Goal: Task Accomplishment & Management: Use online tool/utility

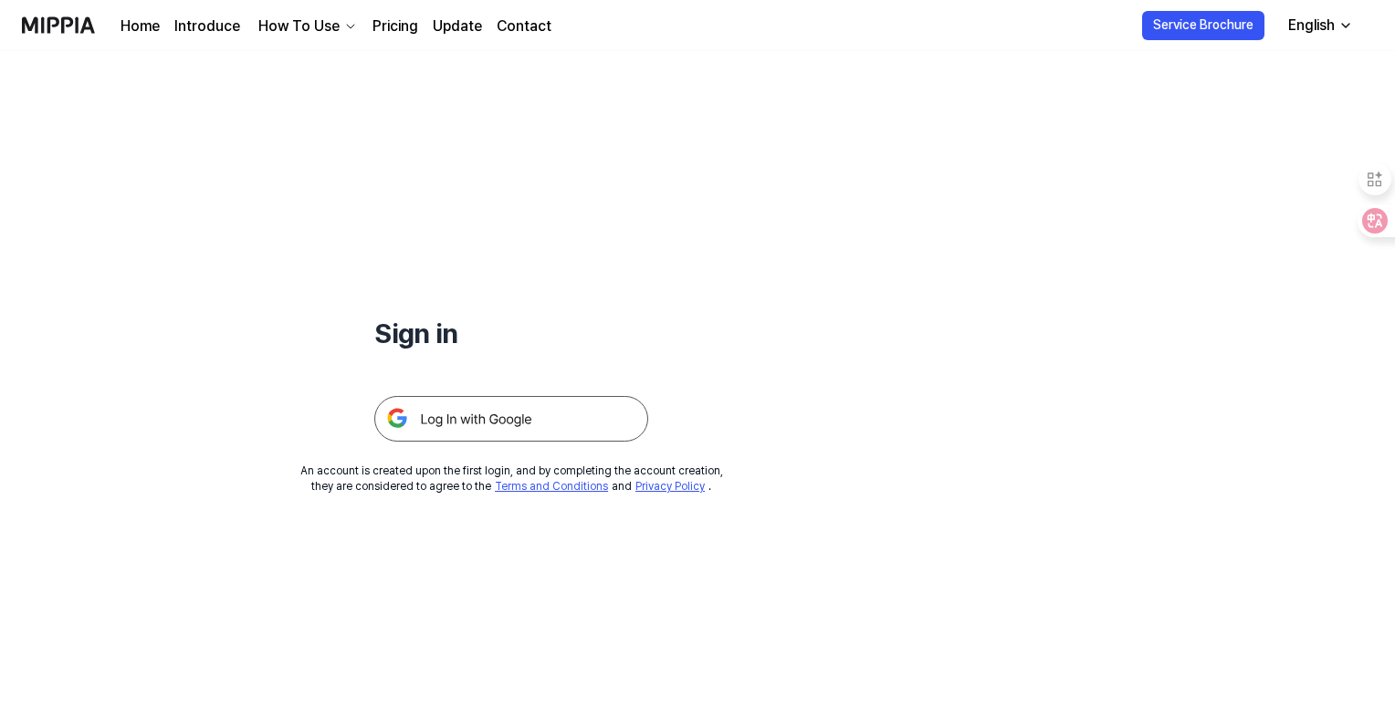
click at [452, 415] on img at bounding box center [511, 419] width 274 height 46
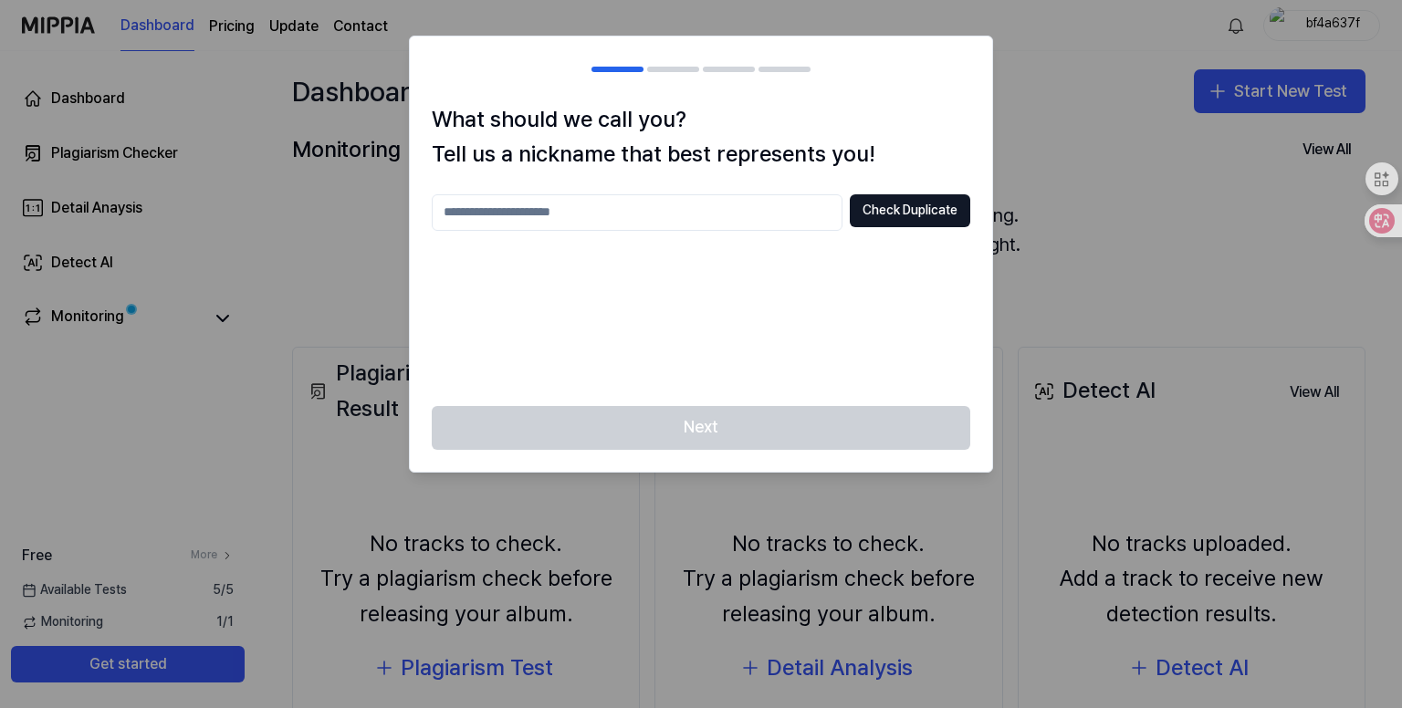
click at [583, 216] on input "text" at bounding box center [637, 212] width 411 height 37
type input "********"
click at [913, 217] on button "Check Duplicate" at bounding box center [910, 210] width 121 height 33
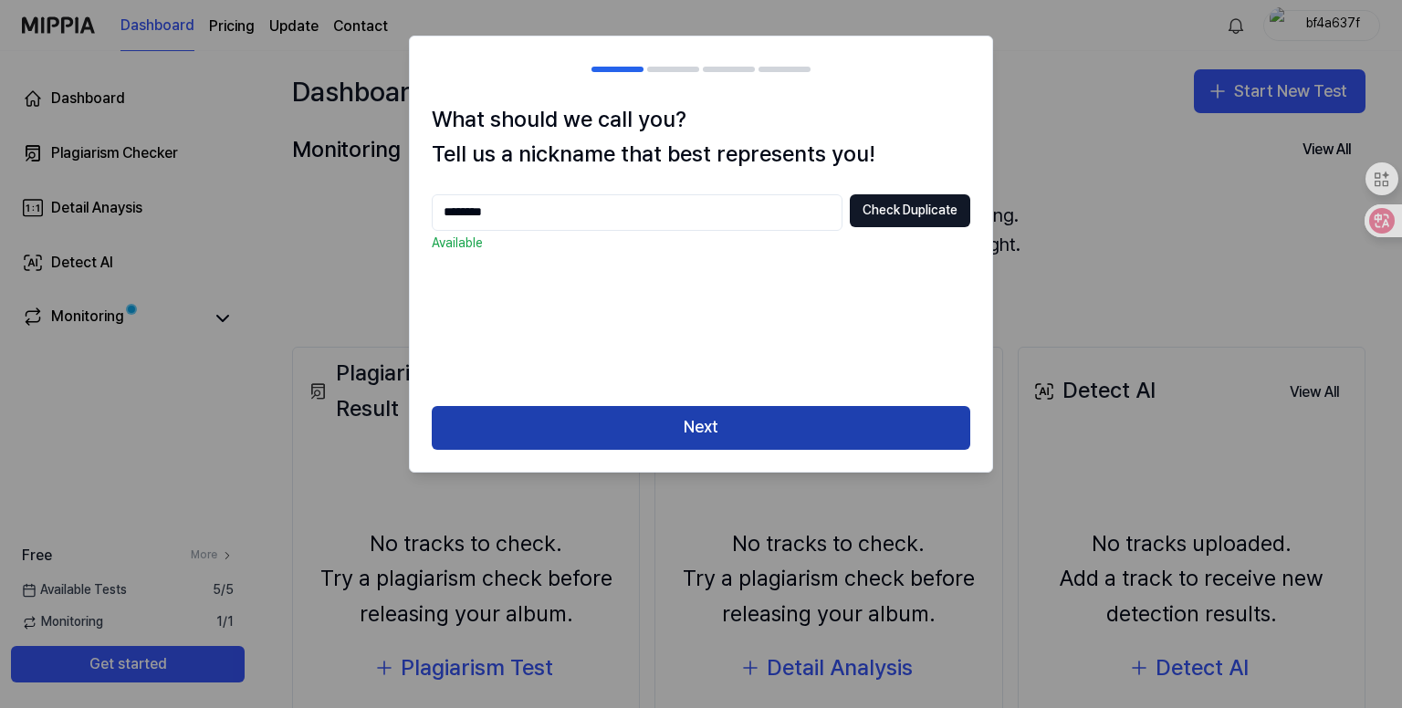
click at [724, 421] on button "Next" at bounding box center [701, 428] width 539 height 44
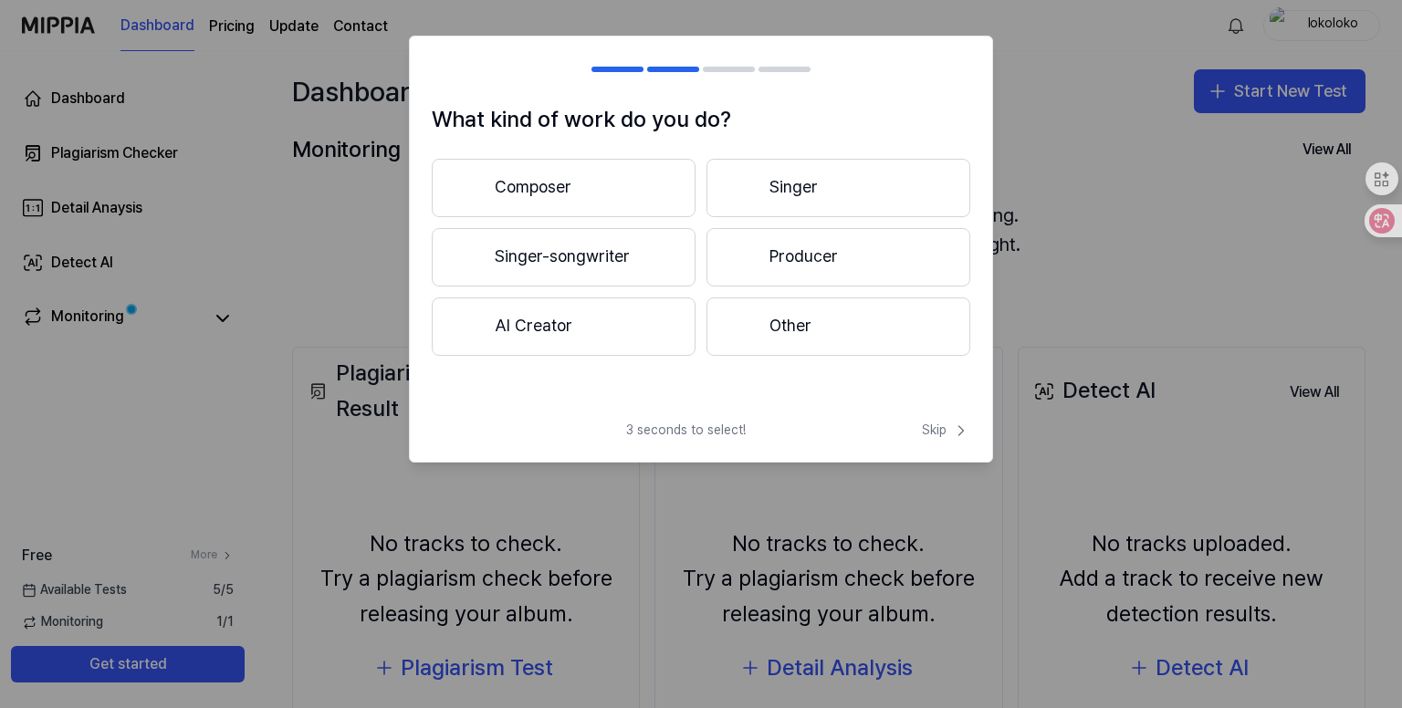
click at [803, 191] on button "Singer" at bounding box center [839, 188] width 264 height 58
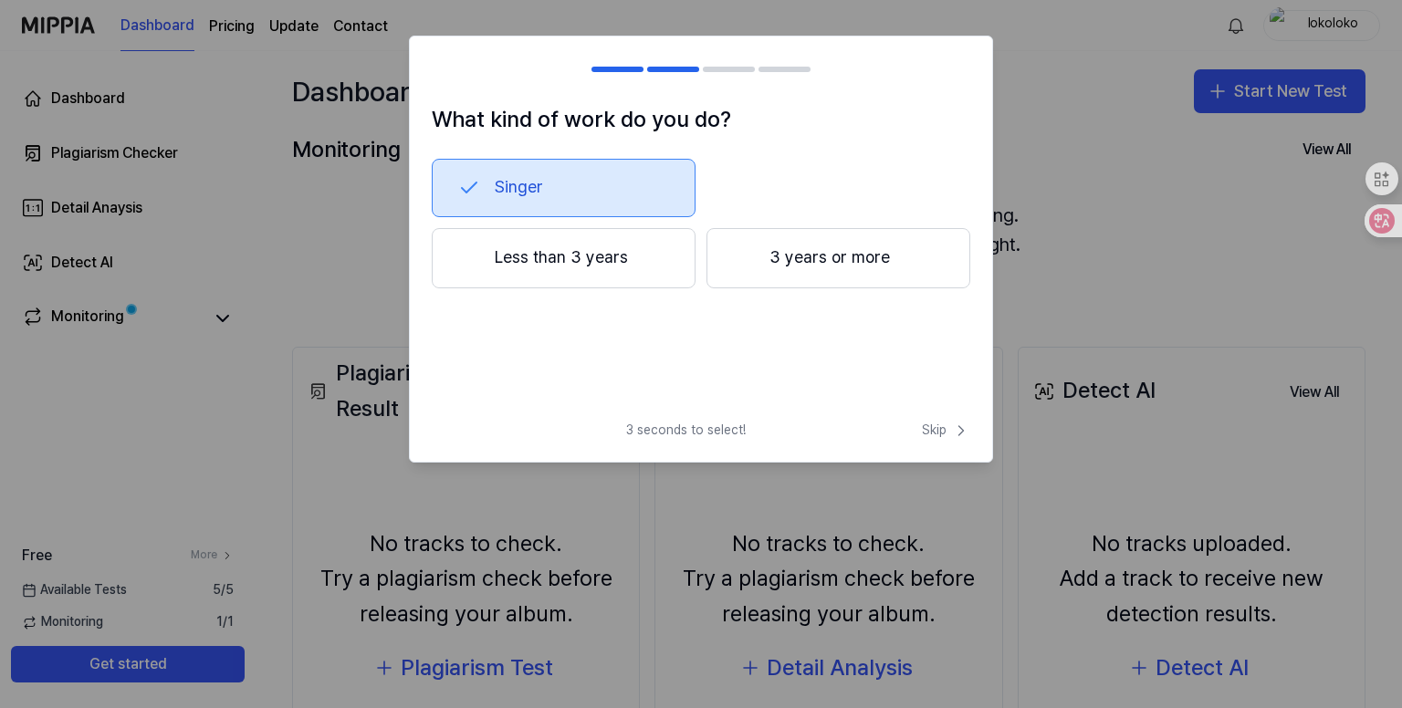
click at [620, 268] on button "Less than 3 years" at bounding box center [564, 258] width 264 height 60
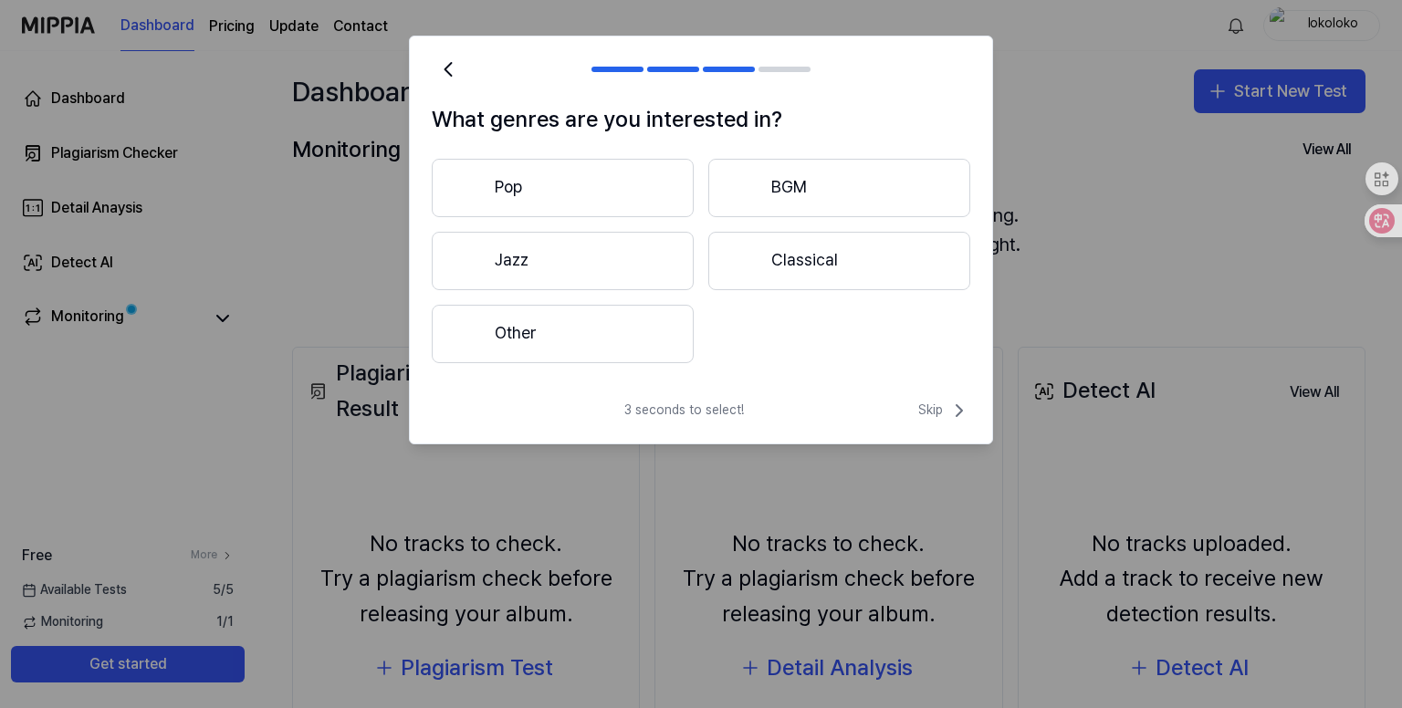
click at [628, 202] on button "Pop" at bounding box center [563, 188] width 262 height 58
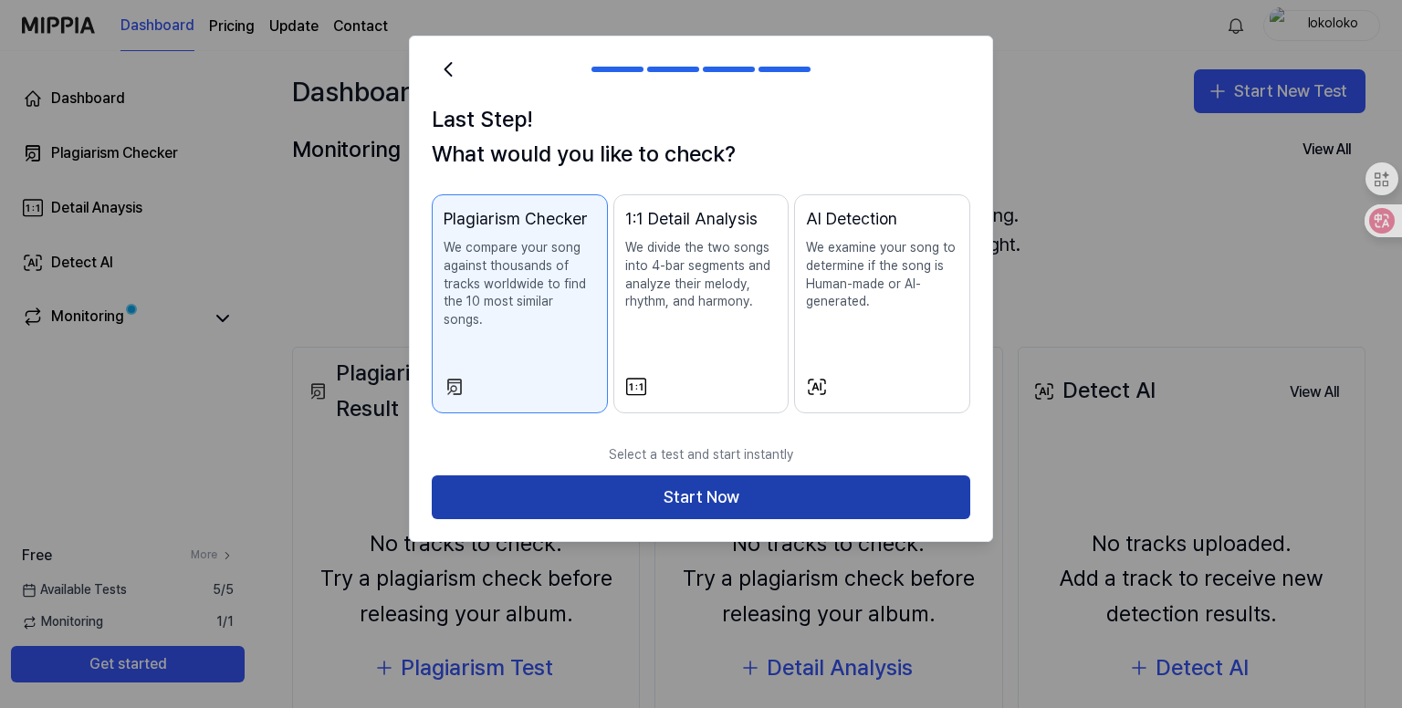
click at [663, 476] on button "Start Now" at bounding box center [701, 498] width 539 height 44
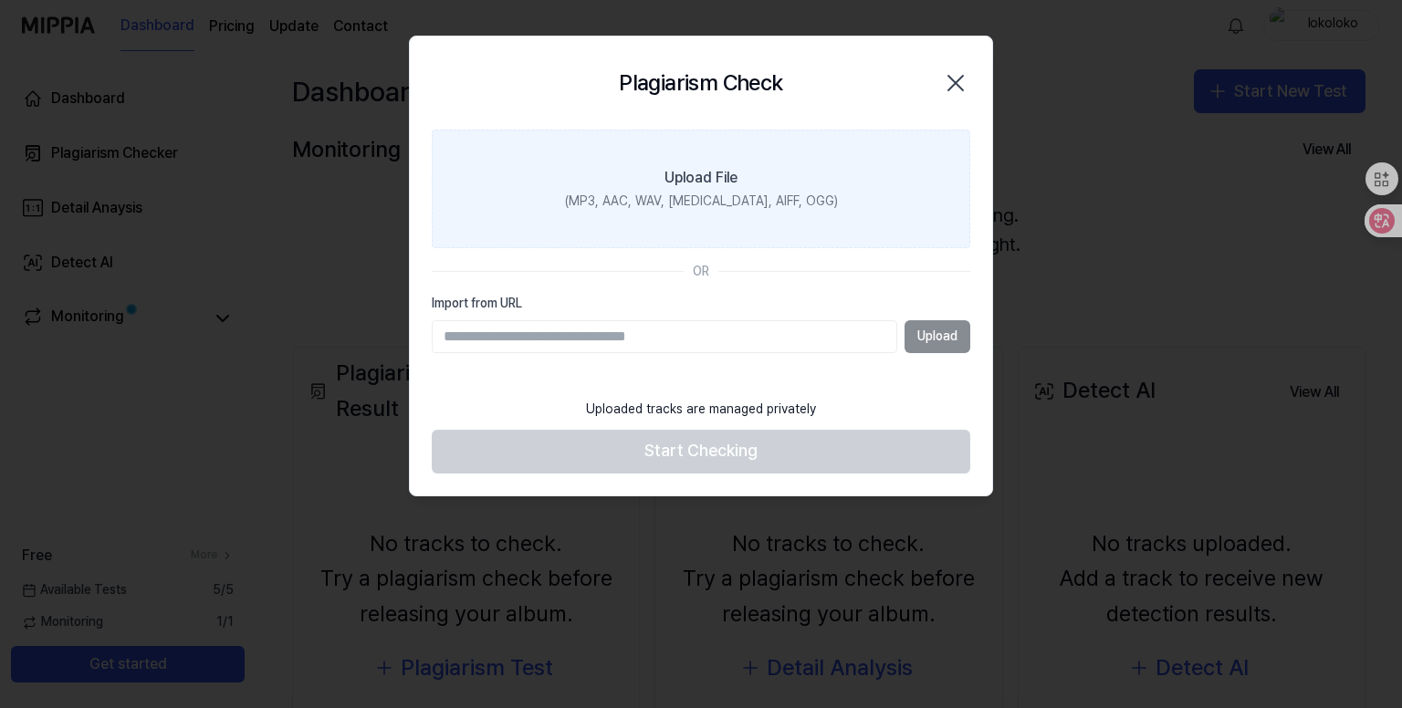
click at [700, 200] on div "(MP3, AAC, WAV, [MEDICAL_DATA], AIFF, OGG)" at bounding box center [701, 202] width 273 height 18
click at [0, 0] on input "Upload File (MP3, AAC, WAV, [MEDICAL_DATA], AIFF, OGG)" at bounding box center [0, 0] width 0 height 0
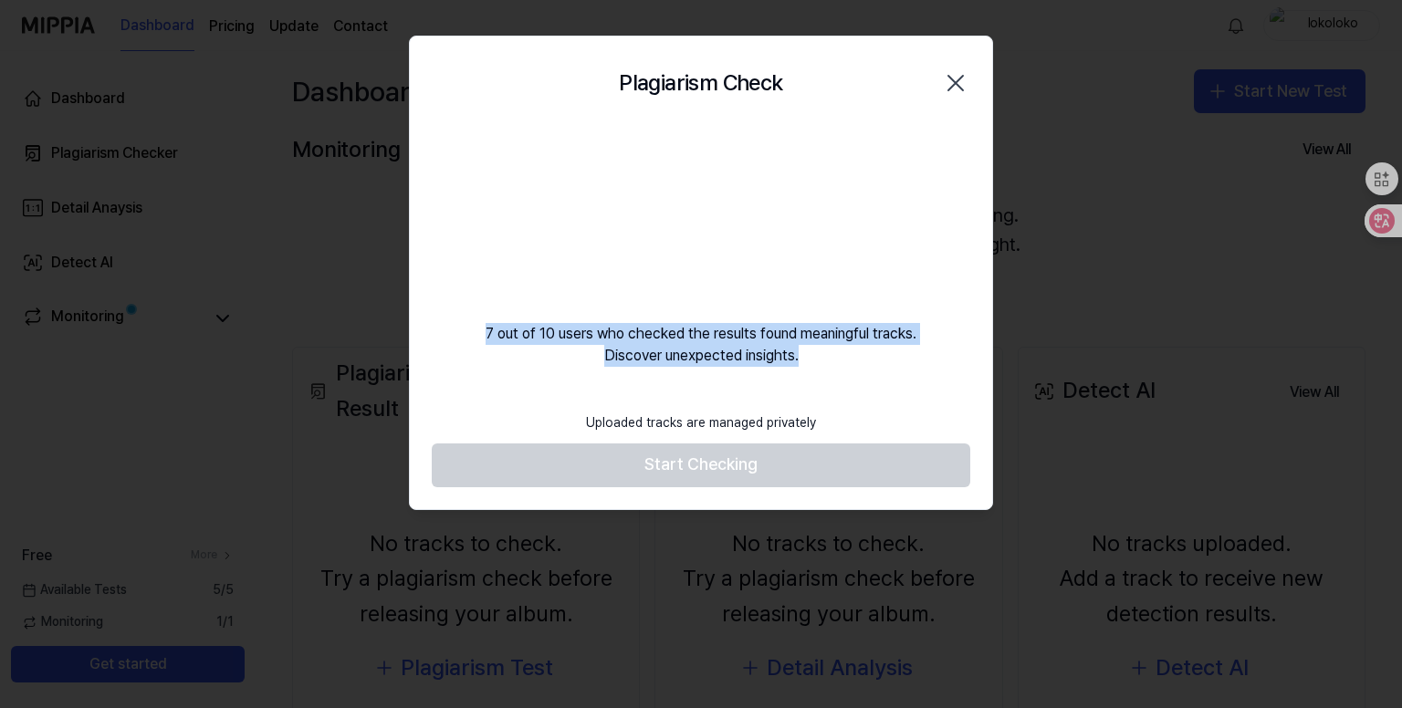
drag, startPoint x: 806, startPoint y: 360, endPoint x: 463, endPoint y: 308, distance: 347.2
click at [463, 308] on div "7 out of 10 users who checked the results found meaningful tracks. Discover une…" at bounding box center [701, 248] width 582 height 237
copy div "7 out of 10 users who checked the results found meaningful tracks. Discover une…"
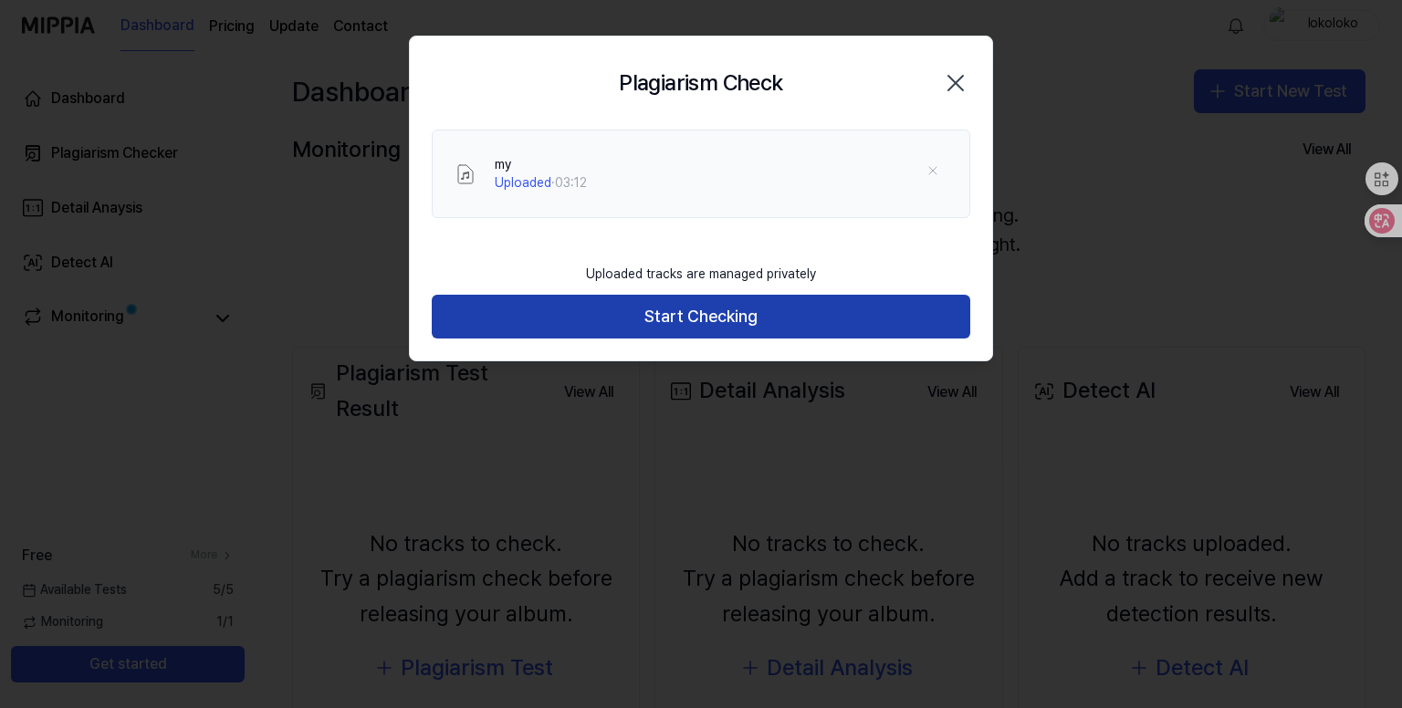
click at [839, 322] on button "Start Checking" at bounding box center [701, 317] width 539 height 44
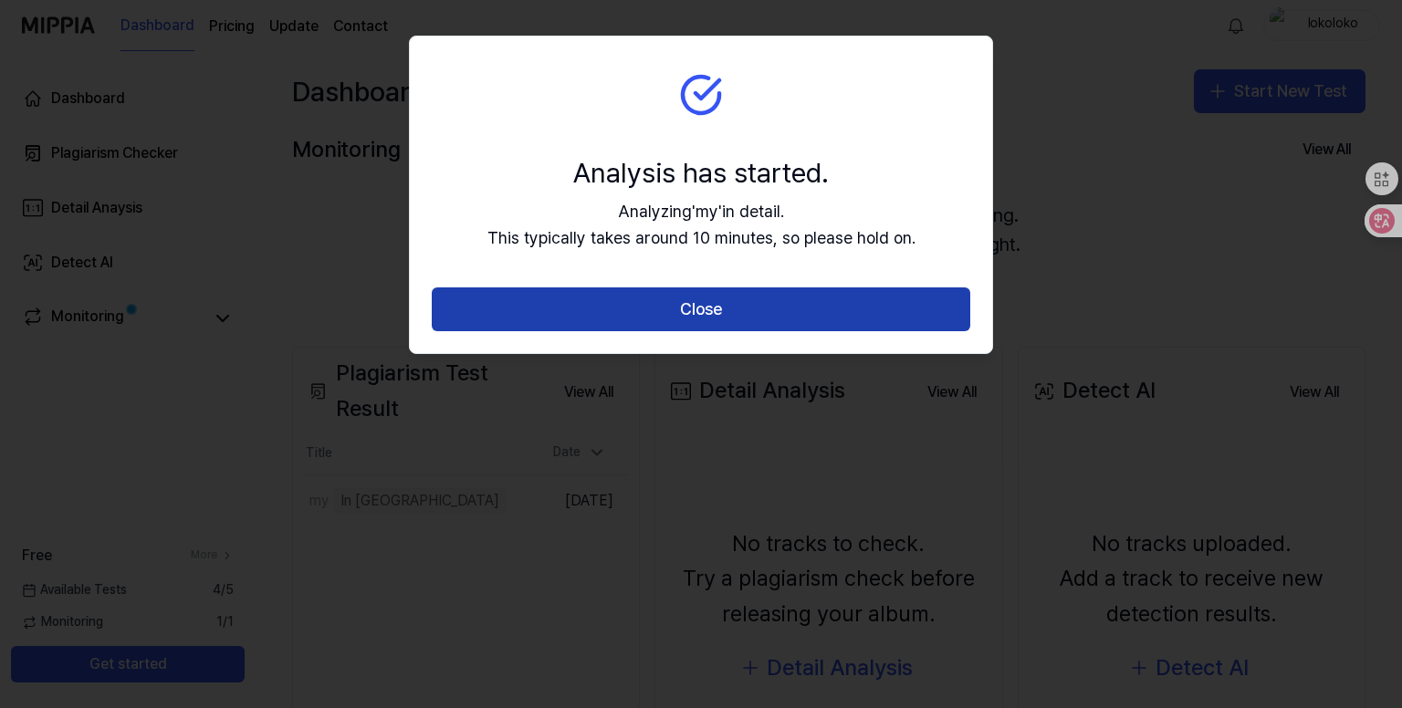
click at [782, 302] on button "Close" at bounding box center [701, 310] width 539 height 44
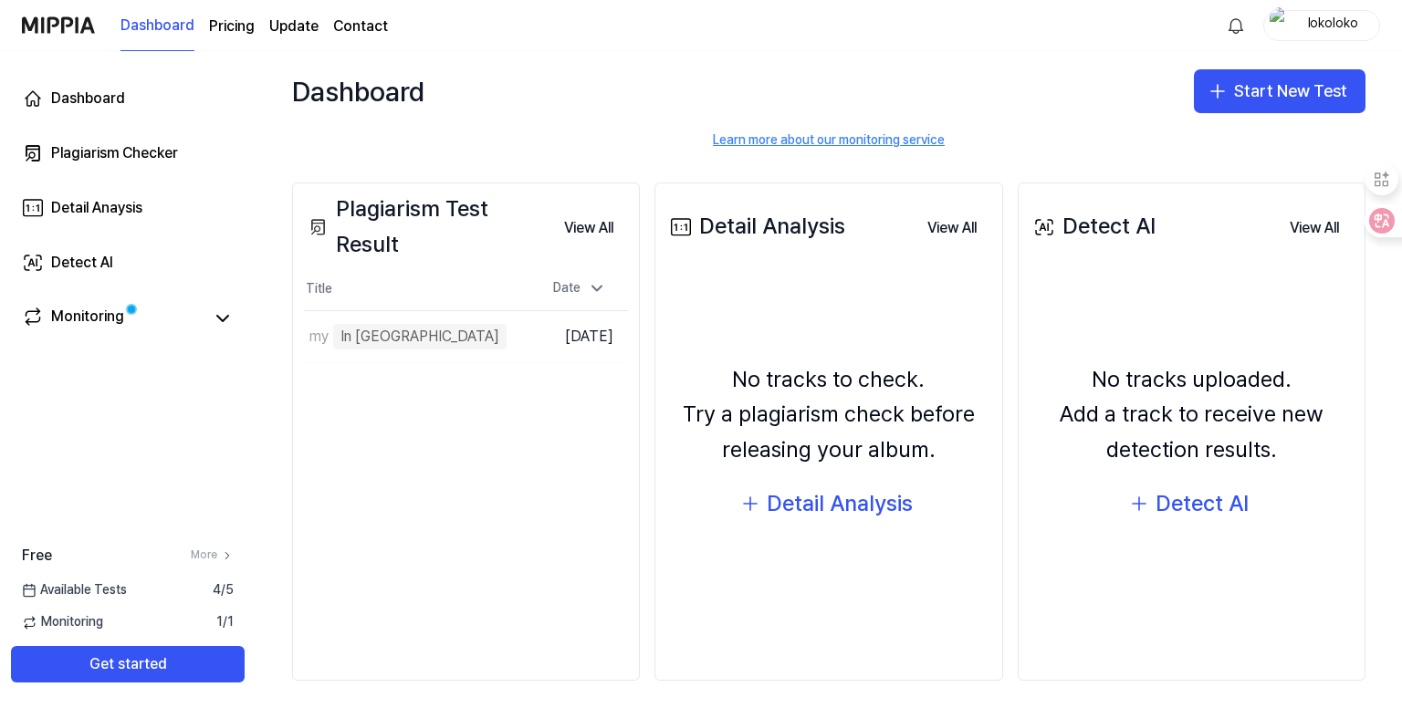
scroll to position [173, 0]
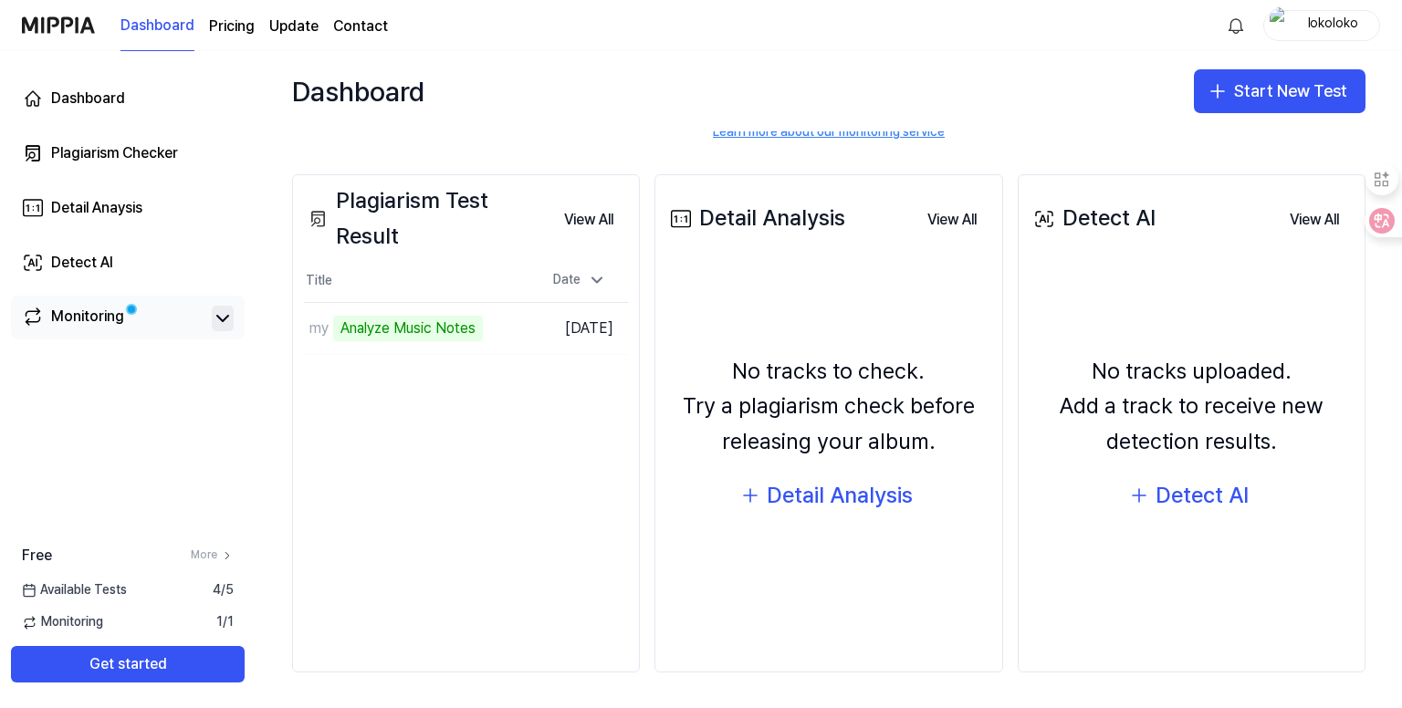
click at [228, 331] on button at bounding box center [223, 319] width 22 height 26
click at [227, 331] on button at bounding box center [223, 319] width 22 height 26
click at [111, 320] on div "Monitoring" at bounding box center [87, 319] width 73 height 26
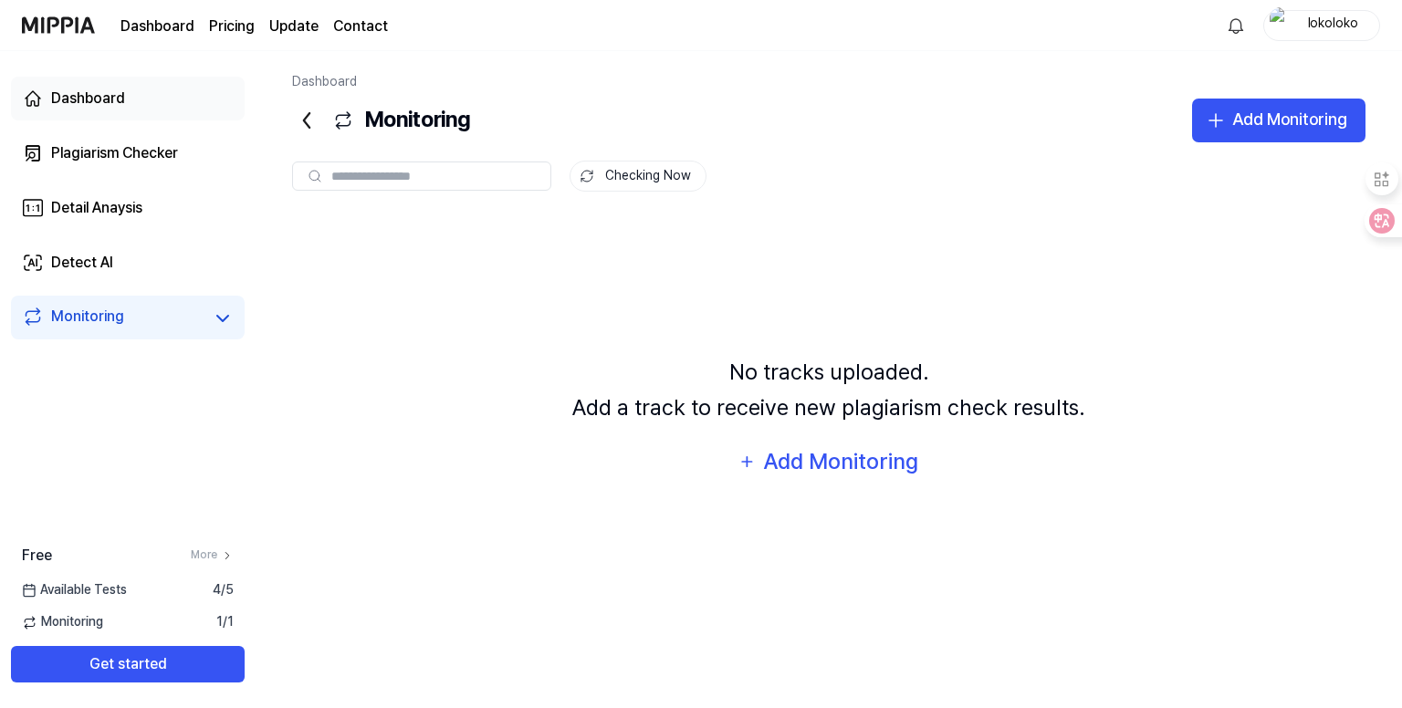
click at [103, 109] on div "Dashboard" at bounding box center [88, 99] width 74 height 22
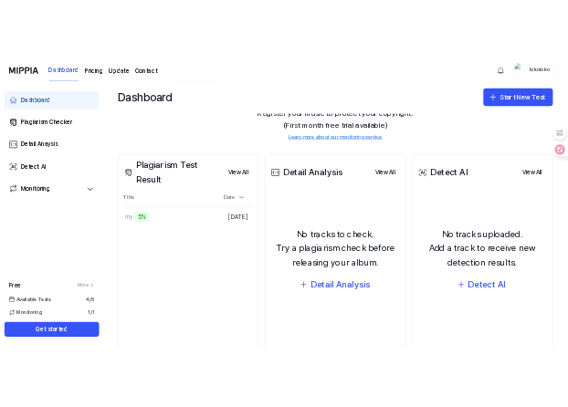
scroll to position [173, 0]
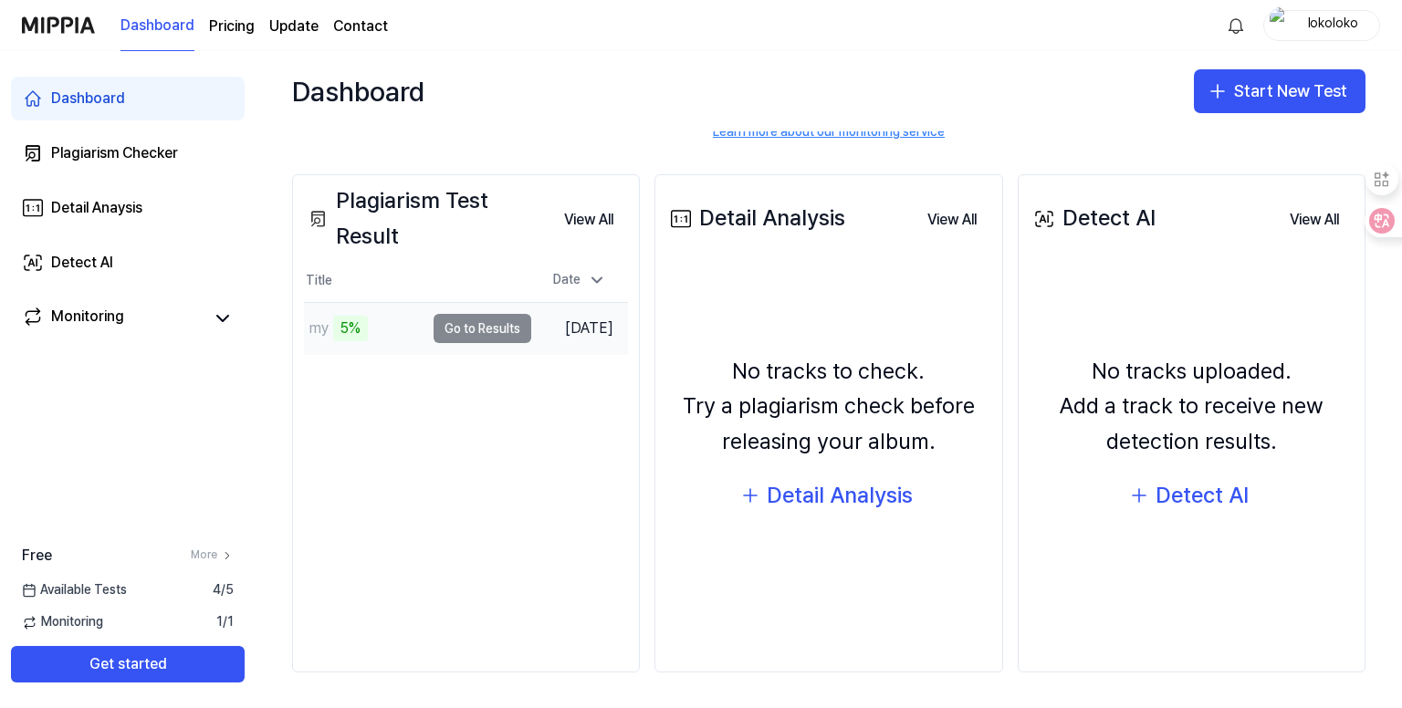
click at [451, 327] on td "my 5% Go to Results" at bounding box center [417, 328] width 227 height 51
click at [494, 333] on td "my 6% Go to Results" at bounding box center [417, 328] width 227 height 51
click at [595, 275] on icon at bounding box center [597, 280] width 18 height 18
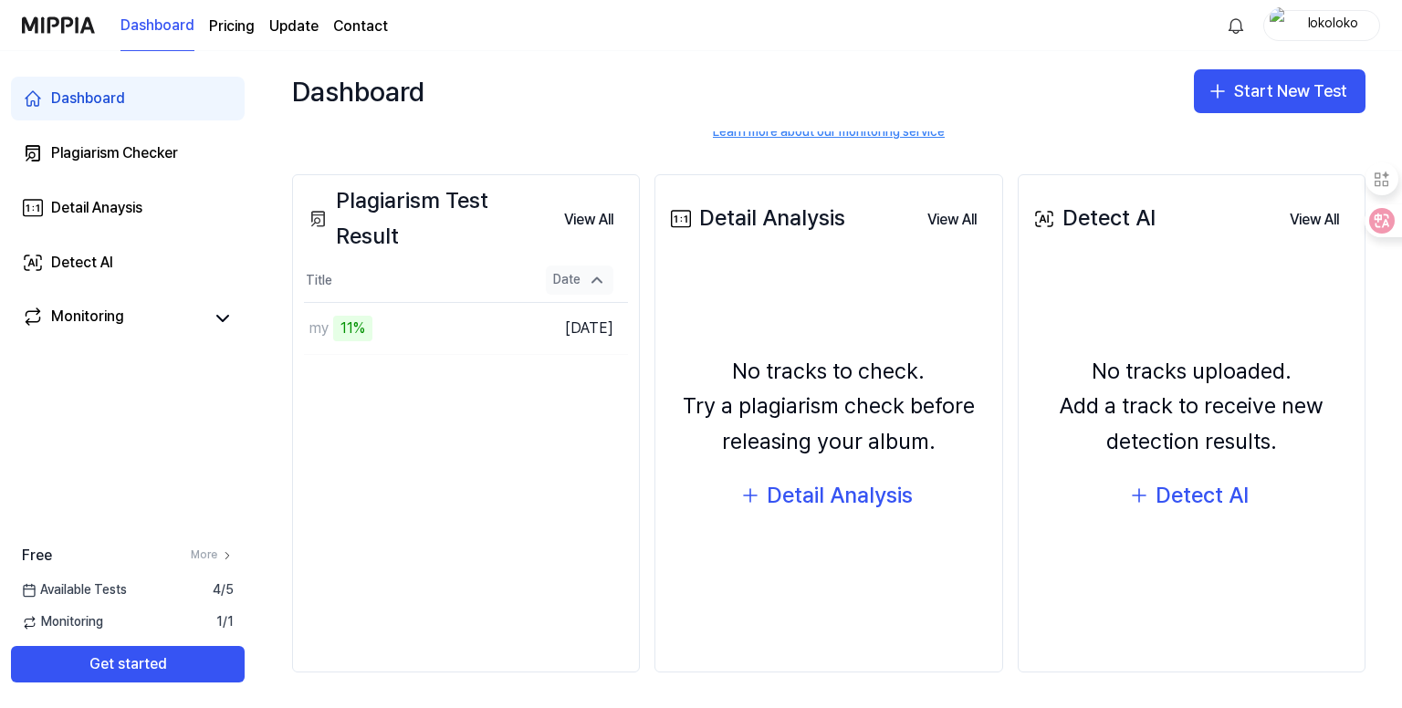
click at [595, 275] on icon at bounding box center [597, 280] width 18 height 18
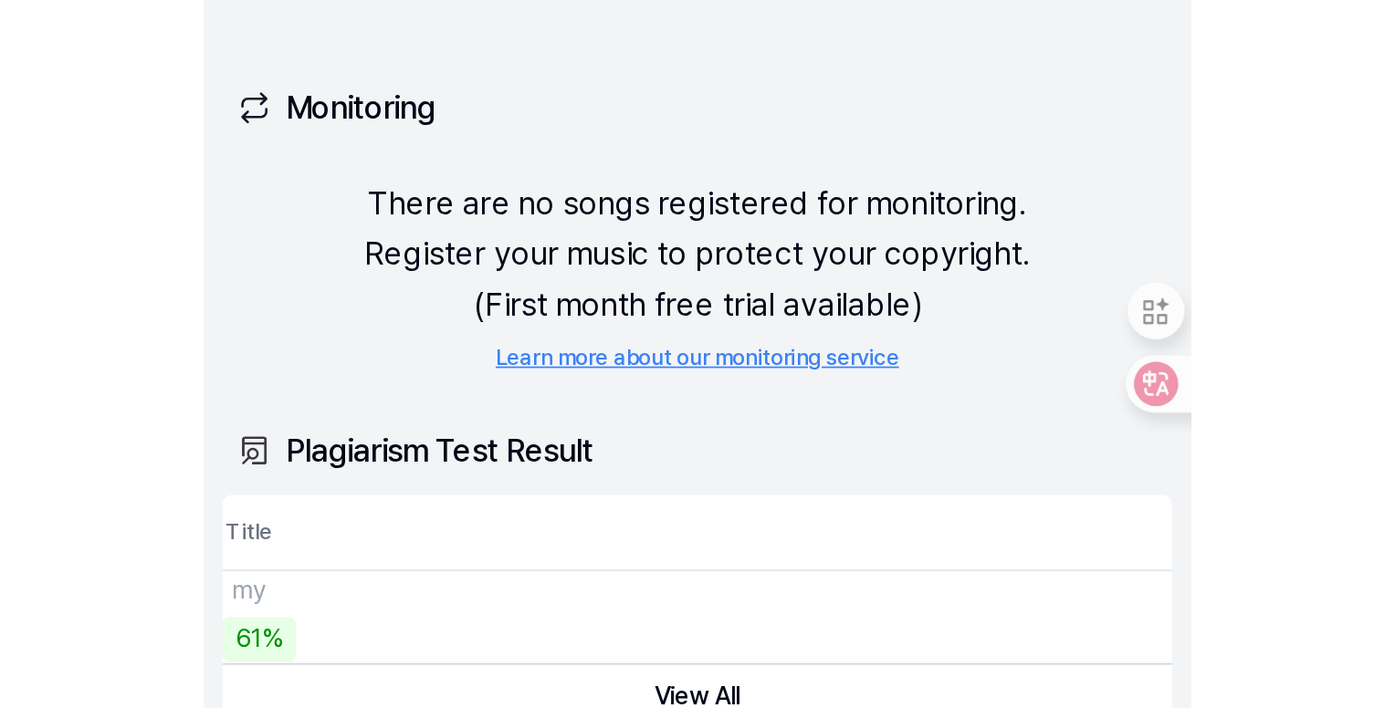
scroll to position [0, 0]
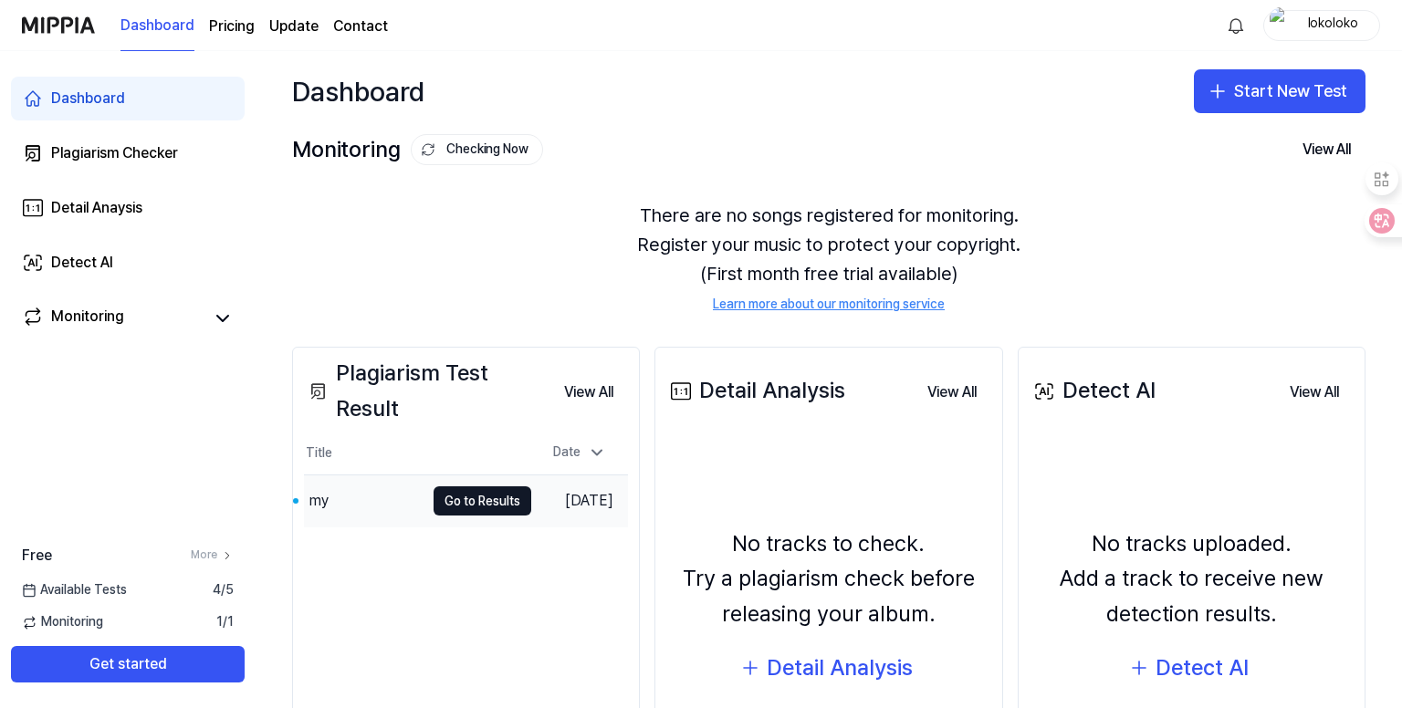
click at [351, 509] on div "my" at bounding box center [364, 501] width 121 height 51
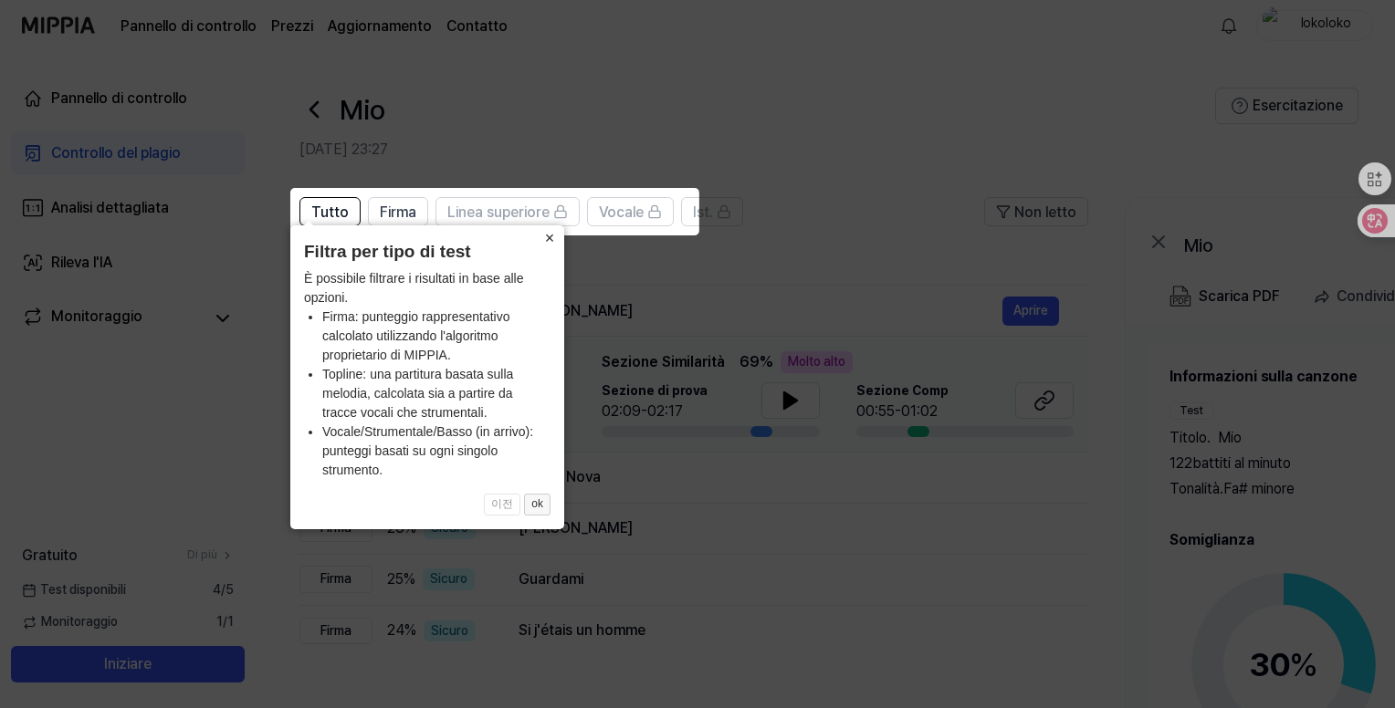
click at [544, 506] on button "ok" at bounding box center [537, 505] width 26 height 22
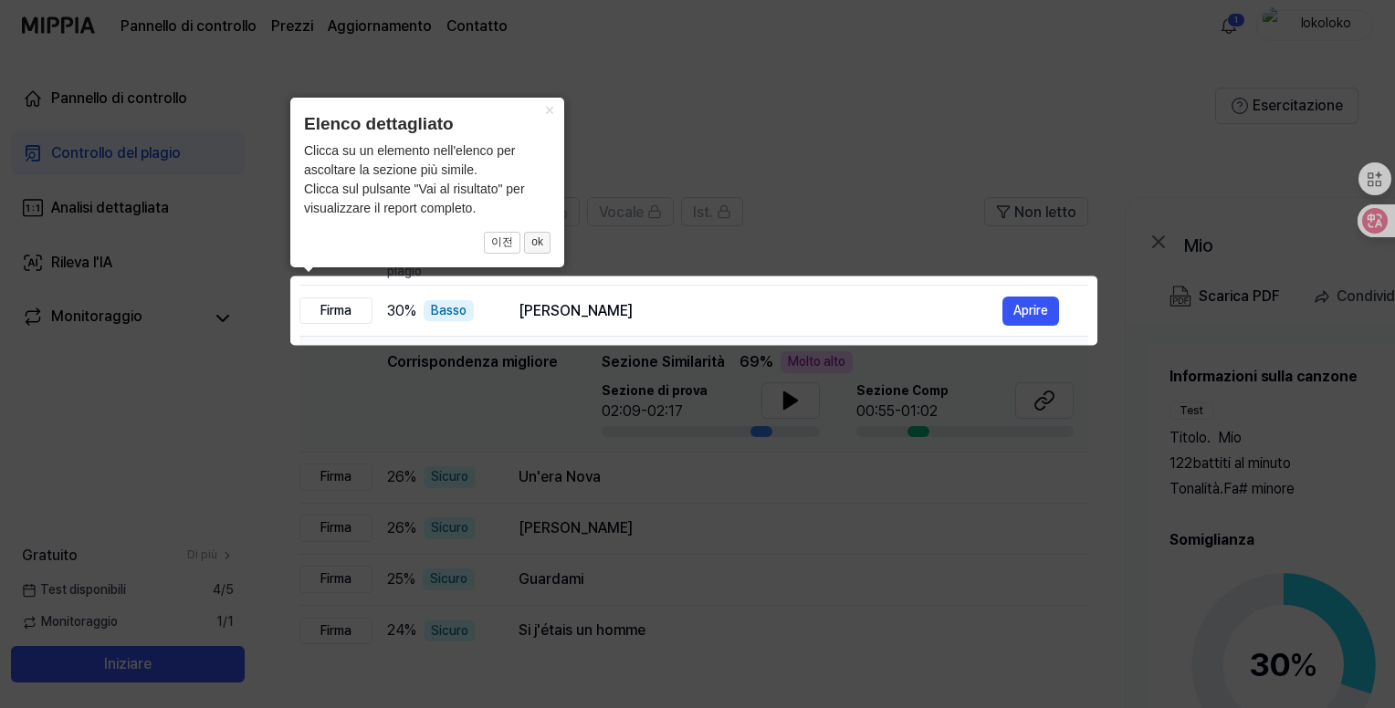
click at [534, 247] on font "ok" at bounding box center [537, 242] width 12 height 13
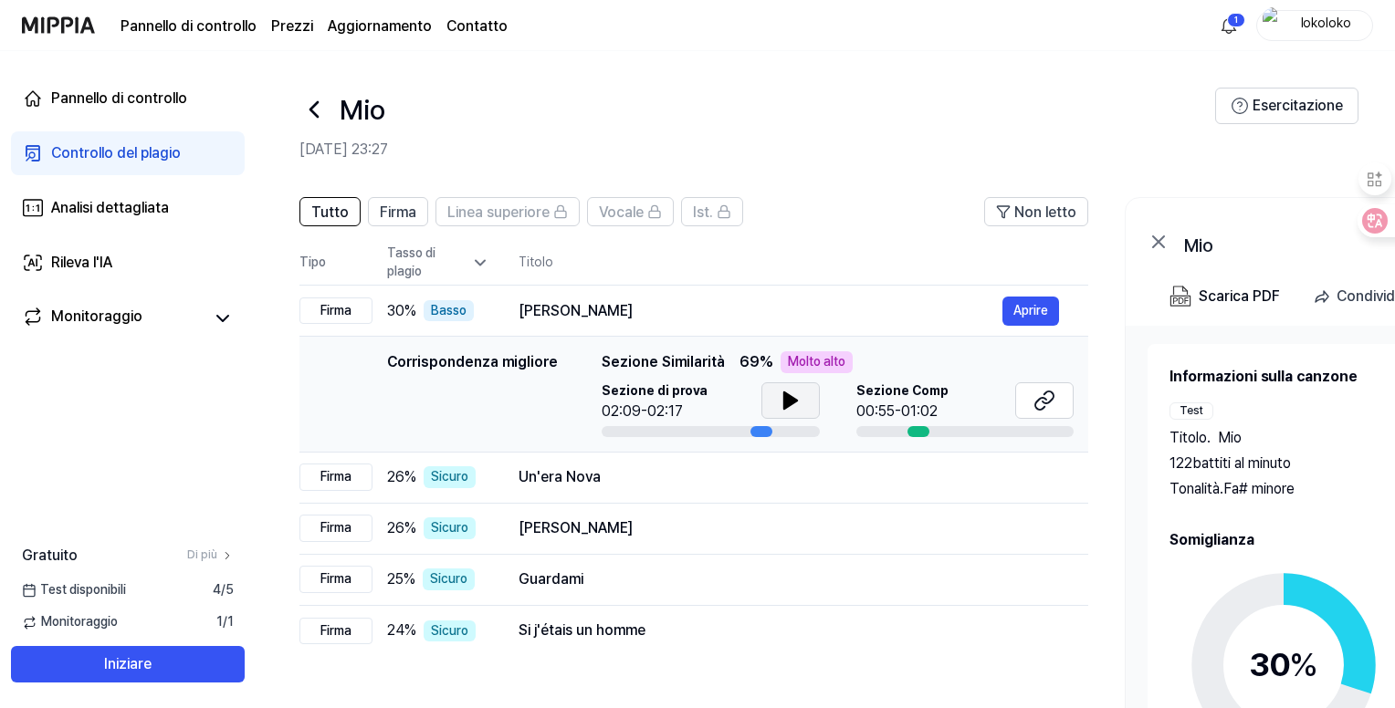
click at [785, 406] on icon at bounding box center [789, 401] width 13 height 16
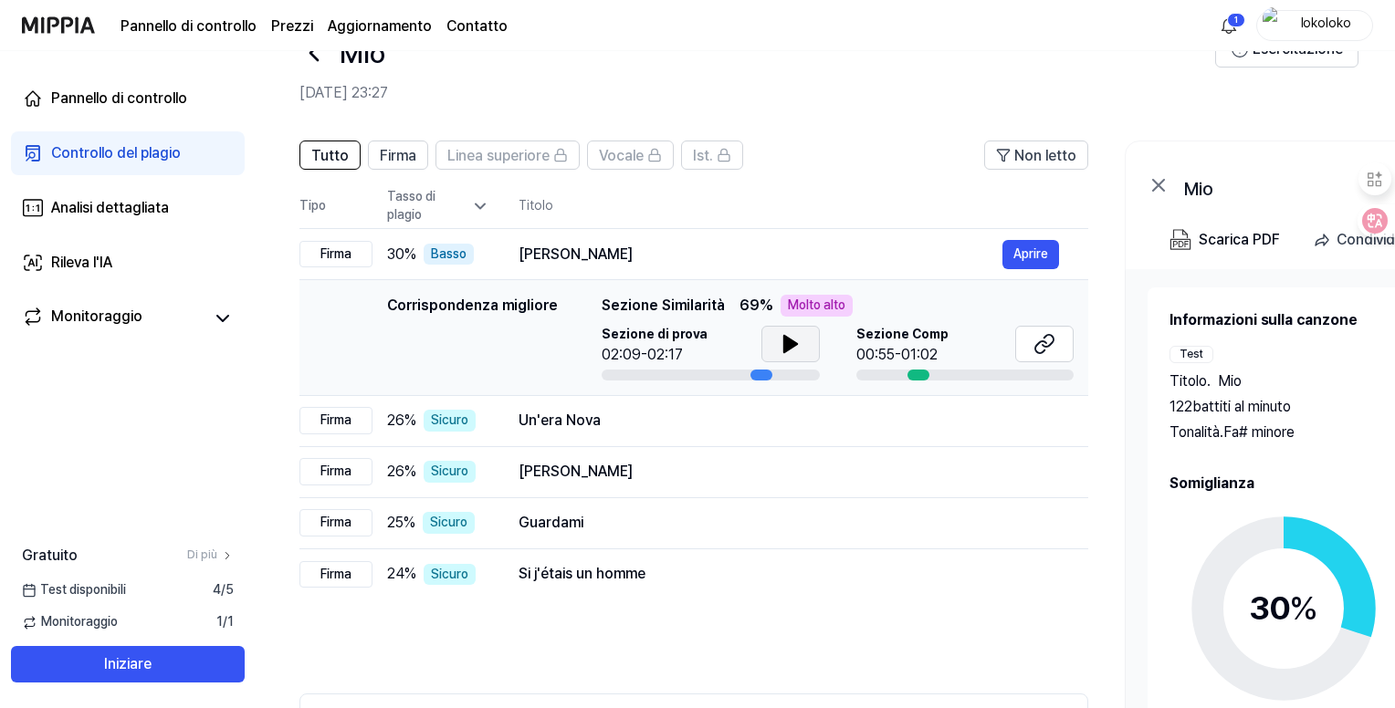
scroll to position [91, 0]
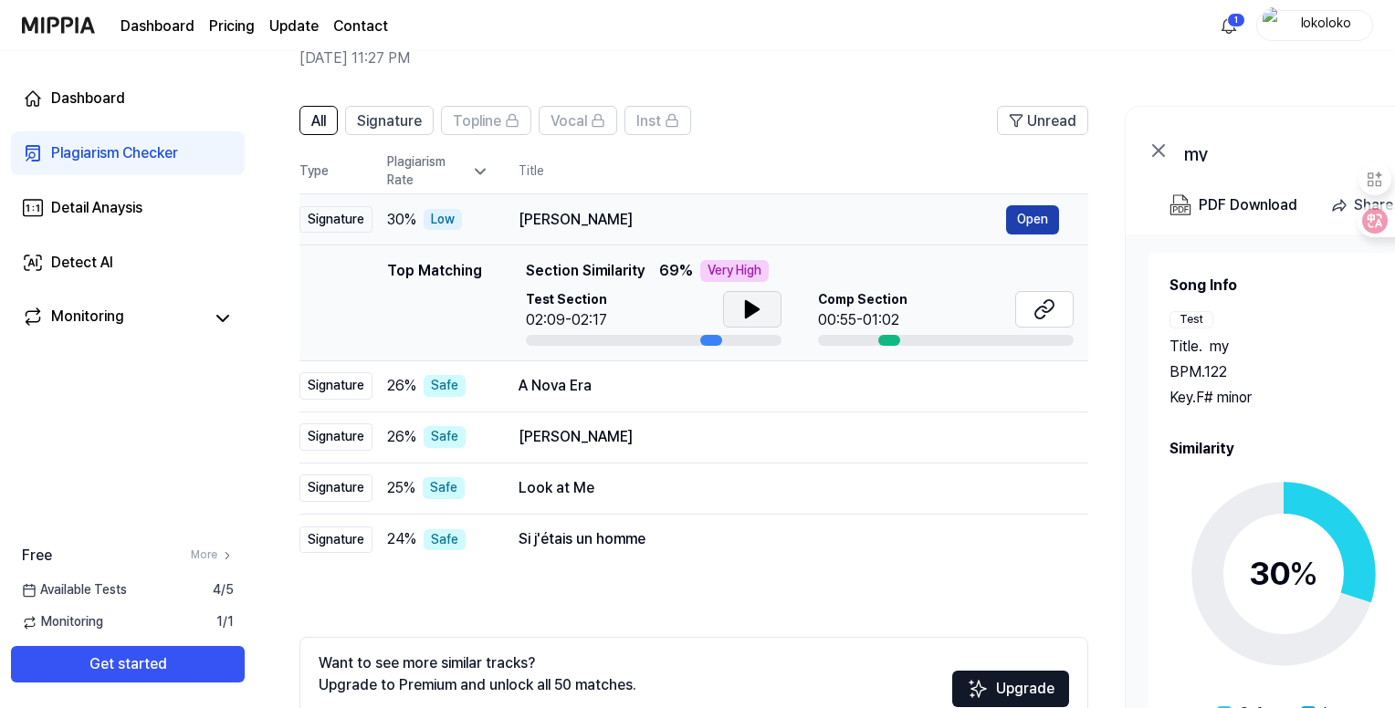
click at [1025, 216] on button "Open" at bounding box center [1032, 219] width 53 height 29
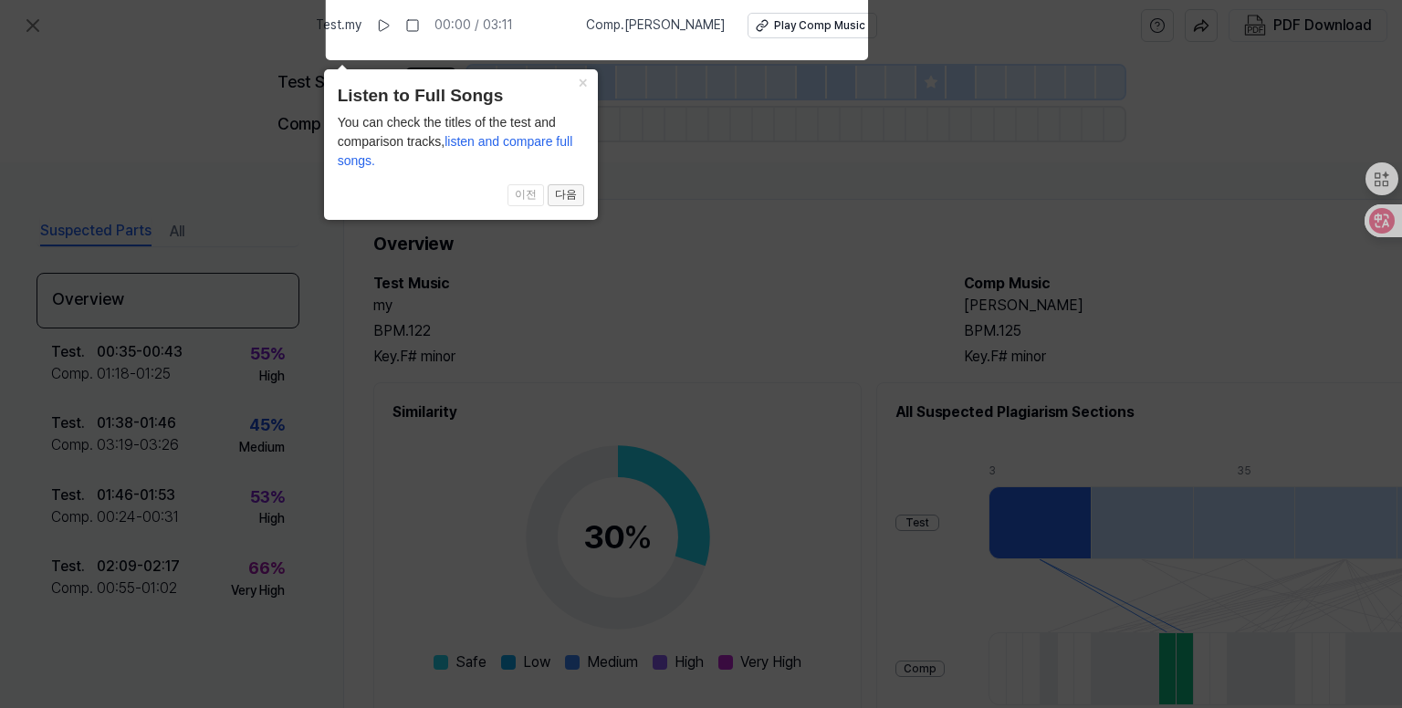
click at [568, 199] on button "다음" at bounding box center [566, 195] width 37 height 22
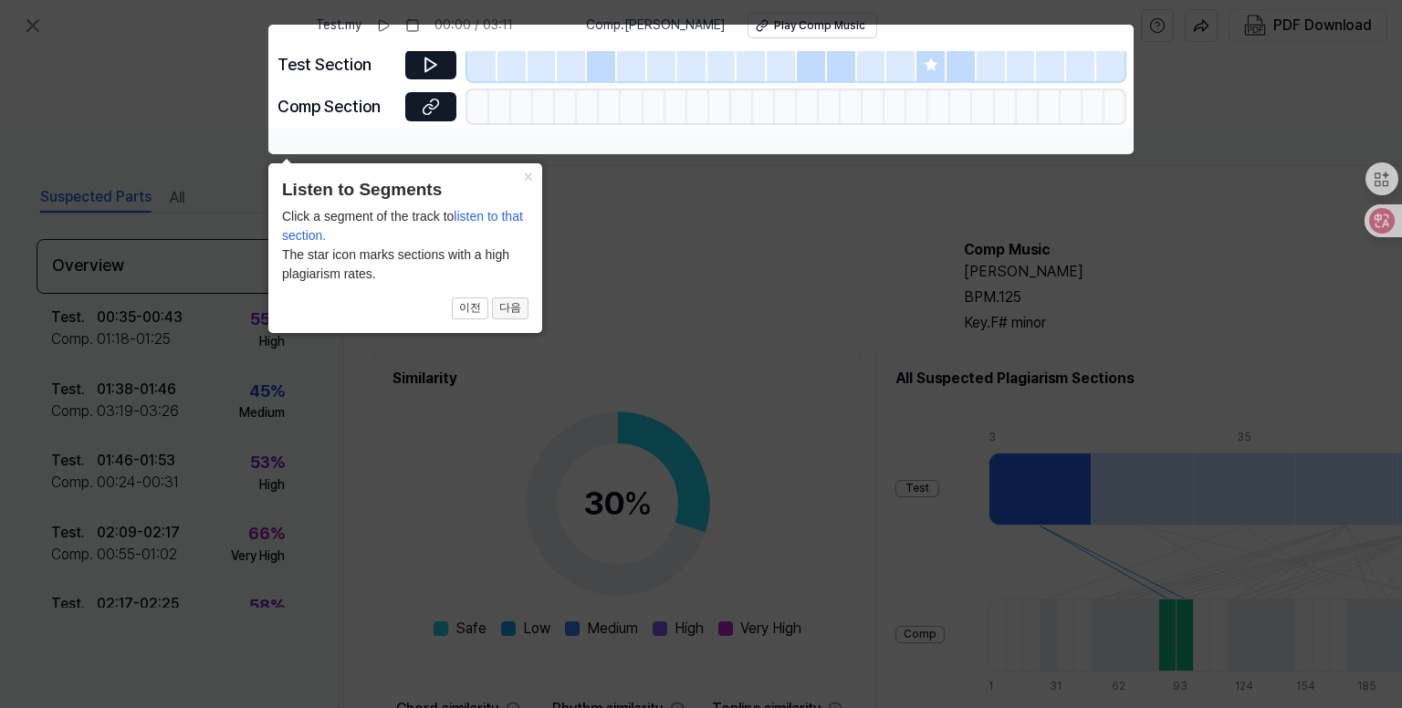
click at [499, 309] on button "다음" at bounding box center [510, 309] width 37 height 22
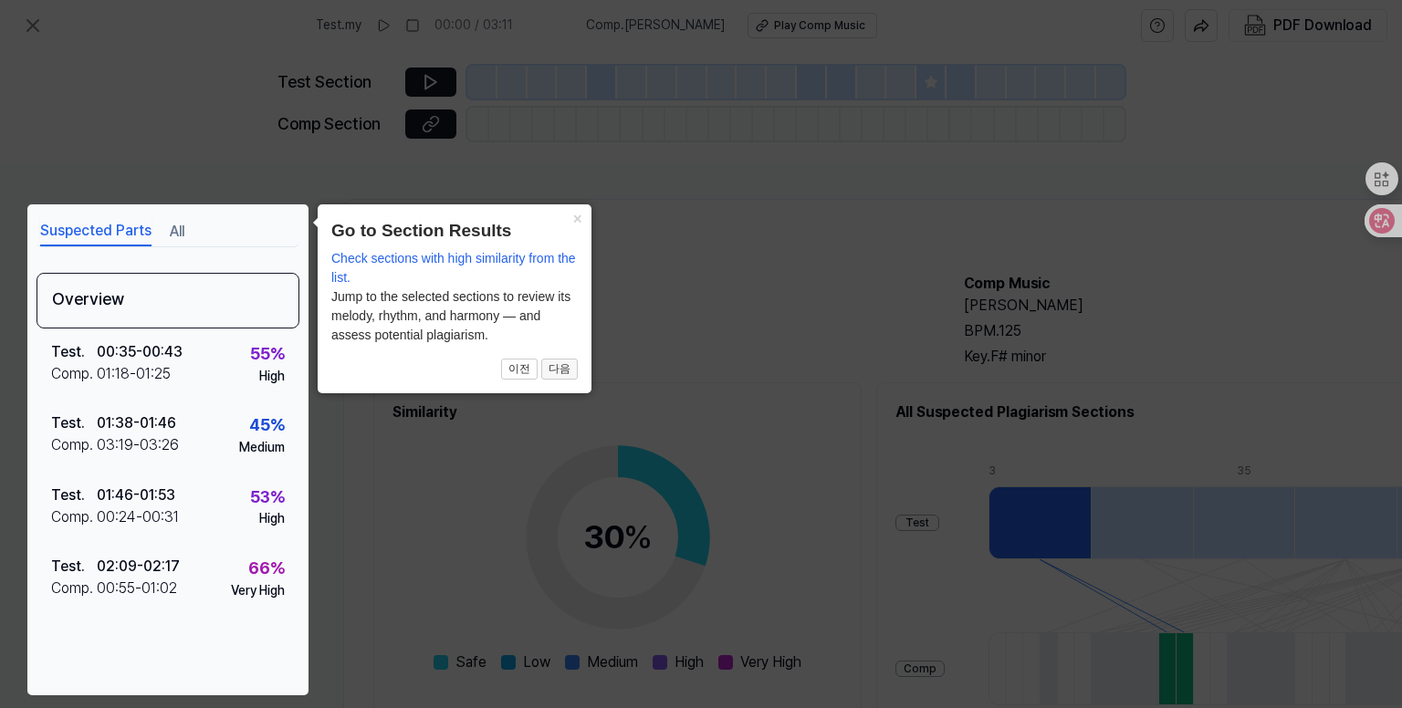
click at [574, 363] on button "다음" at bounding box center [559, 370] width 37 height 22
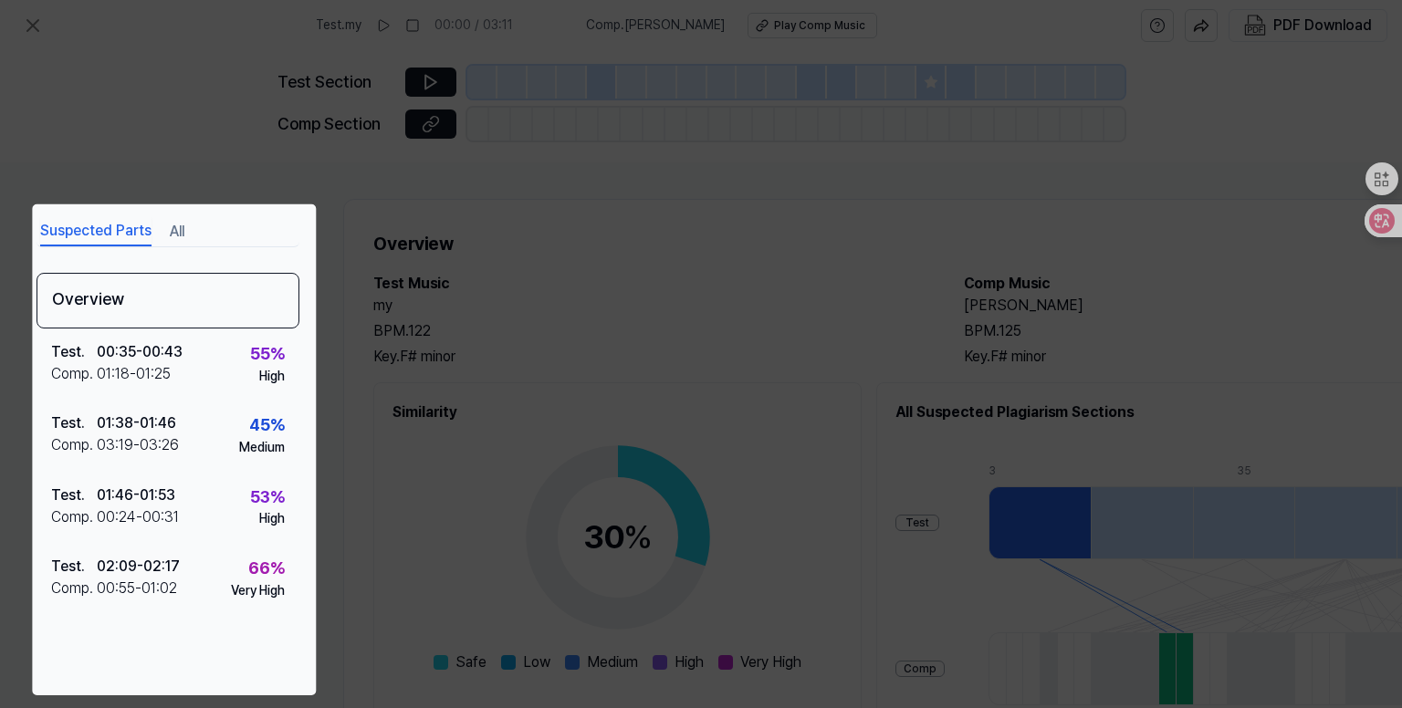
scroll to position [205, 183]
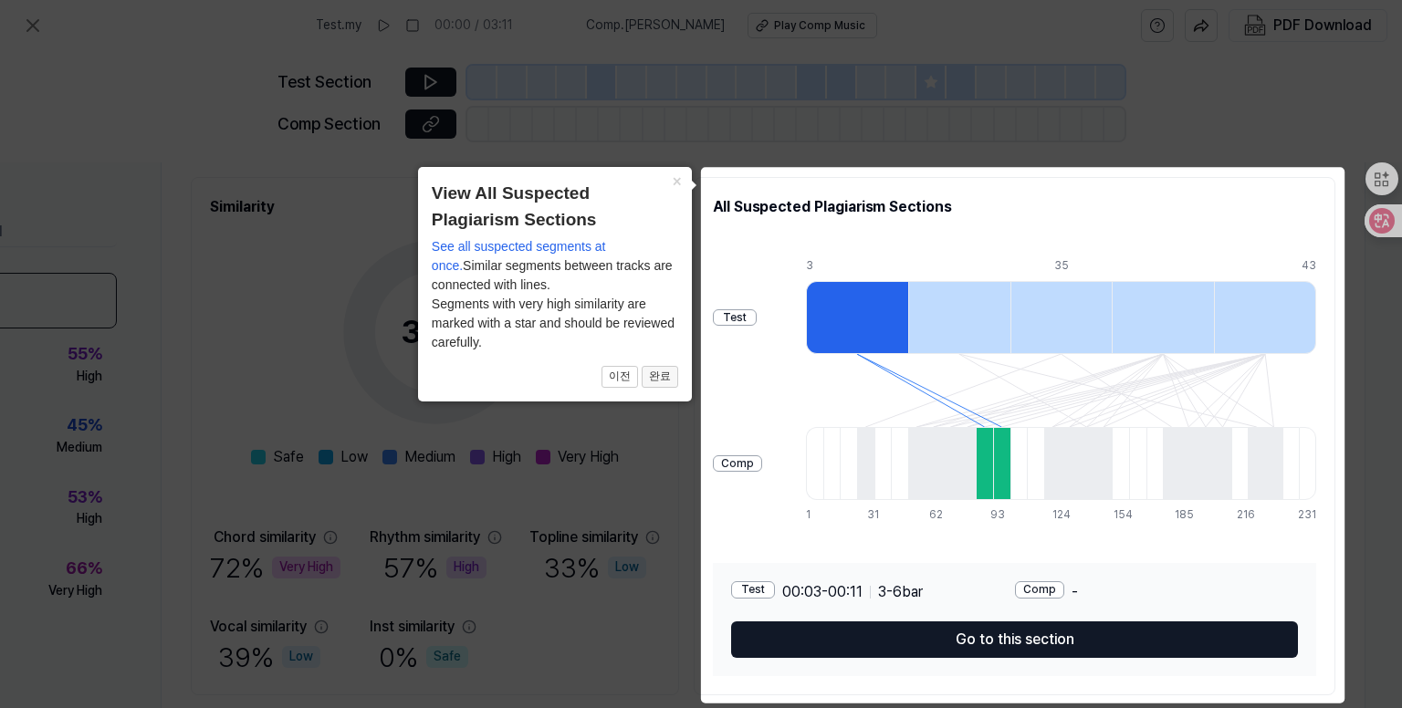
click at [656, 374] on button "완료" at bounding box center [660, 377] width 37 height 22
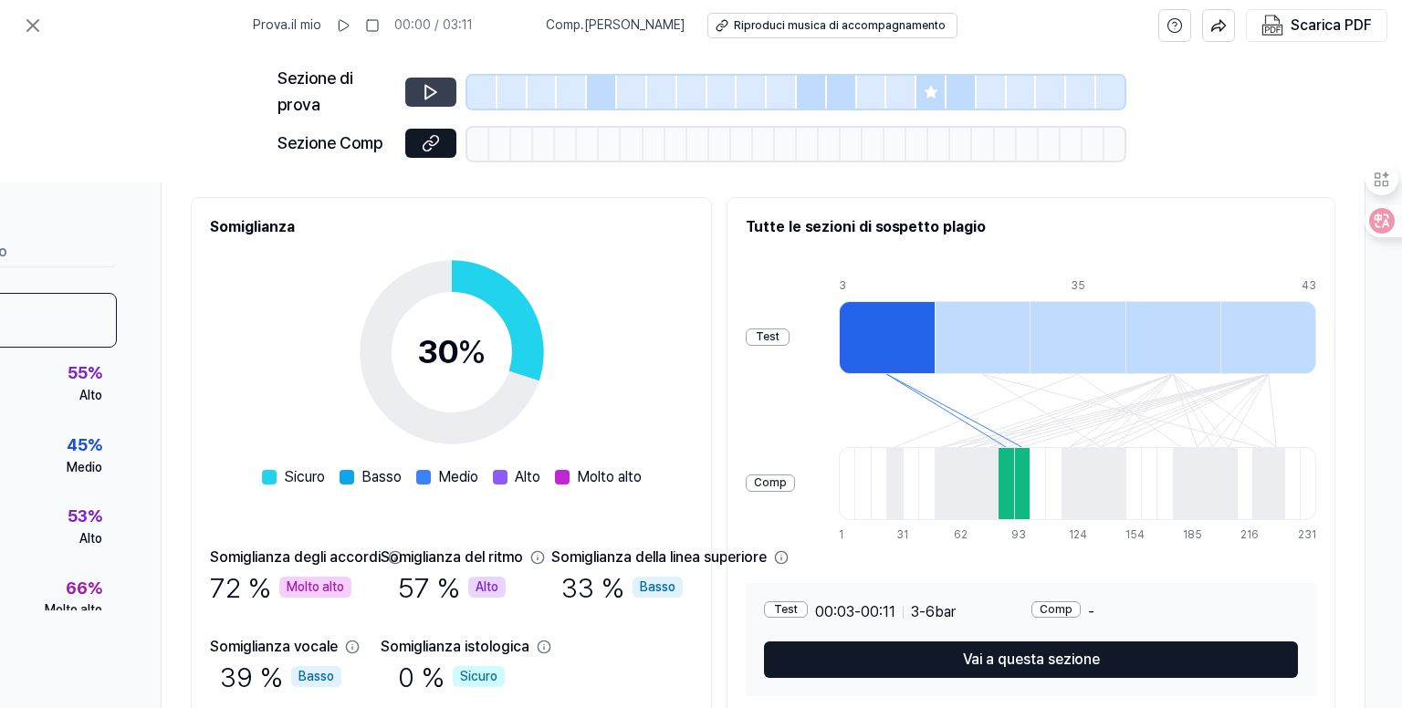
click at [426, 92] on icon at bounding box center [431, 92] width 18 height 18
click at [429, 96] on icon at bounding box center [430, 92] width 11 height 14
click at [572, 96] on div at bounding box center [572, 92] width 30 height 33
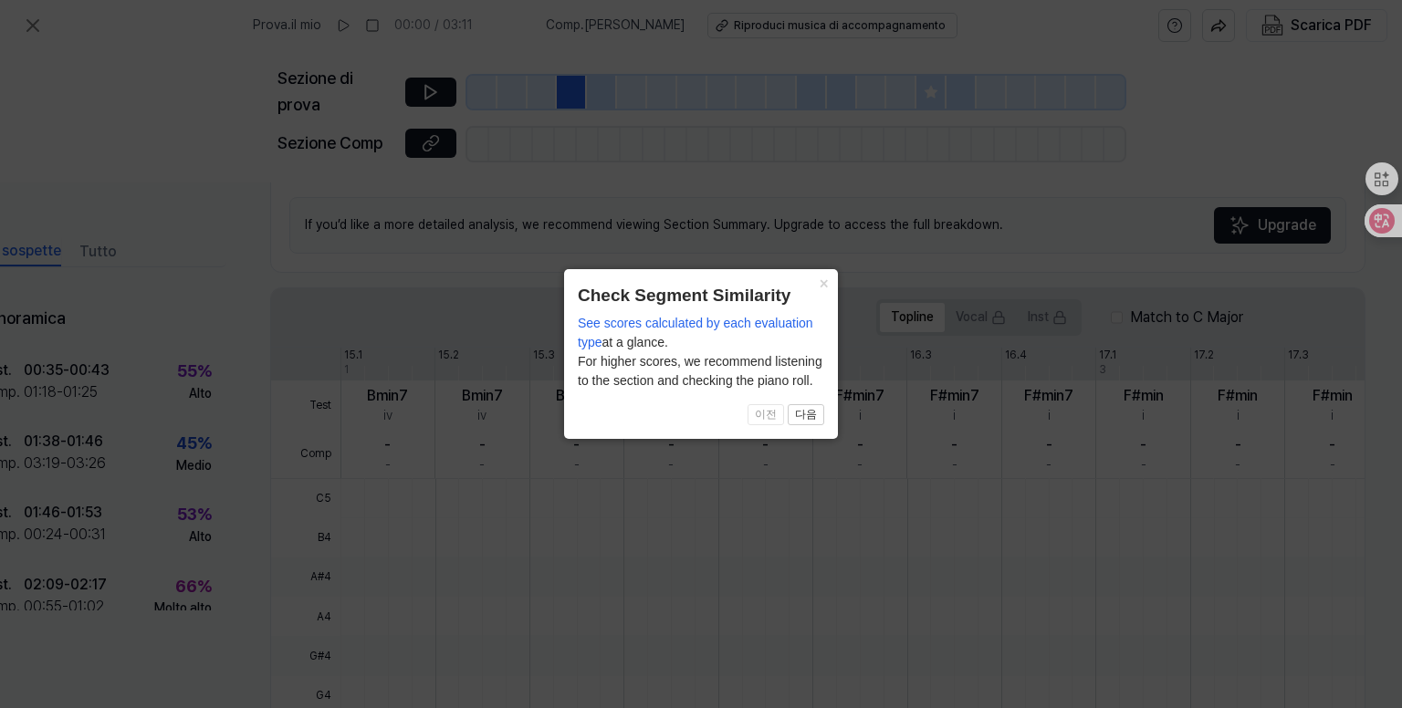
scroll to position [479, 80]
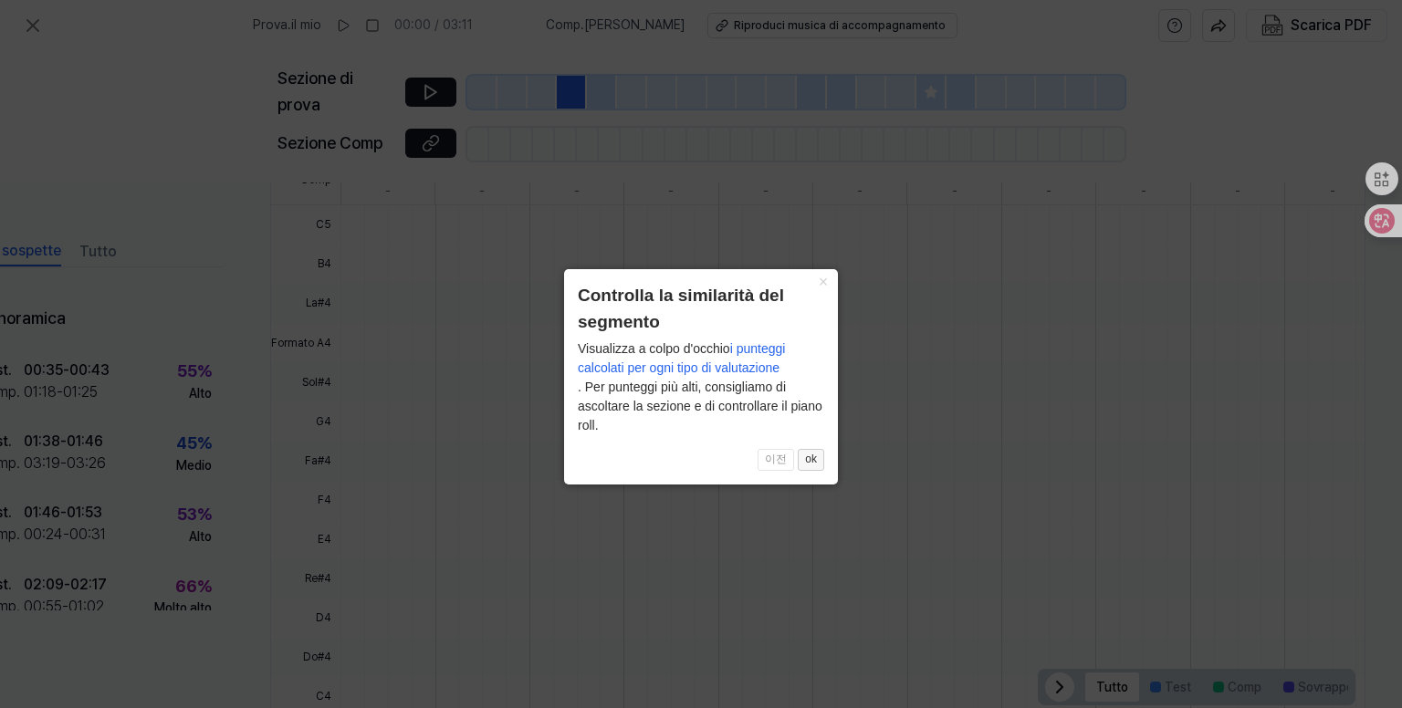
click at [815, 456] on font "ok" at bounding box center [811, 459] width 12 height 13
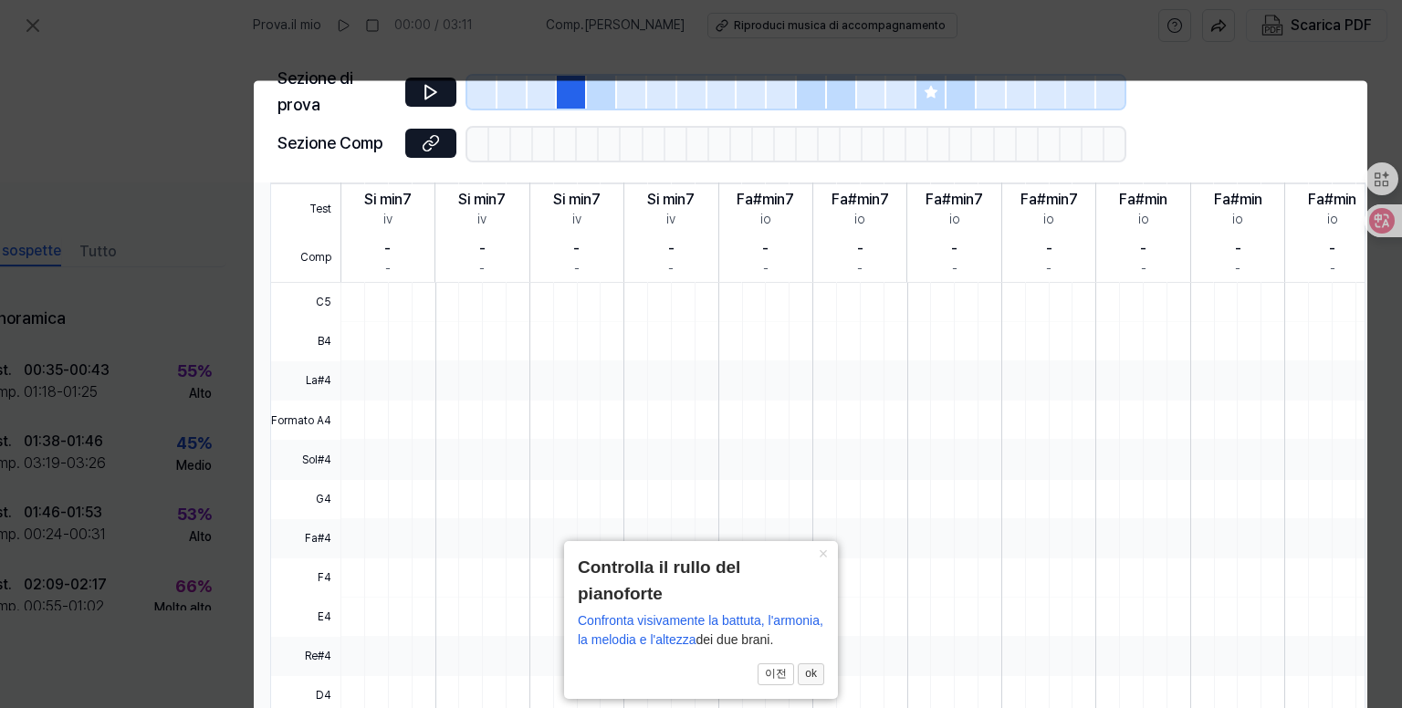
click at [820, 670] on button "ok" at bounding box center [811, 675] width 26 height 22
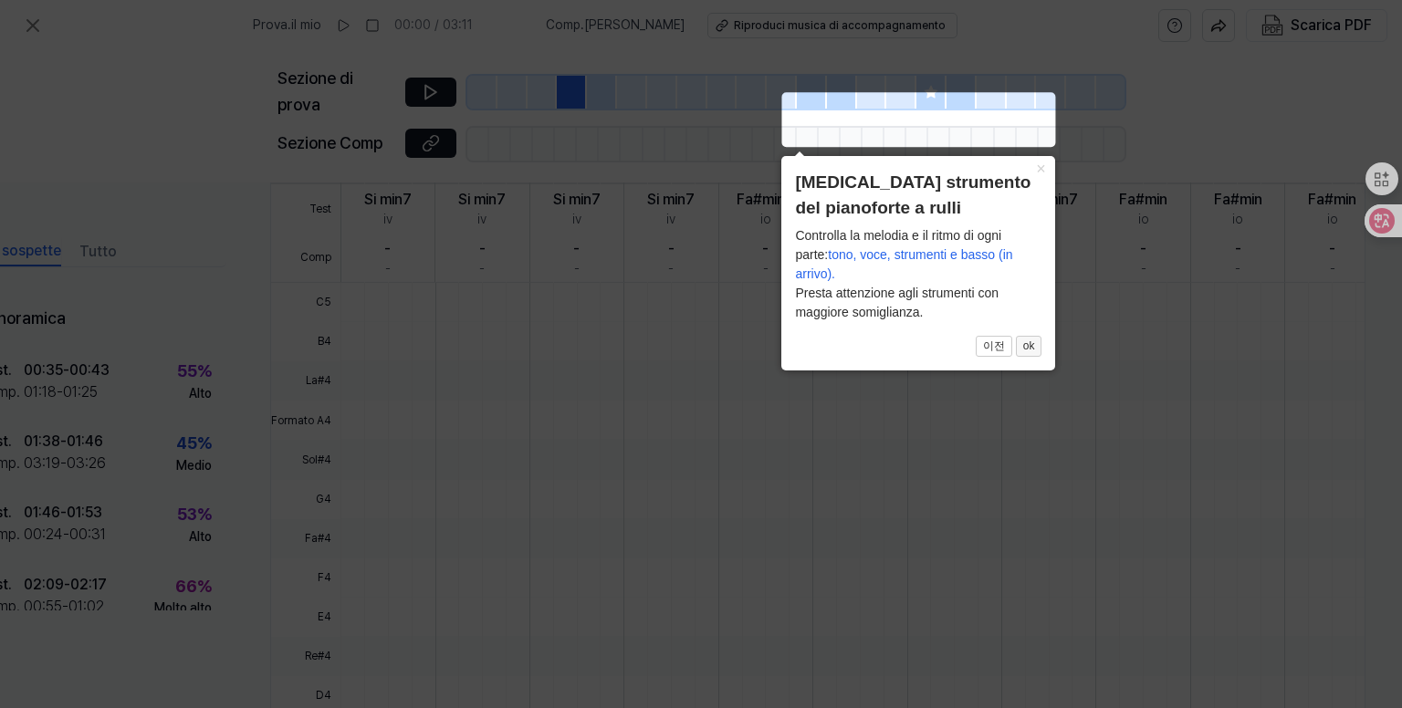
click at [1032, 352] on font "ok" at bounding box center [1029, 346] width 12 height 13
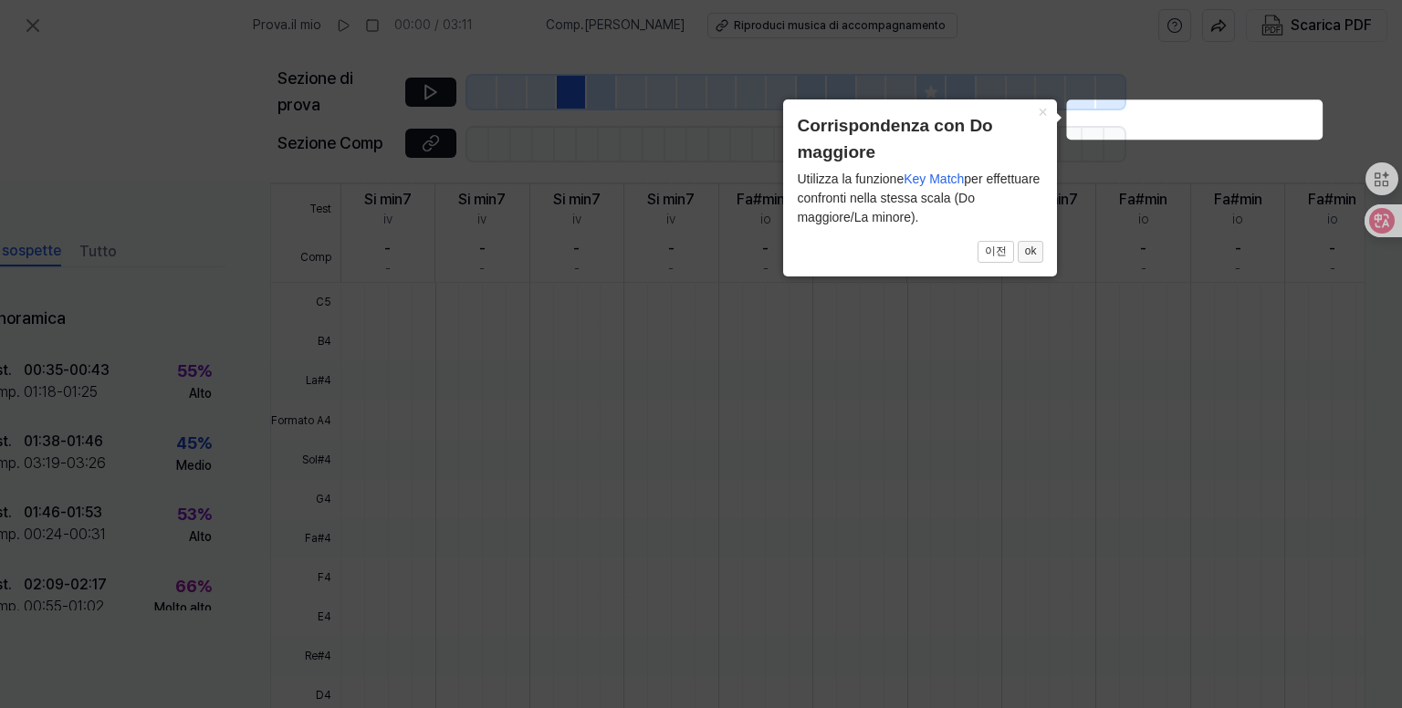
click at [1037, 259] on button "ok" at bounding box center [1031, 252] width 26 height 22
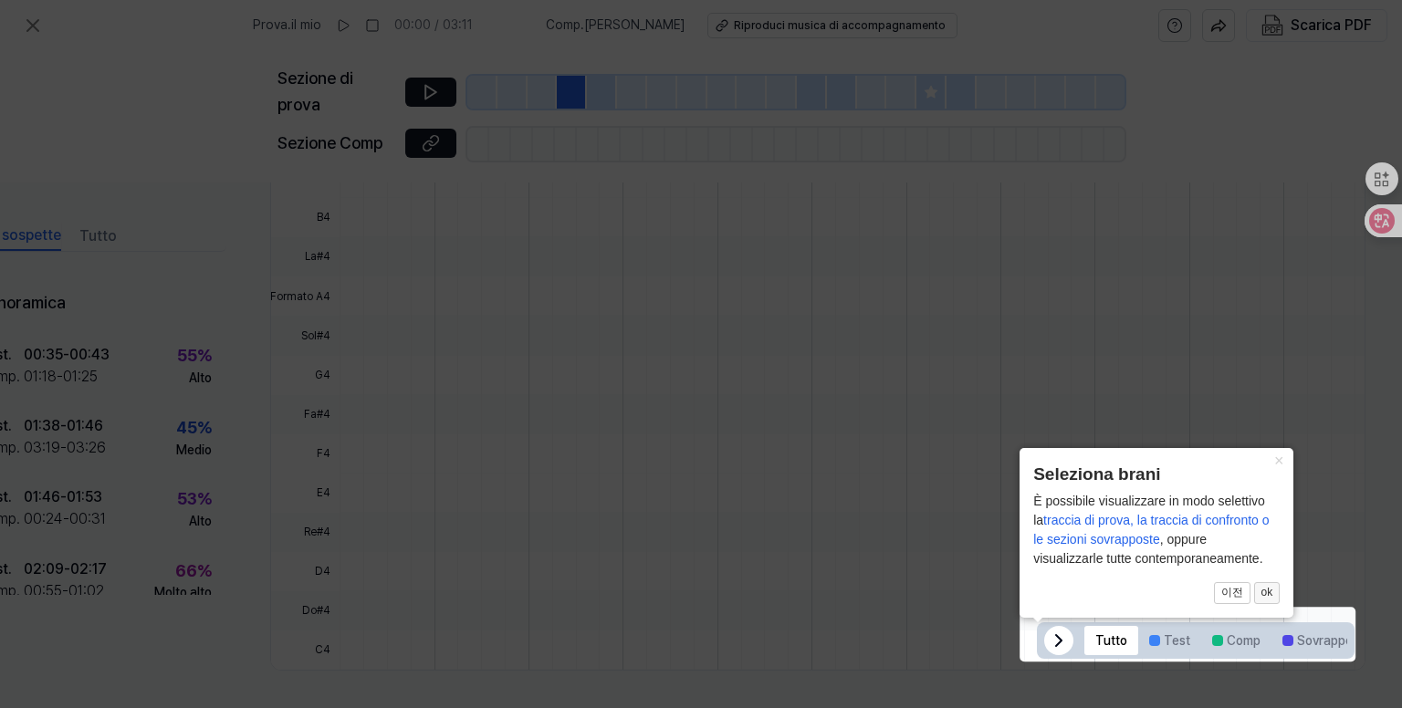
click at [1263, 587] on font "ok" at bounding box center [1268, 592] width 12 height 13
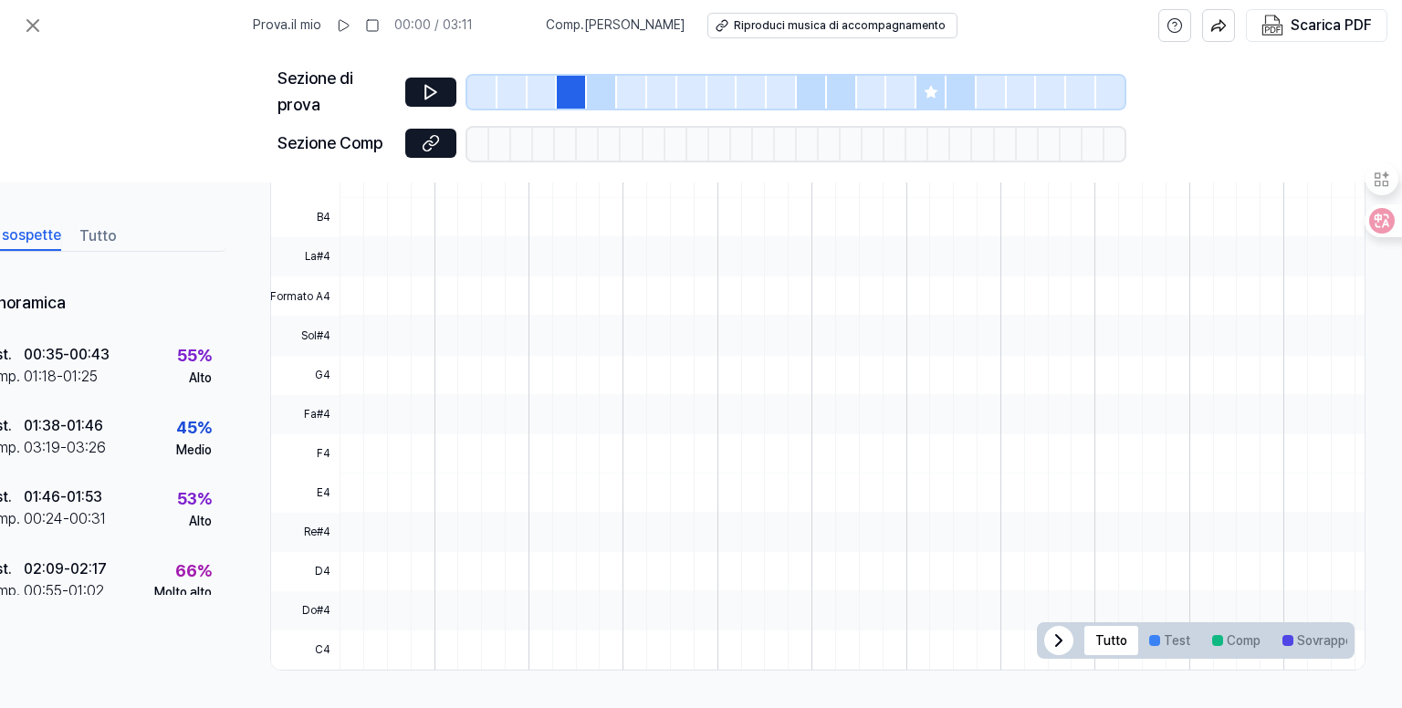
click at [569, 89] on div at bounding box center [572, 92] width 30 height 33
click at [440, 82] on button at bounding box center [430, 92] width 51 height 29
click at [478, 82] on div at bounding box center [482, 92] width 30 height 33
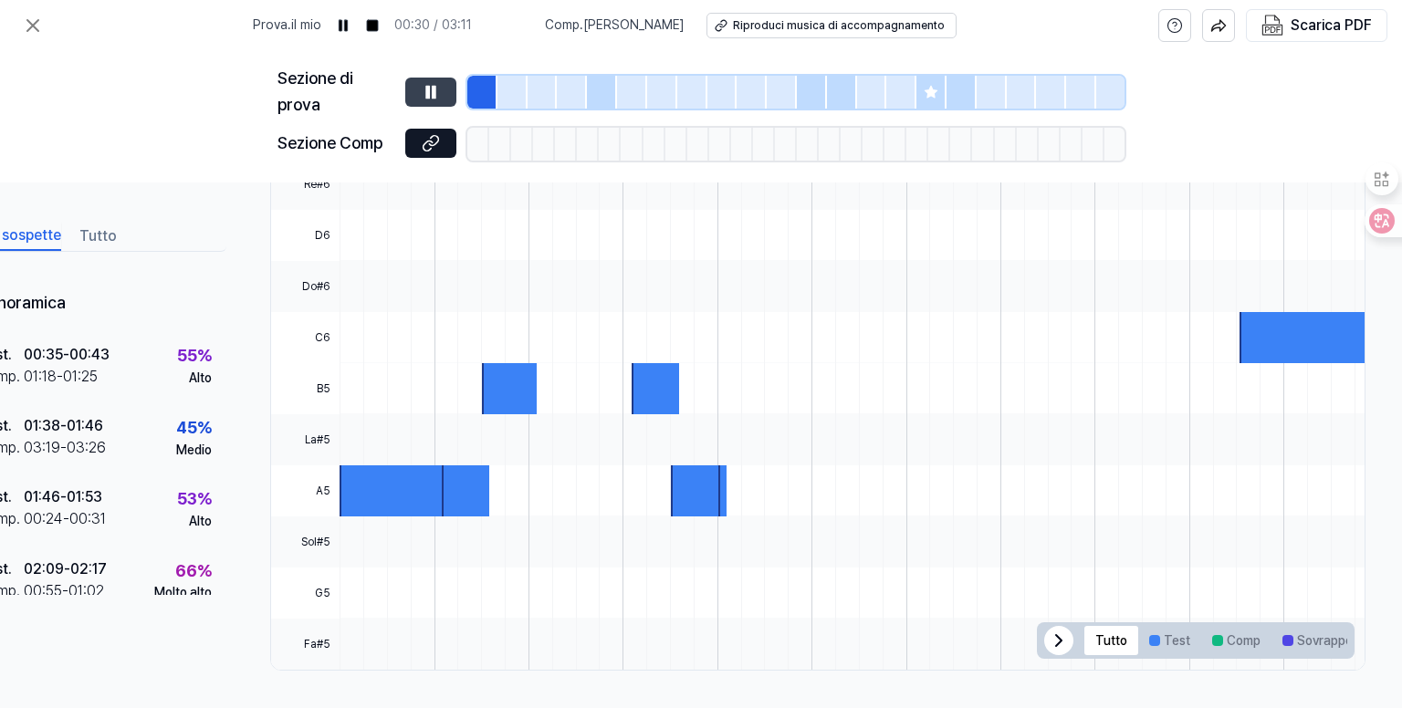
click at [434, 100] on icon at bounding box center [431, 92] width 18 height 18
drag, startPoint x: 89, startPoint y: 700, endPoint x: 57, endPoint y: 693, distance: 32.8
click at [46, 690] on div "Parti sospette Tutto Panoramica Test . 00:35 - 00:43 Comp . 01:18 - 01:25 55 % …" at bounding box center [701, 446] width 1402 height 526
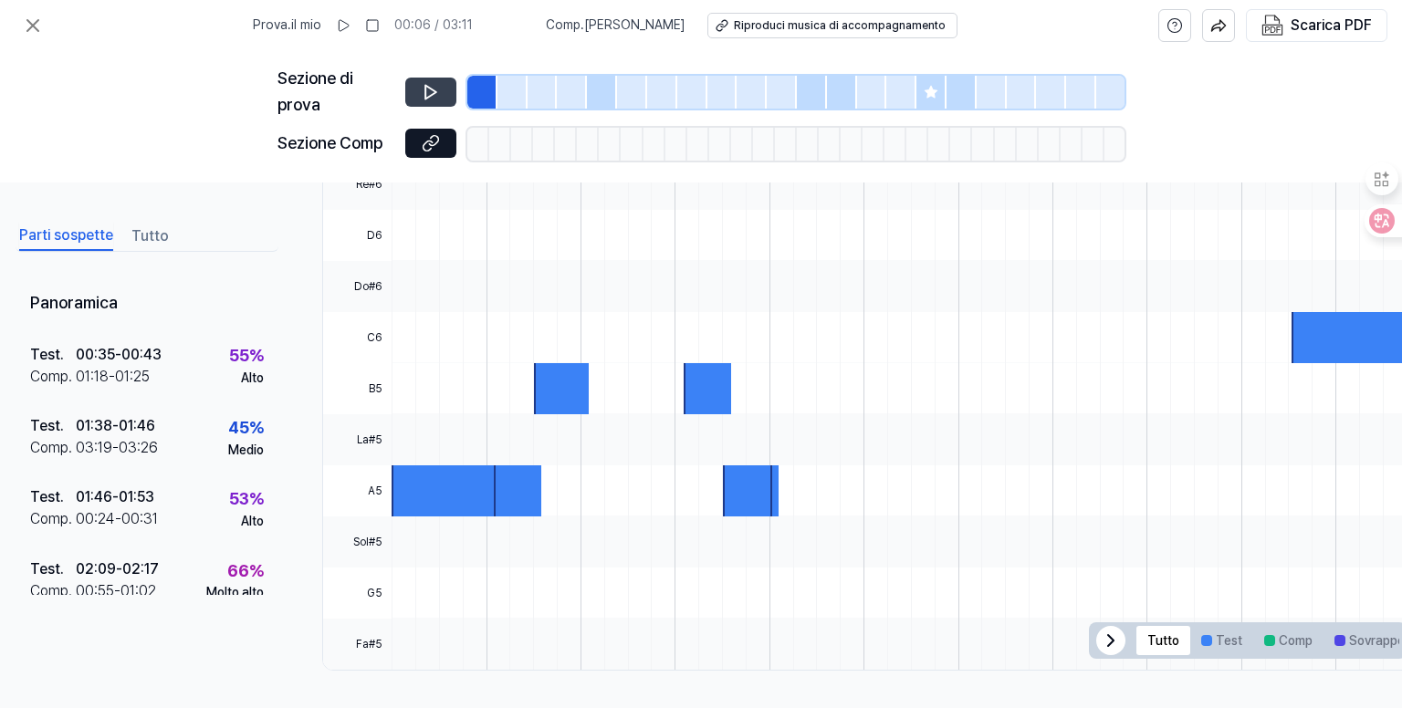
scroll to position [530, 0]
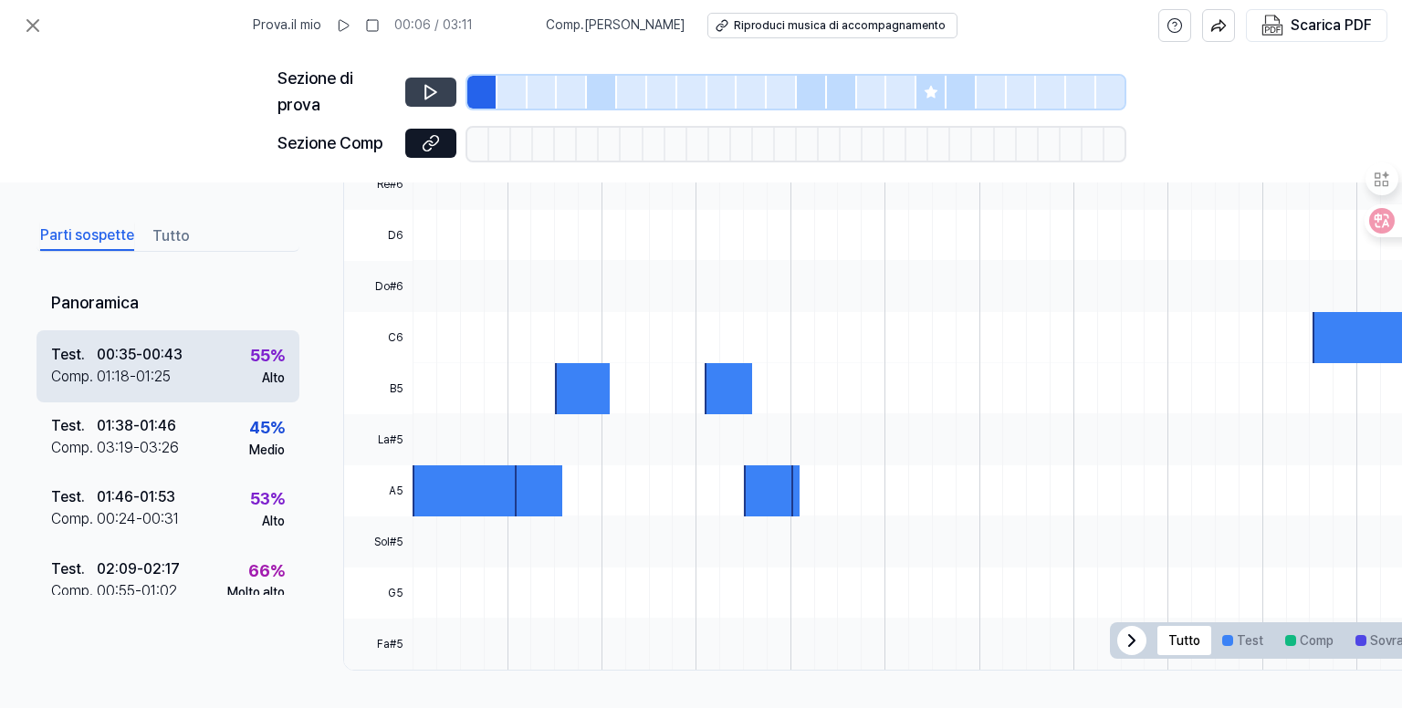
click at [136, 388] on div "01:18 - 01:25" at bounding box center [134, 377] width 74 height 22
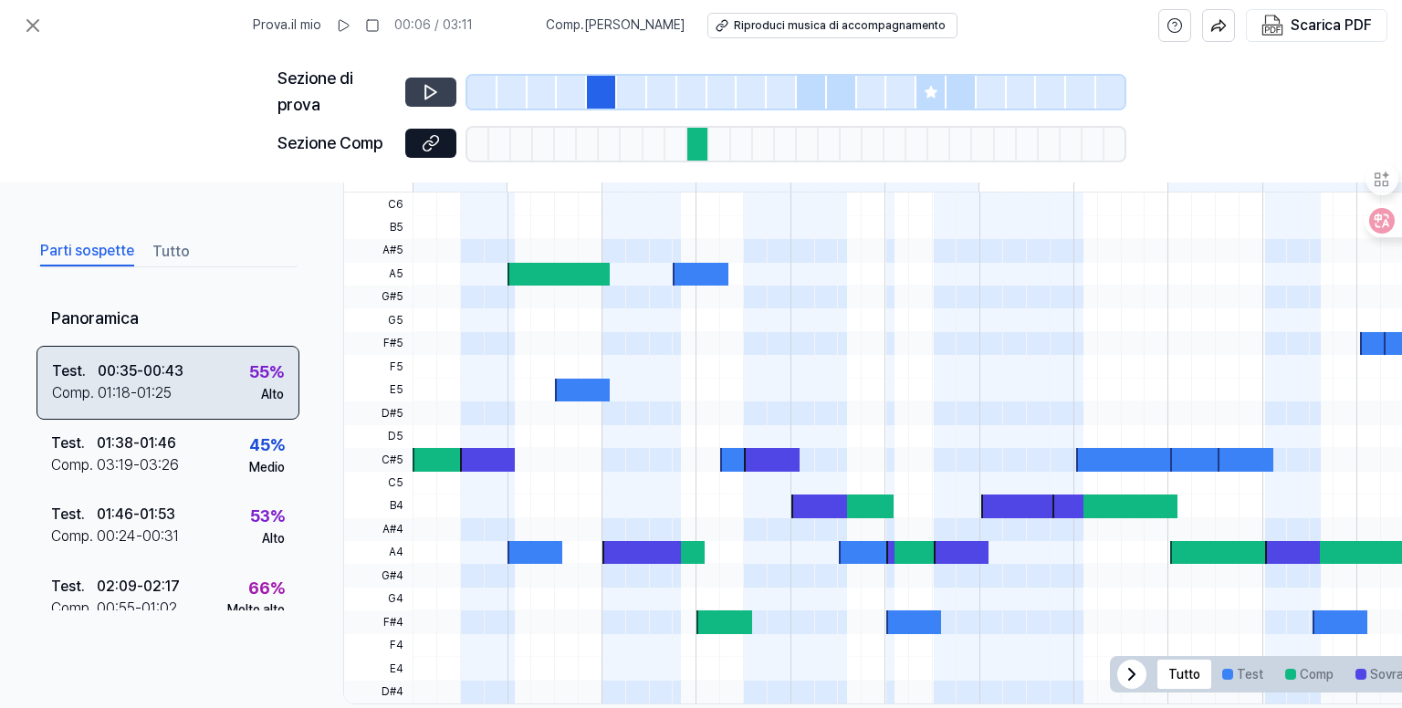
scroll to position [569, 0]
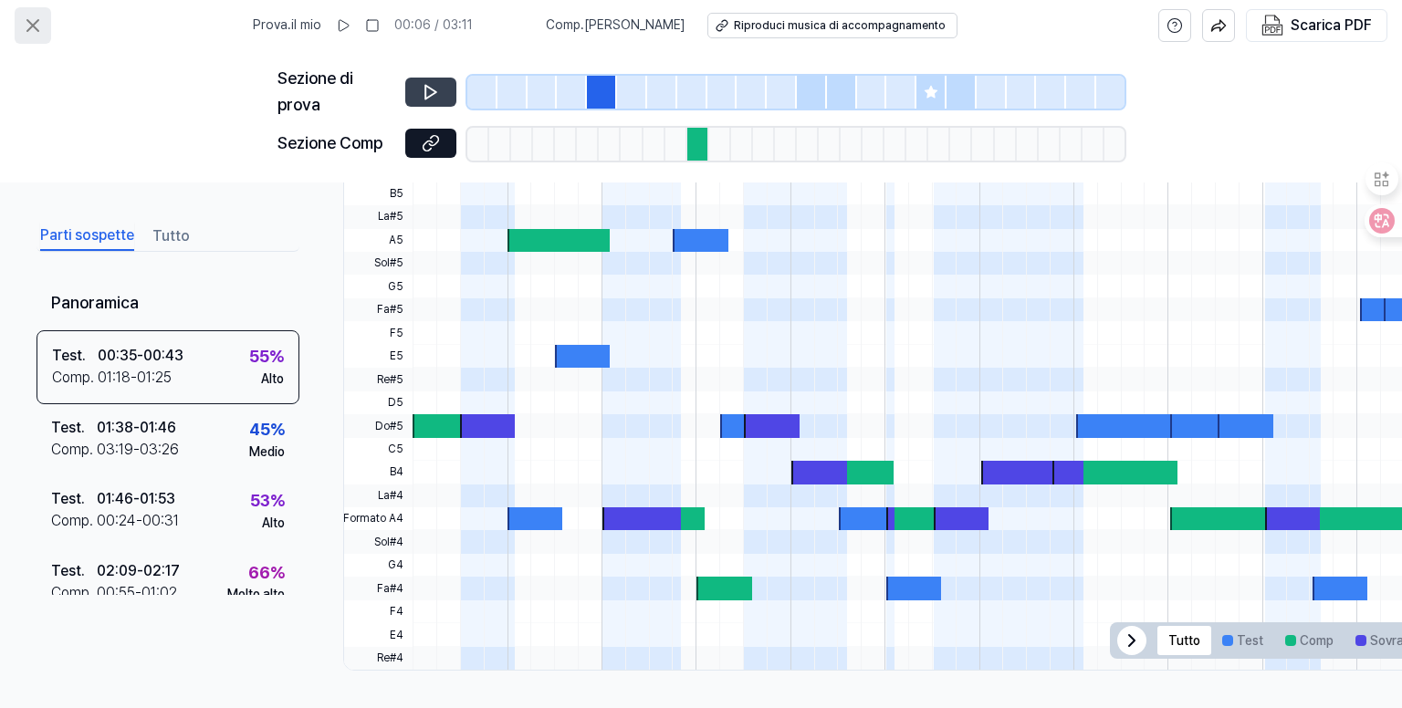
click at [38, 20] on icon at bounding box center [32, 25] width 11 height 11
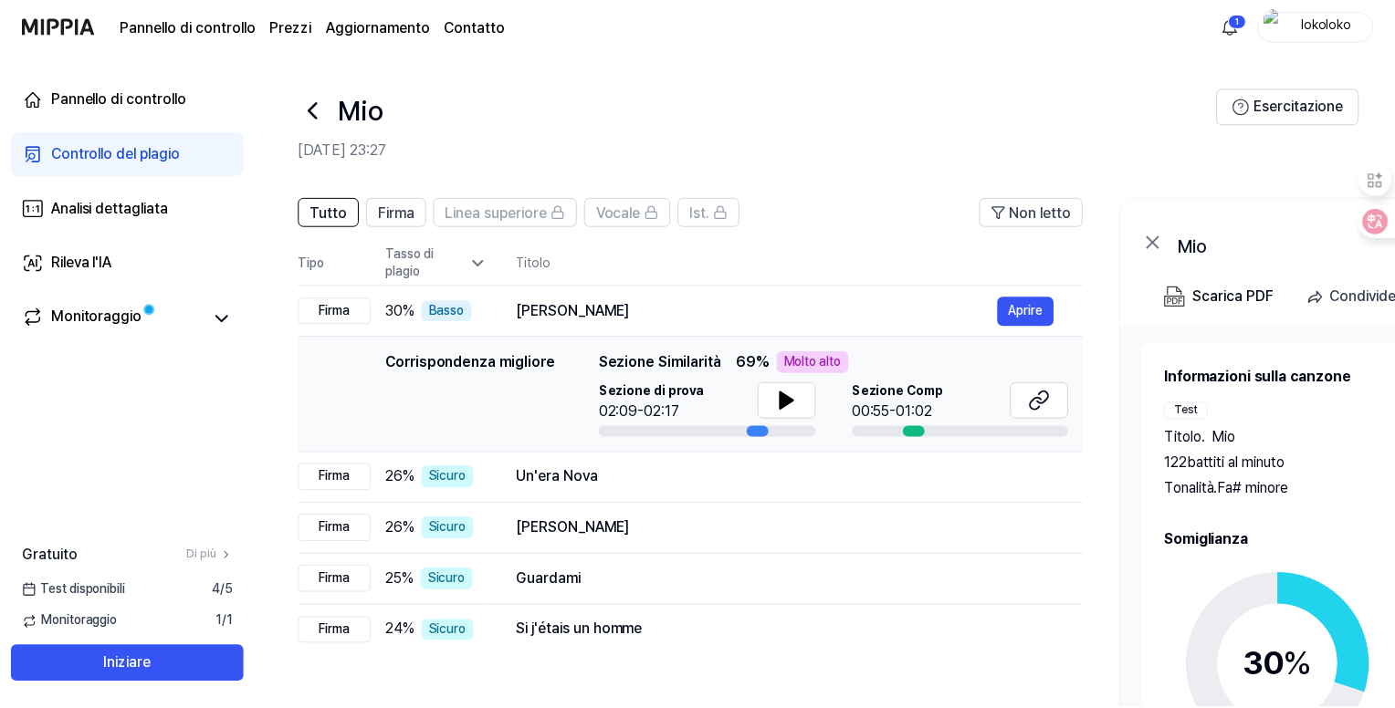
scroll to position [91, 0]
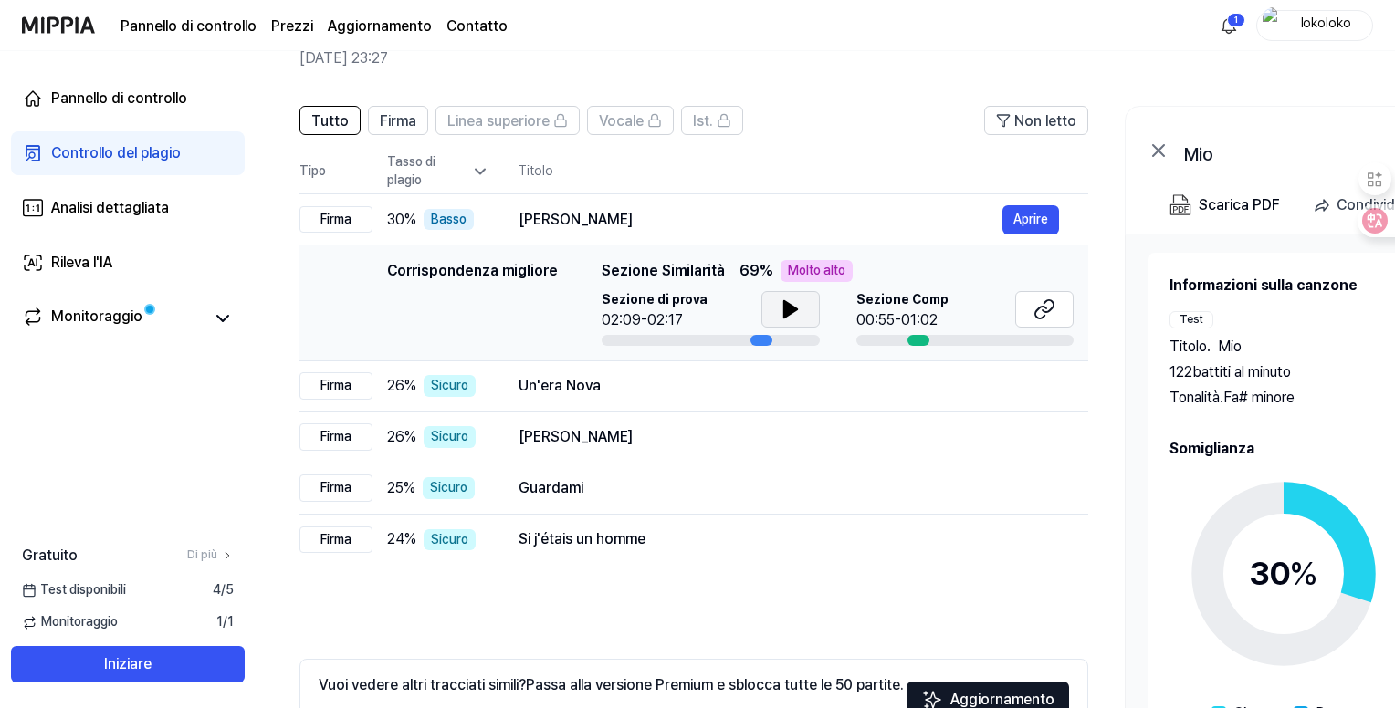
click at [787, 310] on icon at bounding box center [789, 309] width 13 height 16
click at [785, 306] on icon at bounding box center [787, 309] width 4 height 15
click at [790, 143] on header "Tutto Firma Linea superiore Vocale Ist. Non letto" at bounding box center [693, 128] width 789 height 44
click at [402, 122] on font "Firma" at bounding box center [398, 120] width 37 height 17
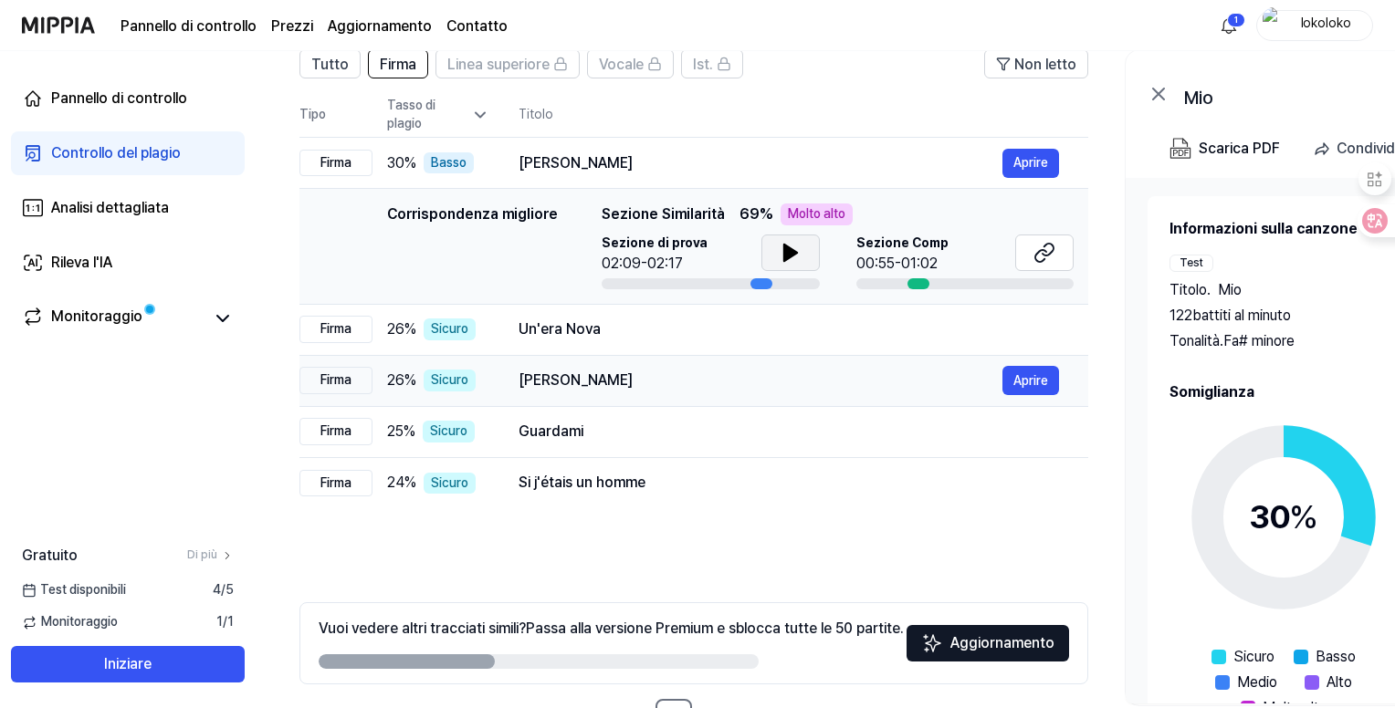
scroll to position [212, 0]
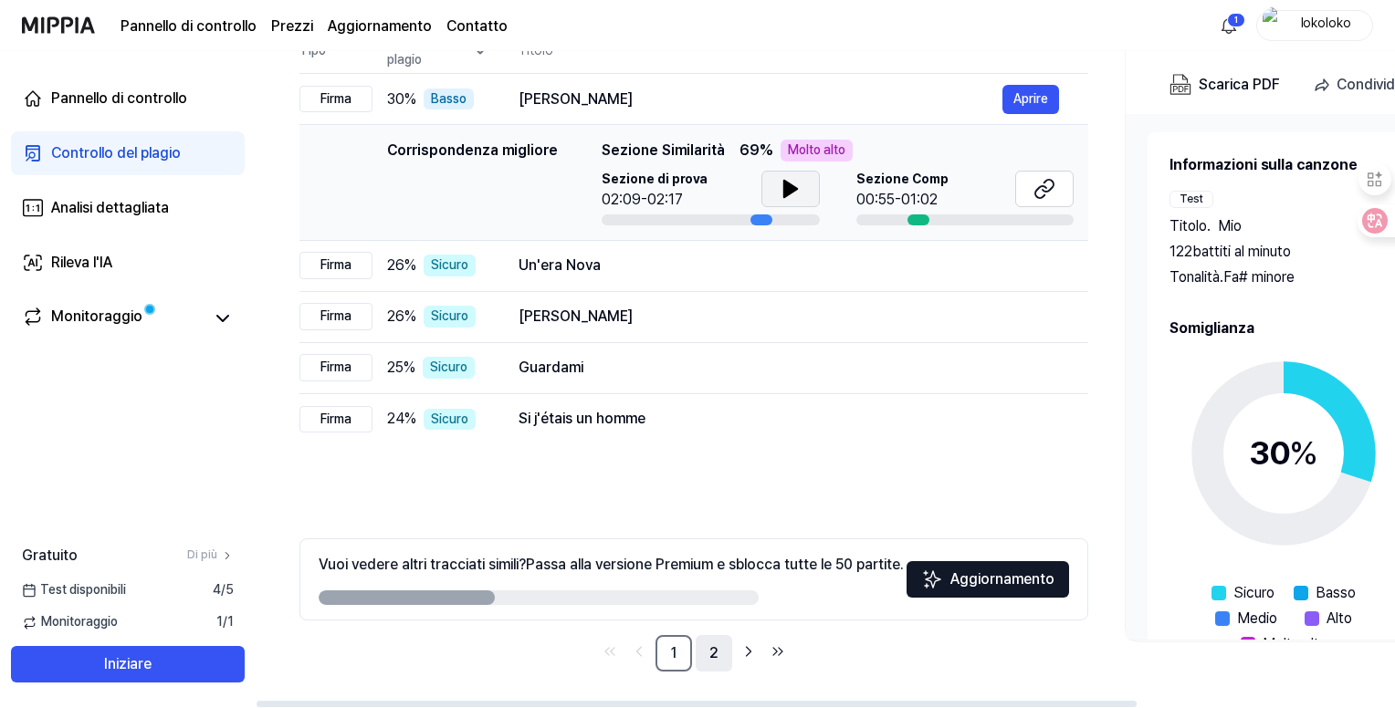
click at [706, 653] on link "2" at bounding box center [714, 653] width 37 height 37
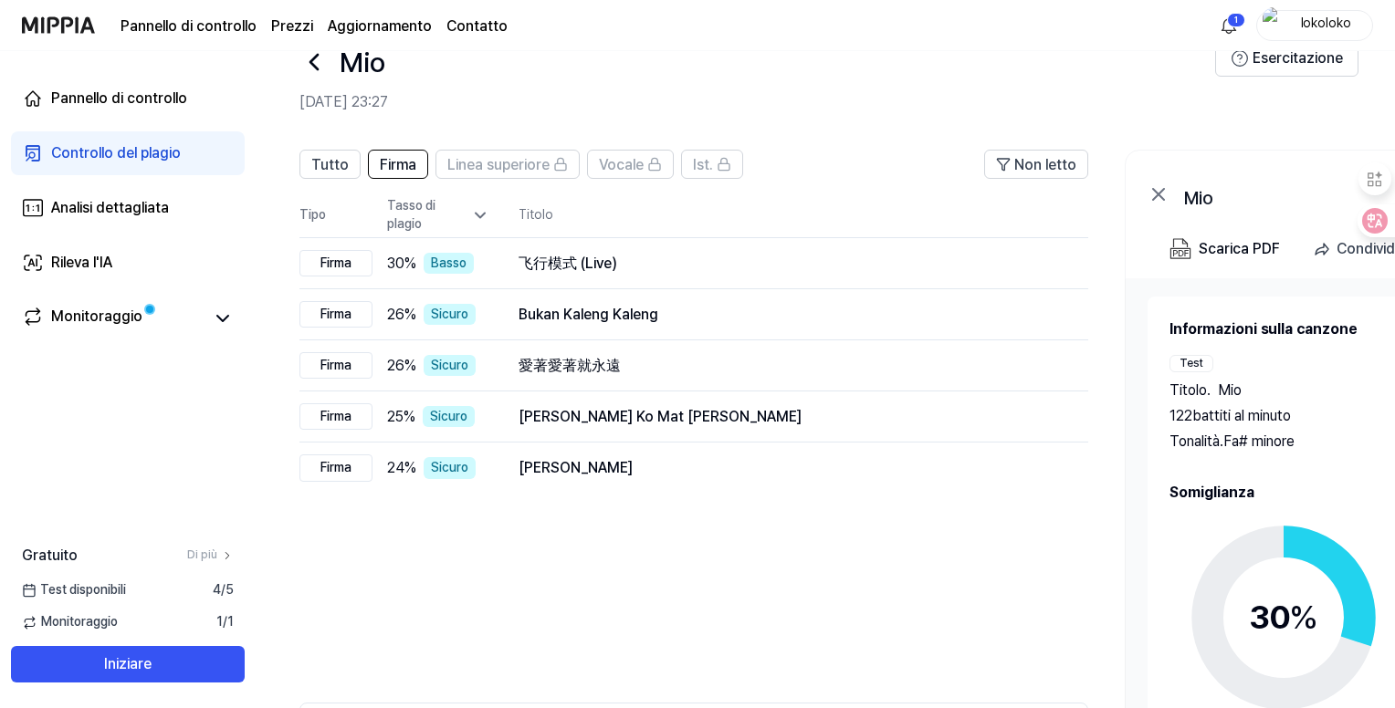
scroll to position [29, 0]
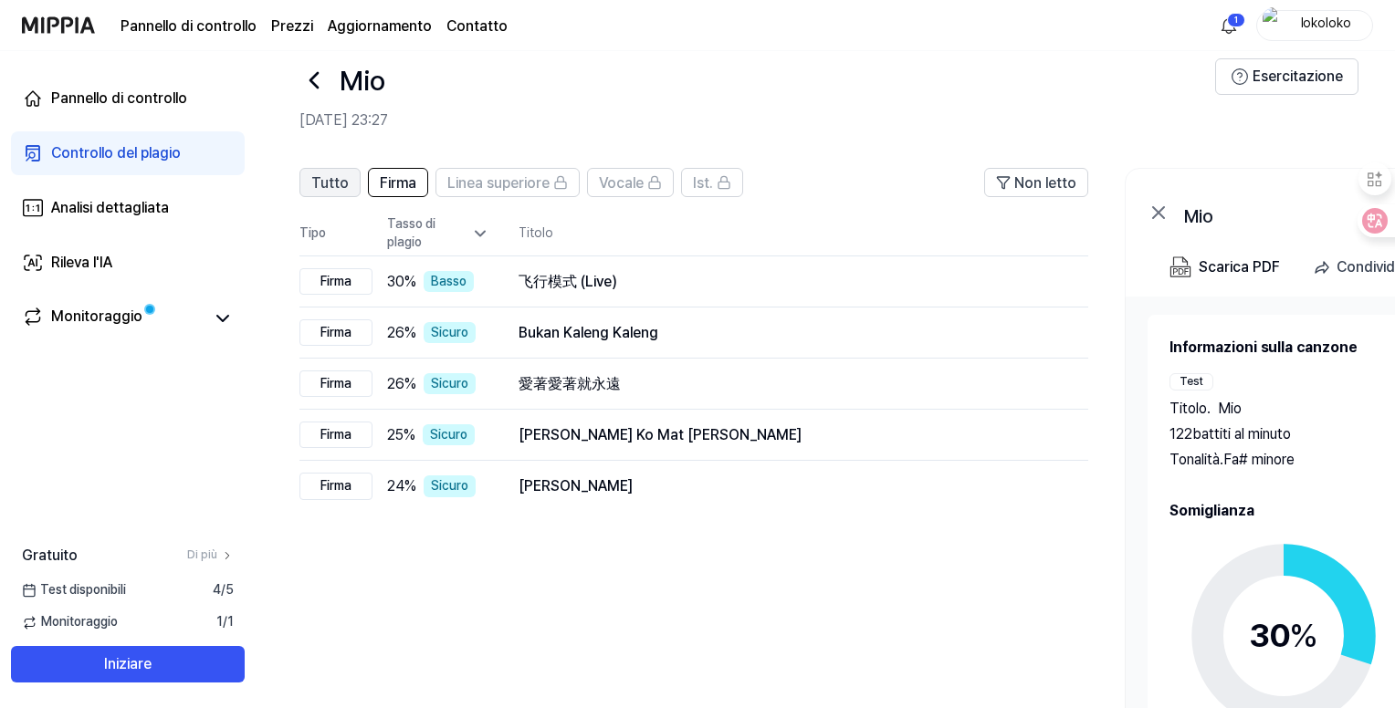
click at [342, 187] on font "Tutto" at bounding box center [329, 182] width 37 height 17
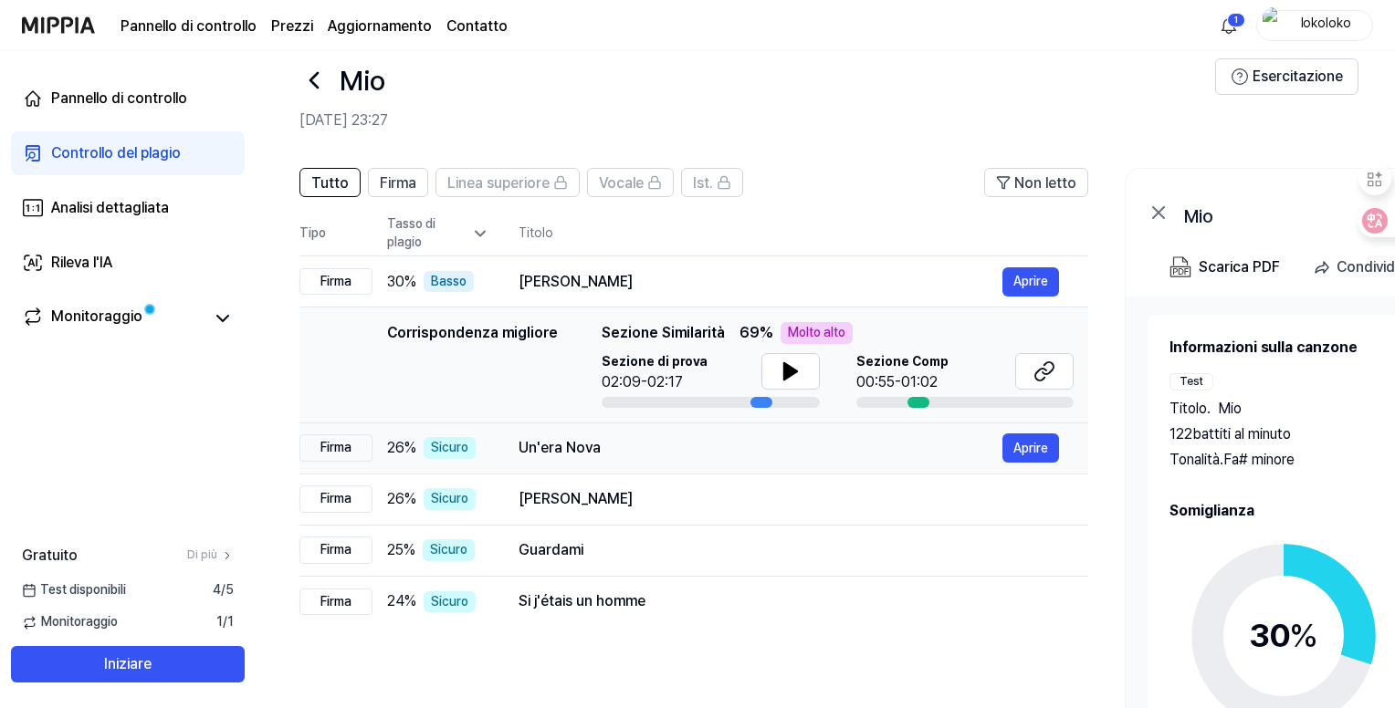
click at [515, 447] on td "Un'era Nova Aprire" at bounding box center [788, 448] width 599 height 51
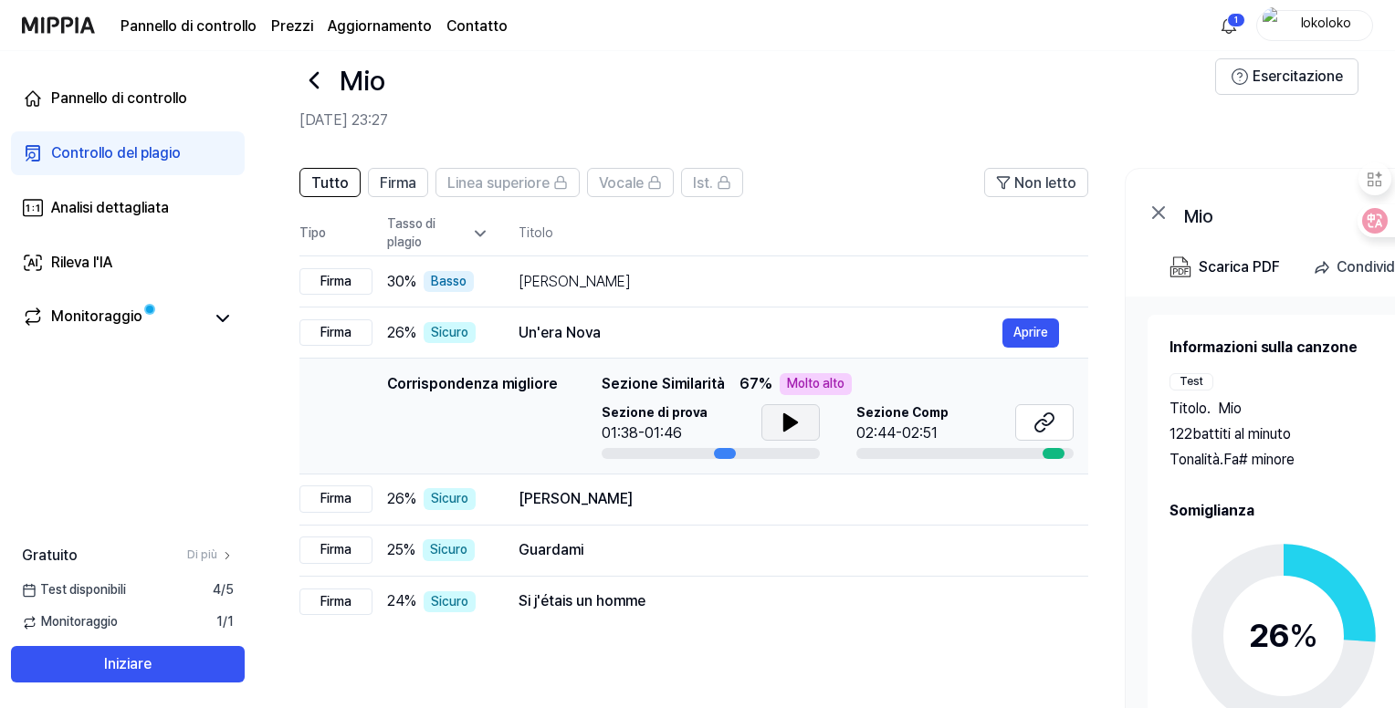
click at [801, 417] on button at bounding box center [790, 422] width 58 height 37
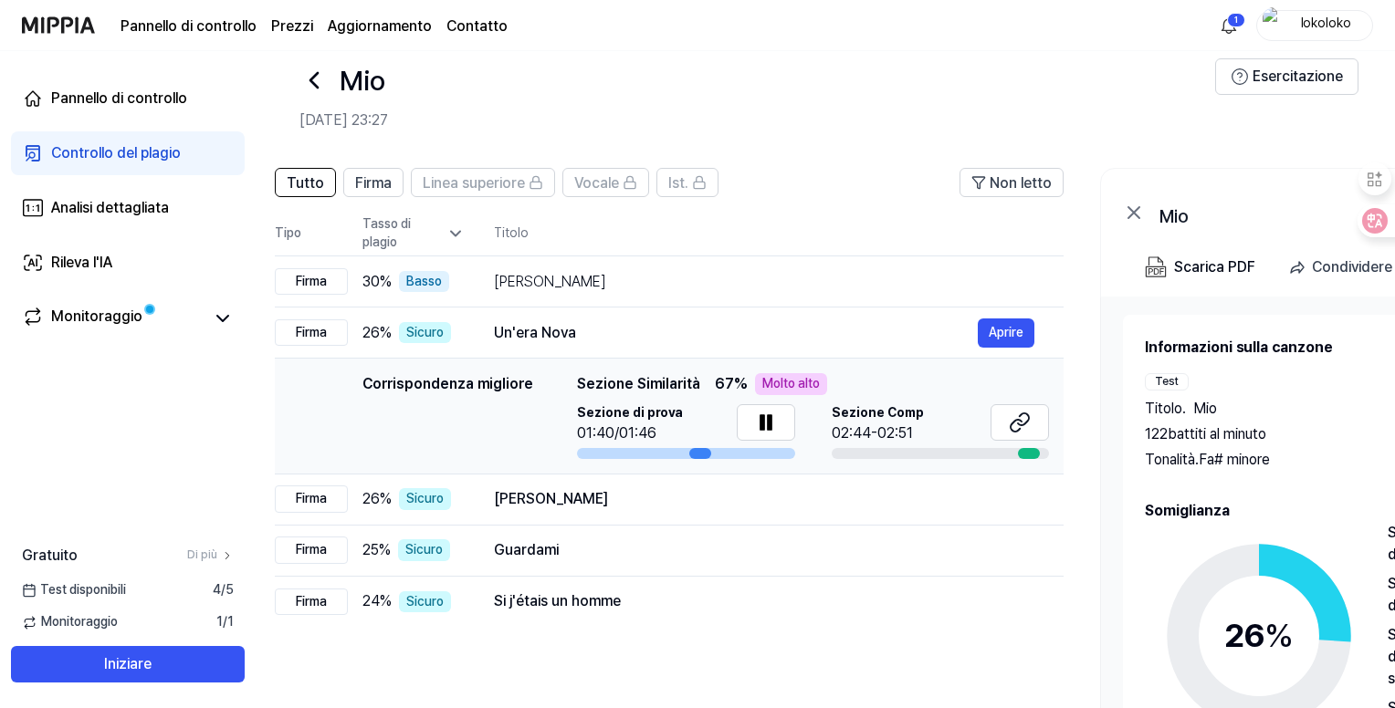
scroll to position [0, 26]
drag, startPoint x: 644, startPoint y: 454, endPoint x: 617, endPoint y: 454, distance: 26.5
click at [617, 454] on div at bounding box center [685, 453] width 218 height 11
click at [761, 414] on icon at bounding box center [765, 423] width 22 height 22
click at [855, 454] on div at bounding box center [940, 453] width 218 height 11
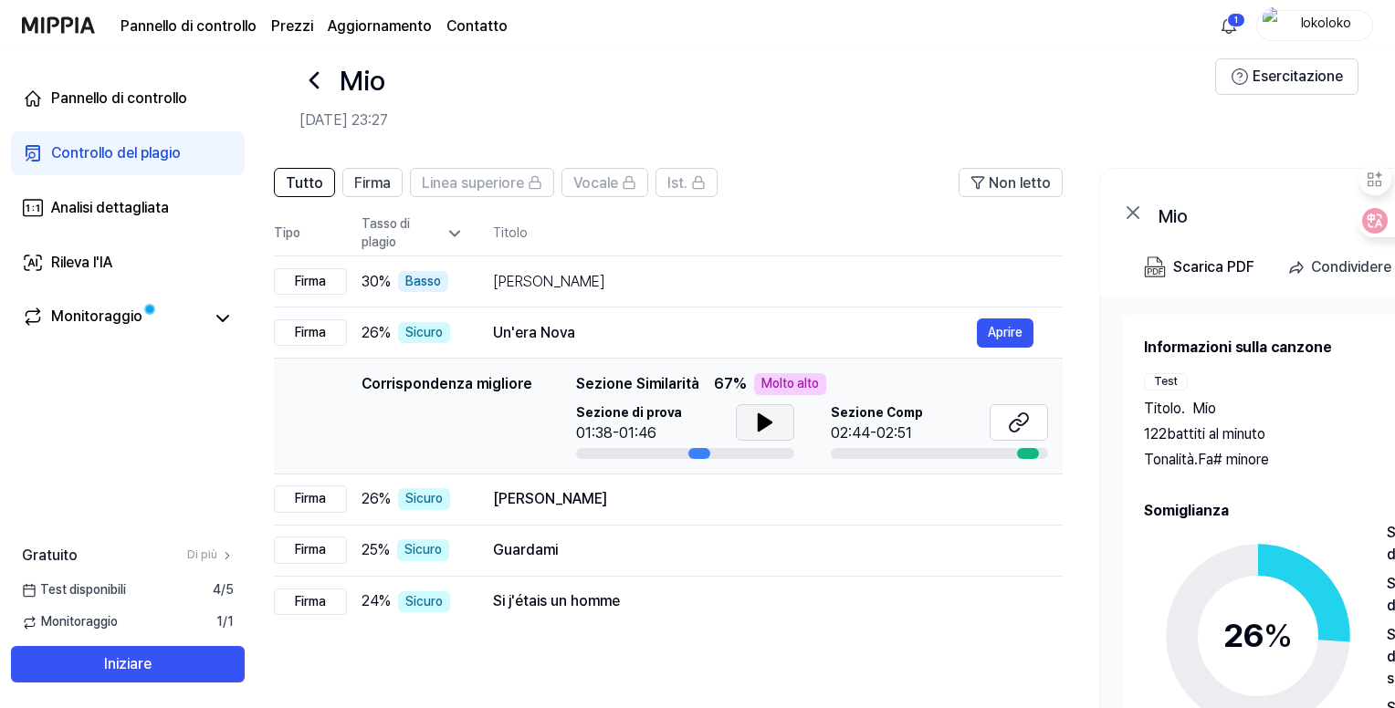
drag, startPoint x: 919, startPoint y: 453, endPoint x: 952, endPoint y: 453, distance: 32.9
click at [938, 453] on div at bounding box center [940, 453] width 218 height 11
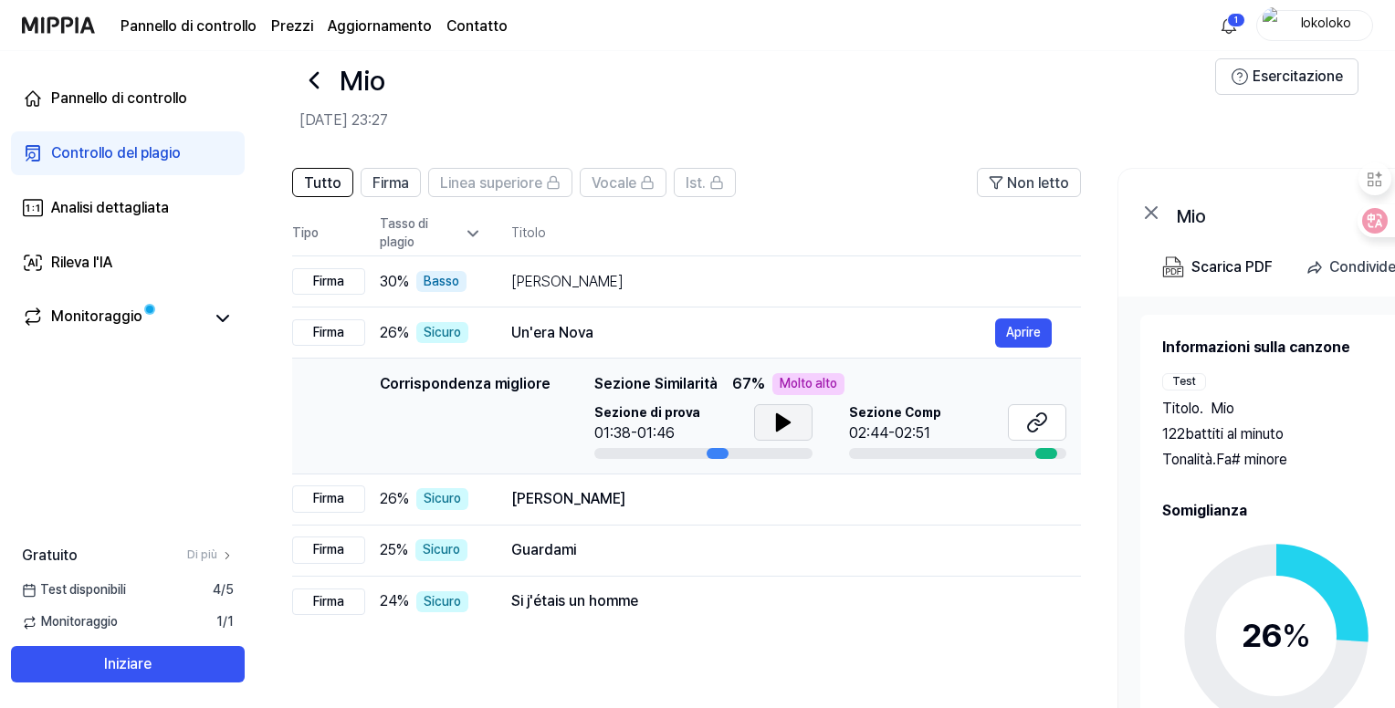
click at [1044, 455] on div at bounding box center [1046, 453] width 22 height 11
click at [1046, 455] on div at bounding box center [1046, 453] width 22 height 11
click at [1043, 425] on icon at bounding box center [1037, 423] width 22 height 22
click at [707, 287] on div "[PERSON_NAME]" at bounding box center [753, 282] width 484 height 22
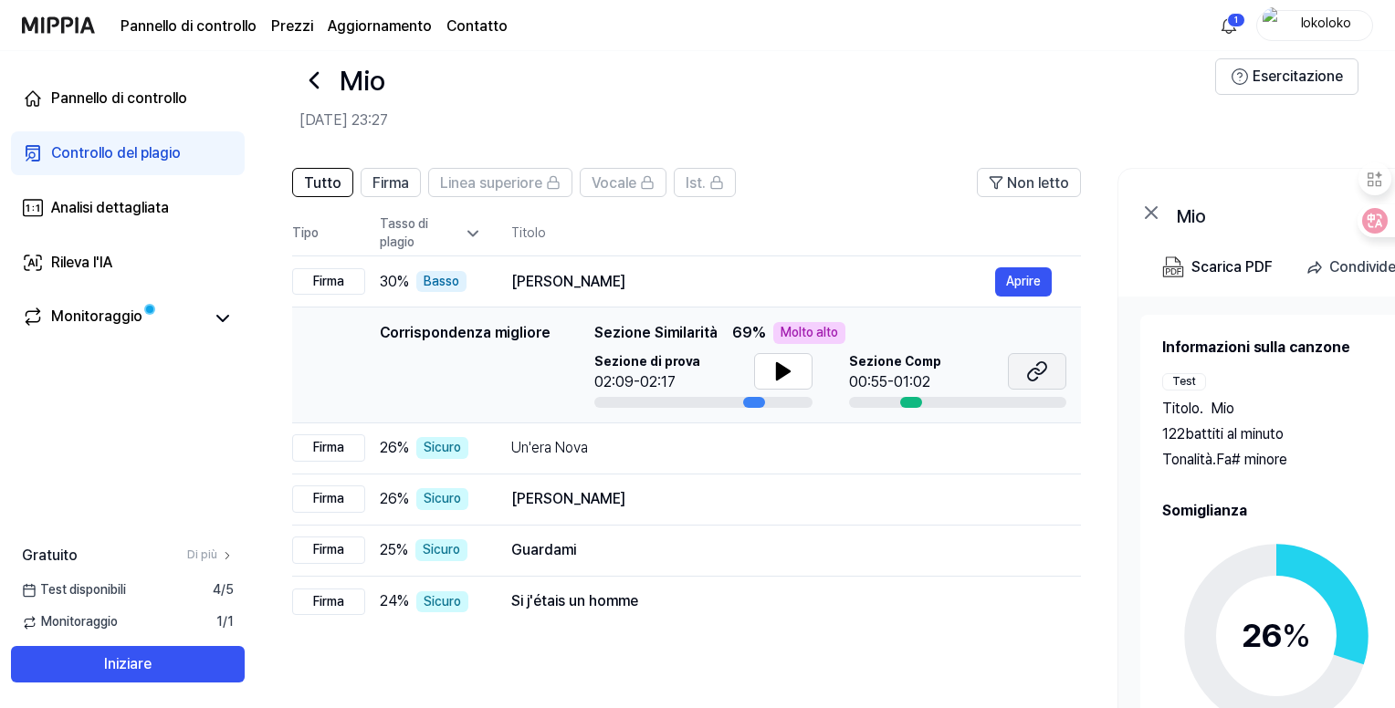
click at [1028, 380] on icon at bounding box center [1037, 372] width 22 height 22
click at [501, 339] on font "Corrispondenza migliore" at bounding box center [465, 332] width 171 height 17
click at [592, 444] on div "Un'era Nova" at bounding box center [753, 448] width 484 height 22
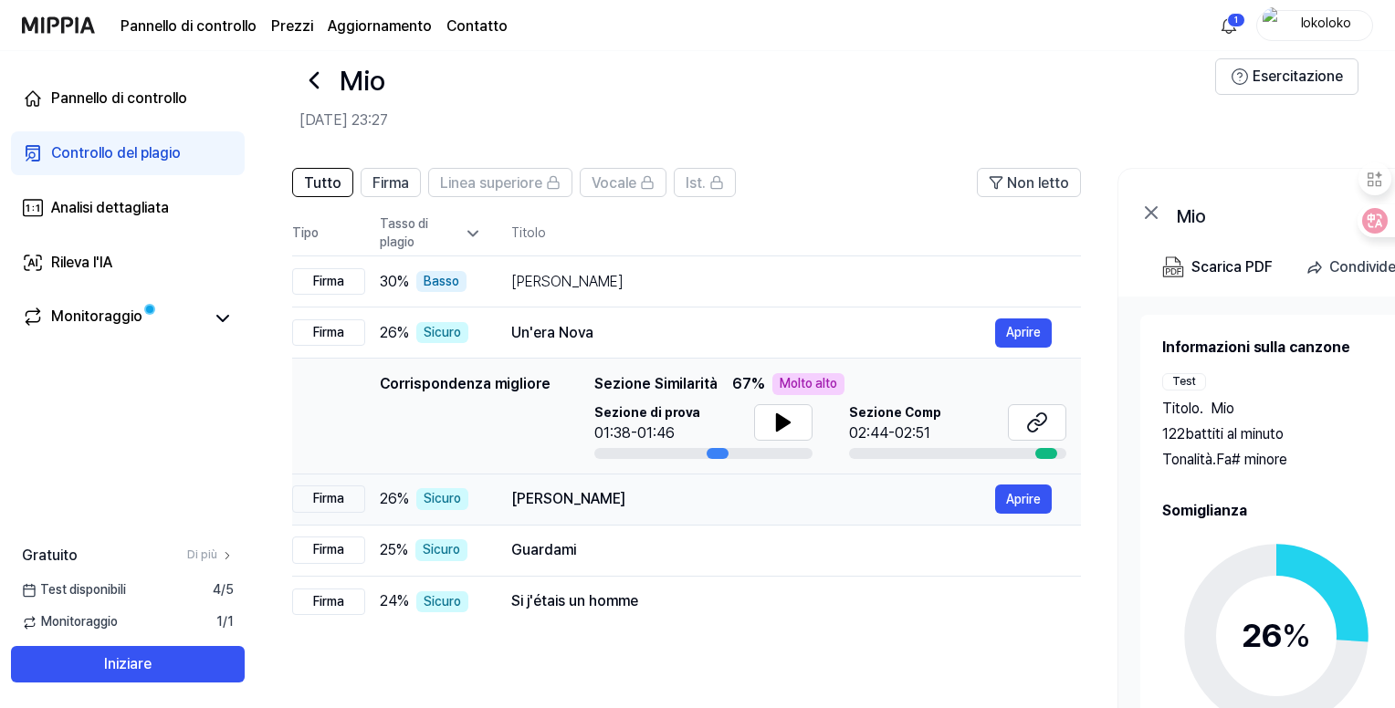
click at [726, 494] on div "[PERSON_NAME]" at bounding box center [753, 499] width 484 height 22
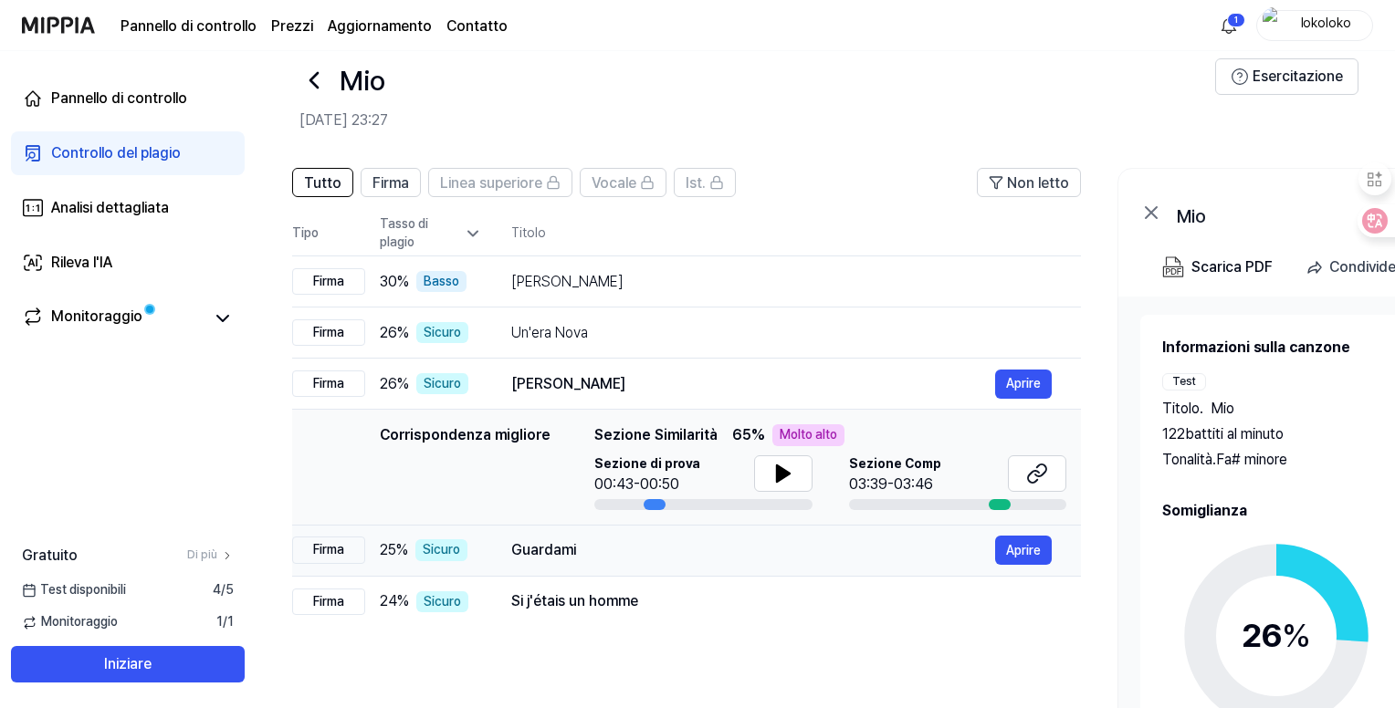
click at [739, 551] on div "Guardami" at bounding box center [753, 551] width 484 height 22
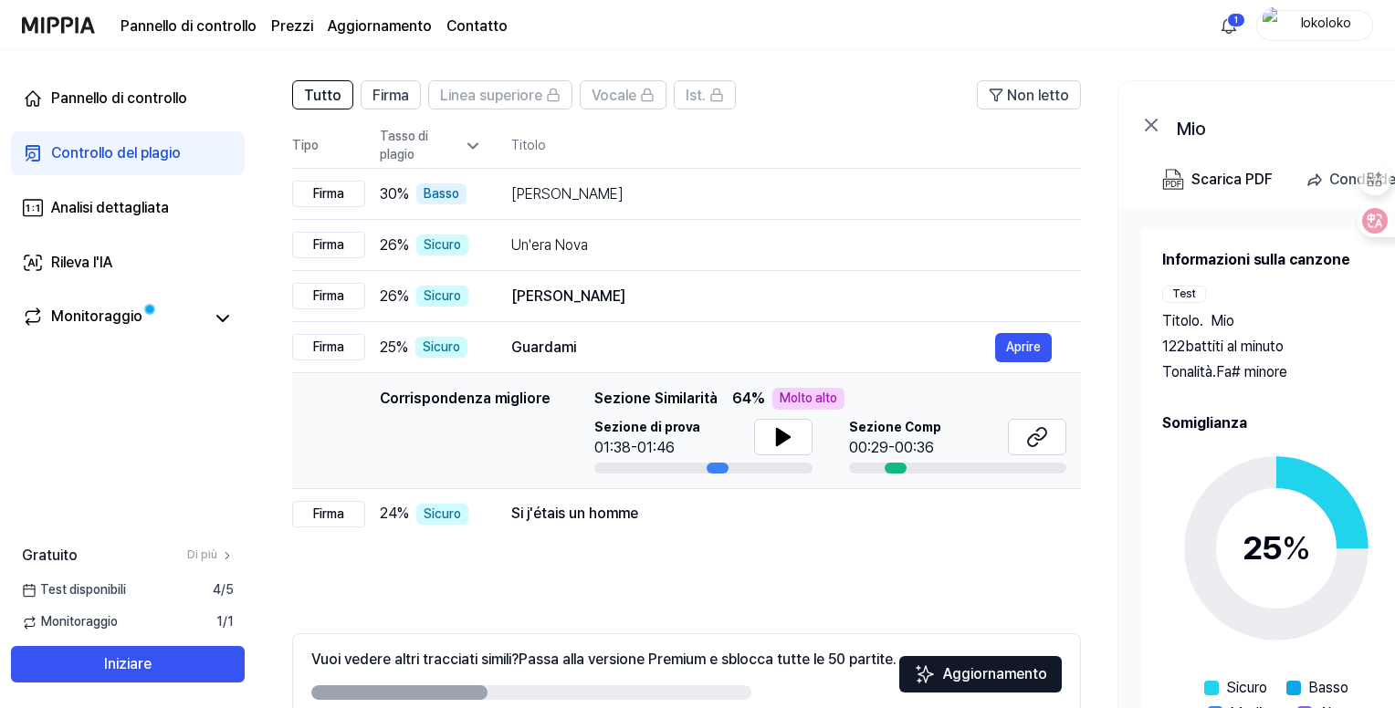
scroll to position [121, 0]
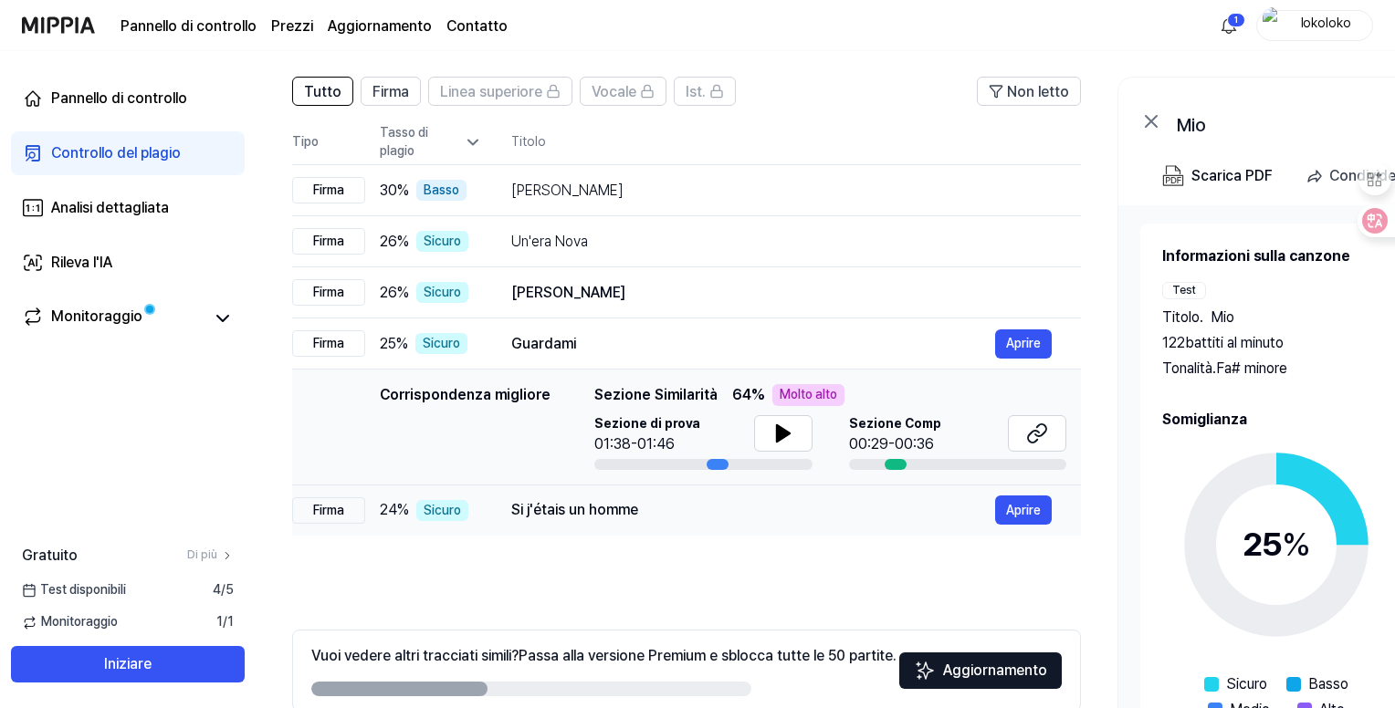
click at [723, 514] on div "Si j'étais un homme" at bounding box center [753, 510] width 484 height 22
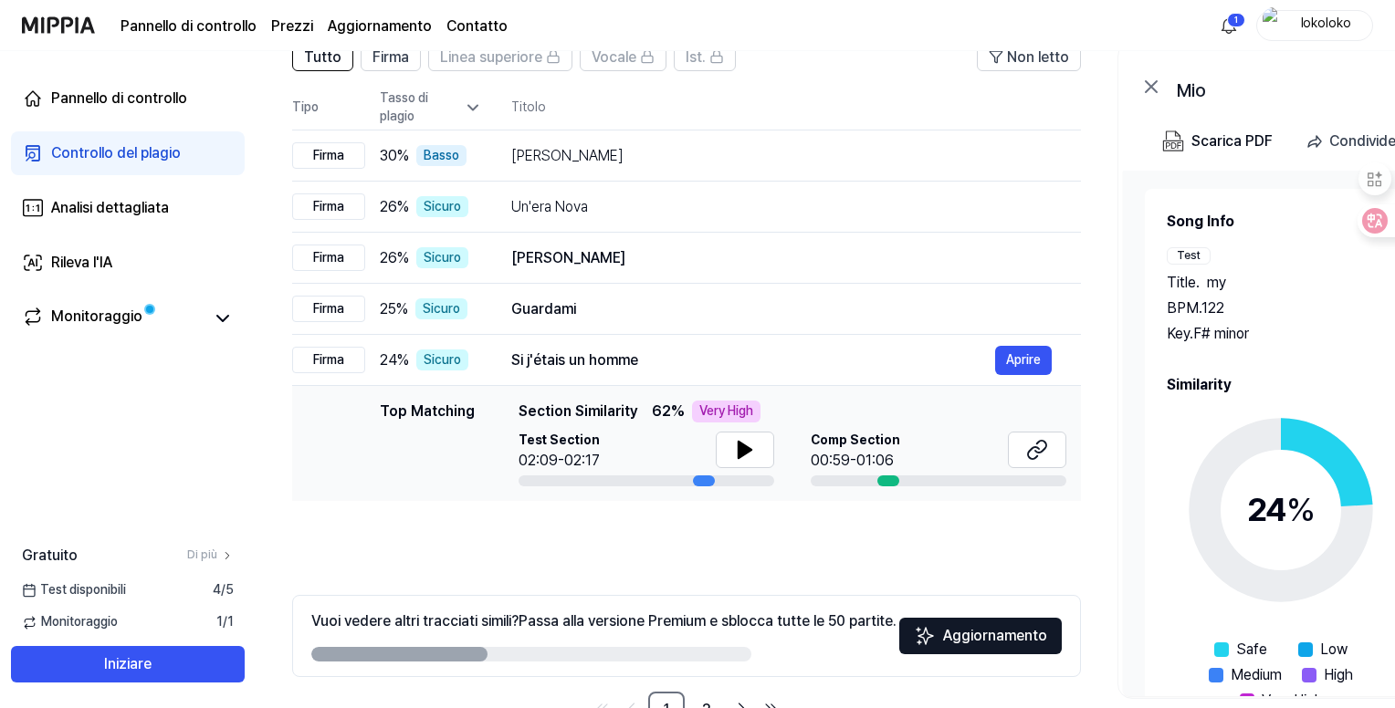
scroll to position [212, 0]
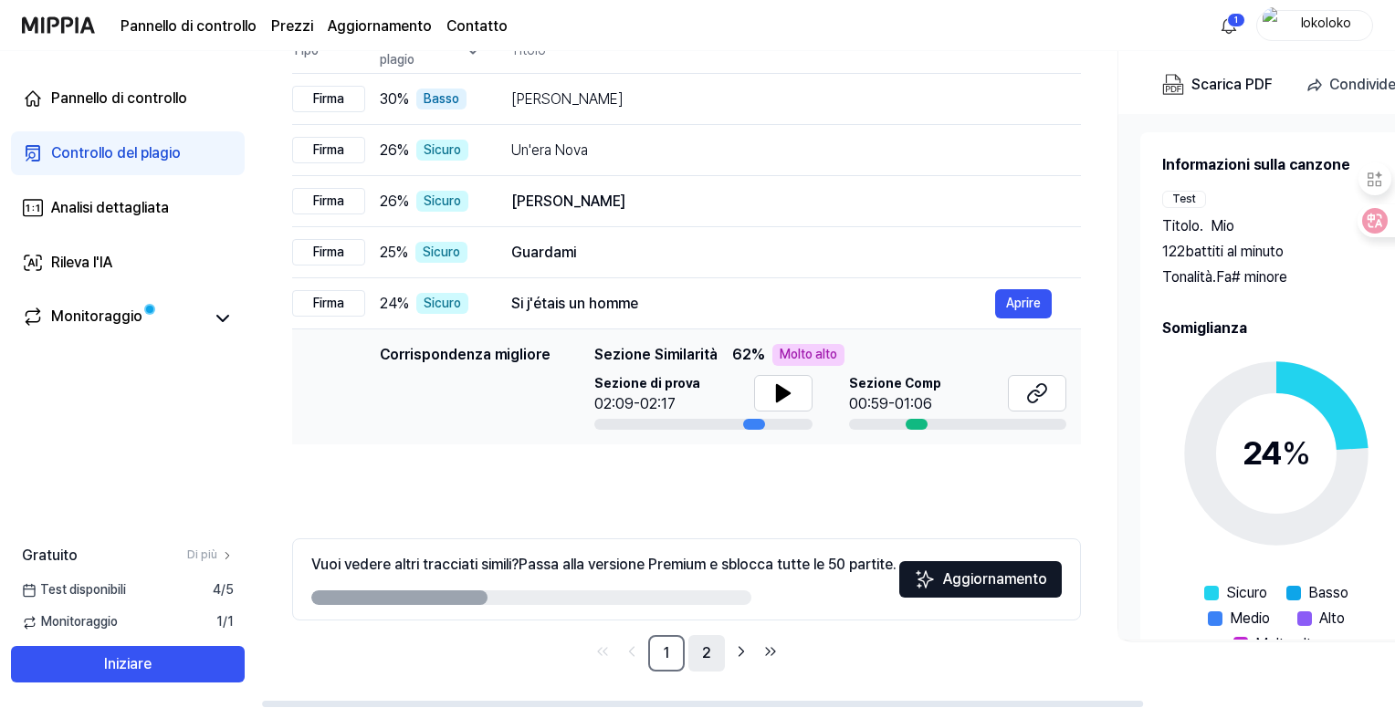
click at [706, 647] on font "2" at bounding box center [706, 653] width 9 height 17
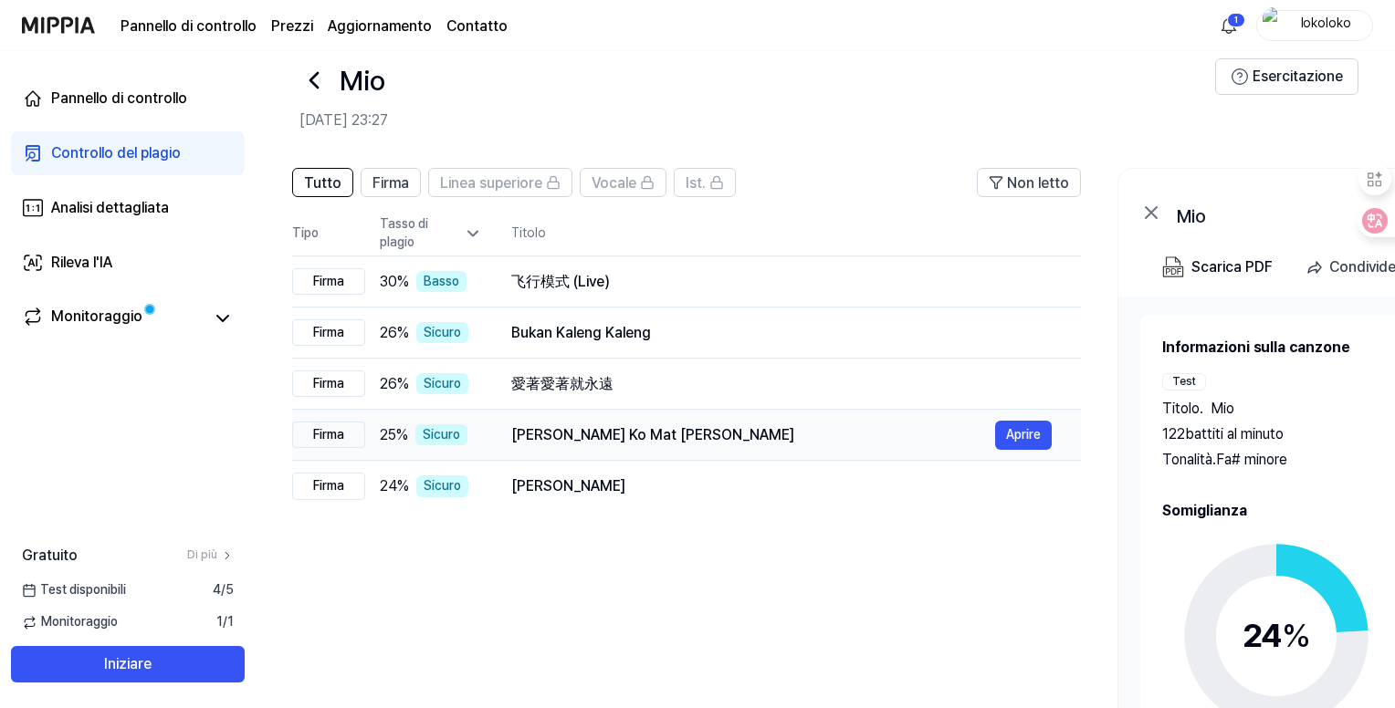
scroll to position [29, 0]
click at [684, 288] on div "飞行模式 (Live)" at bounding box center [753, 282] width 484 height 22
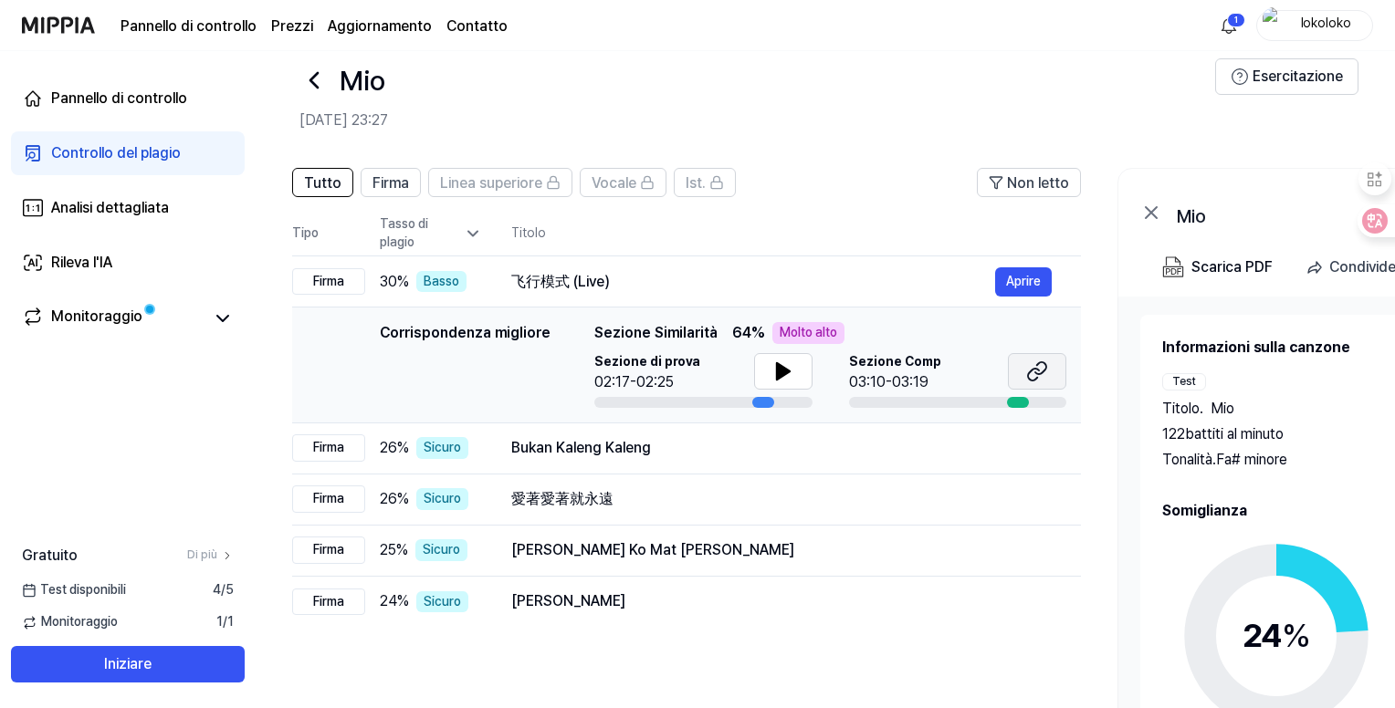
click at [1038, 373] on icon at bounding box center [1037, 372] width 22 height 22
click at [764, 461] on div "Bukan Kaleng Kaleng Aprire" at bounding box center [781, 448] width 541 height 29
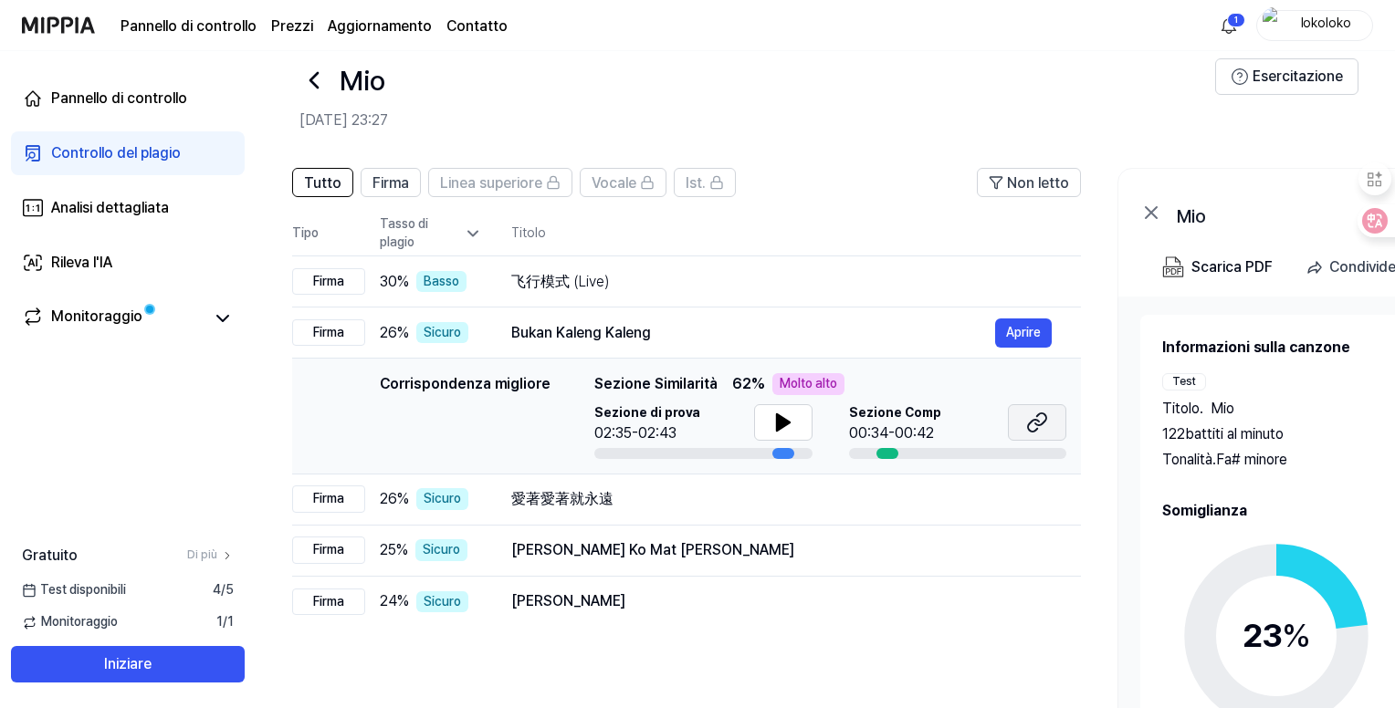
click at [1021, 423] on button at bounding box center [1037, 422] width 58 height 37
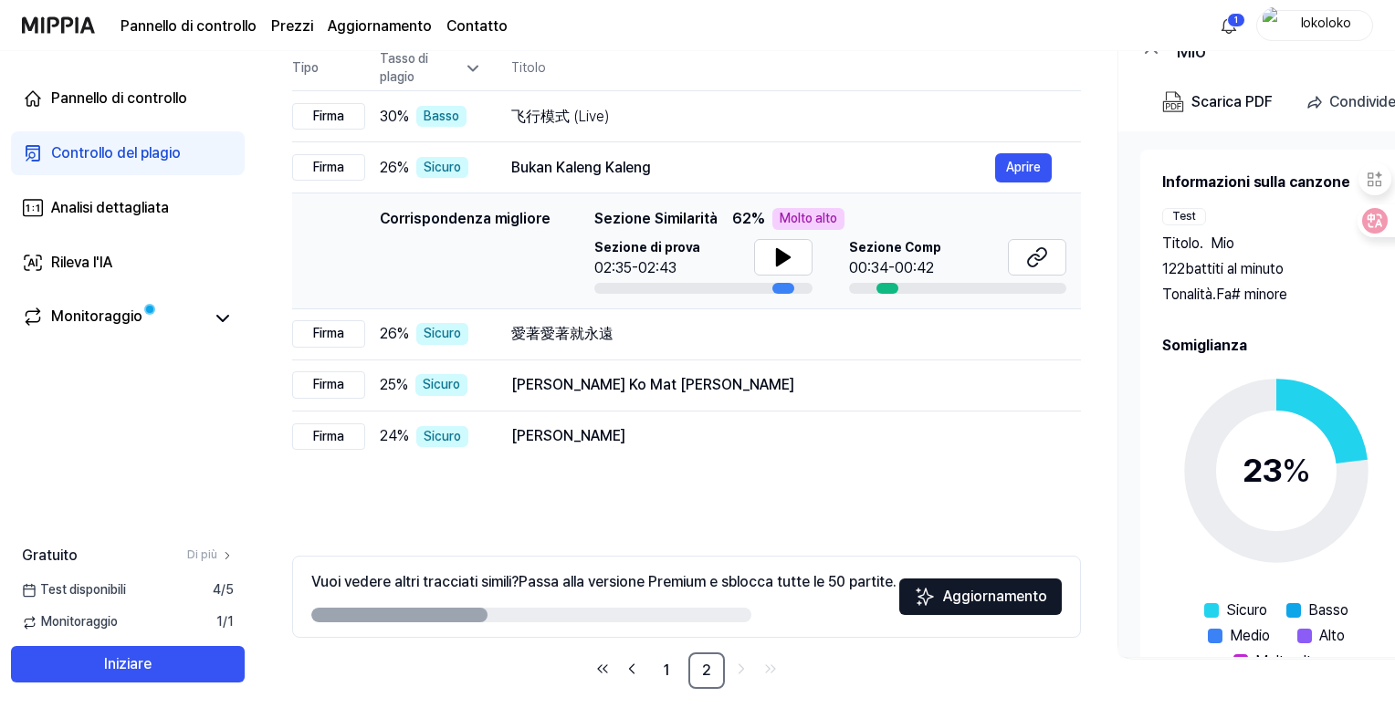
scroll to position [212, 0]
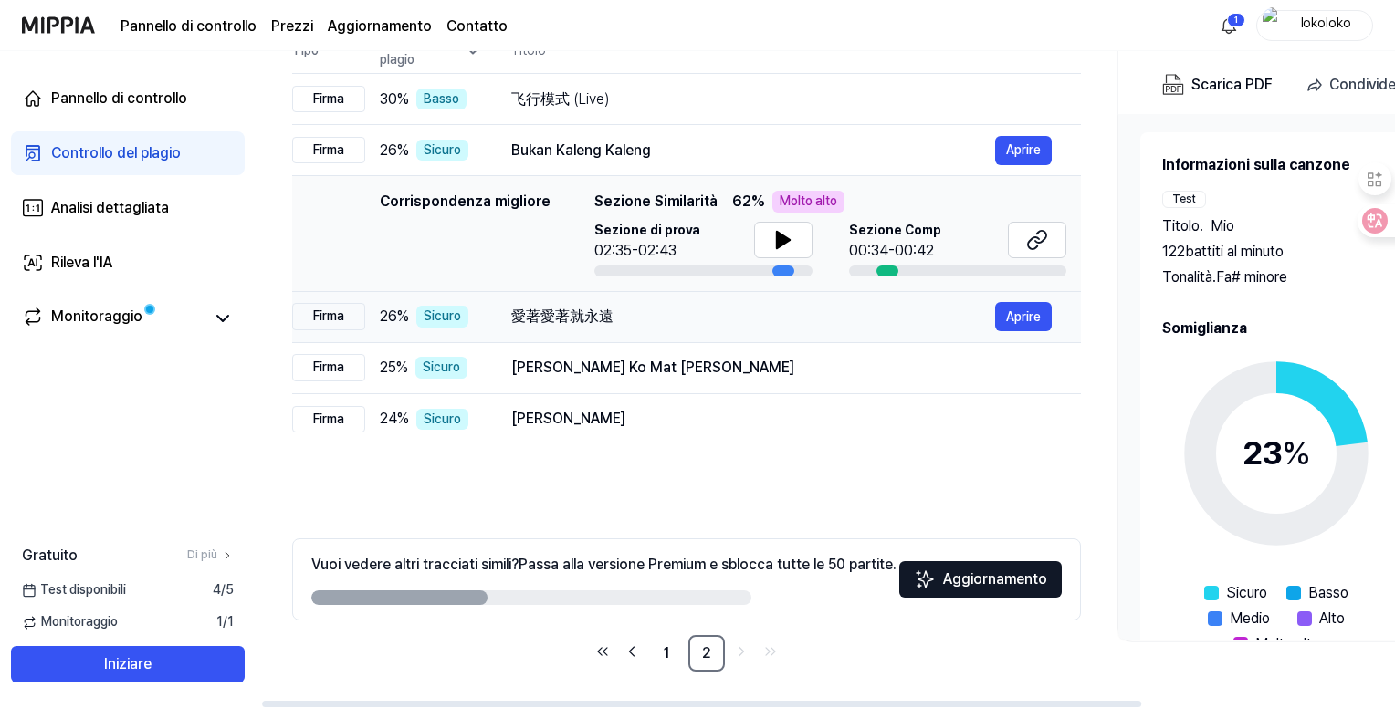
click at [741, 309] on div "愛著愛著就永遠" at bounding box center [753, 317] width 484 height 22
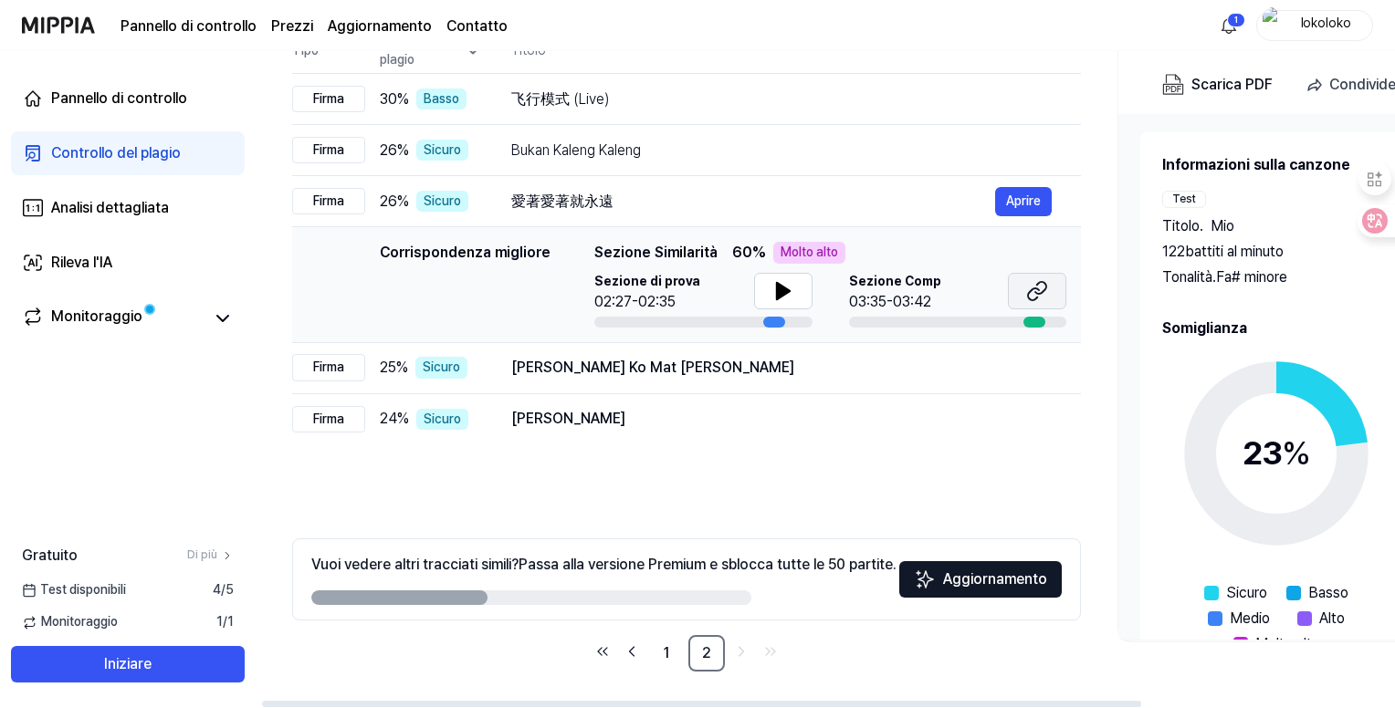
click at [1029, 282] on icon at bounding box center [1037, 291] width 22 height 22
click at [909, 366] on div "[PERSON_NAME] Ko Mat [PERSON_NAME]" at bounding box center [753, 368] width 484 height 22
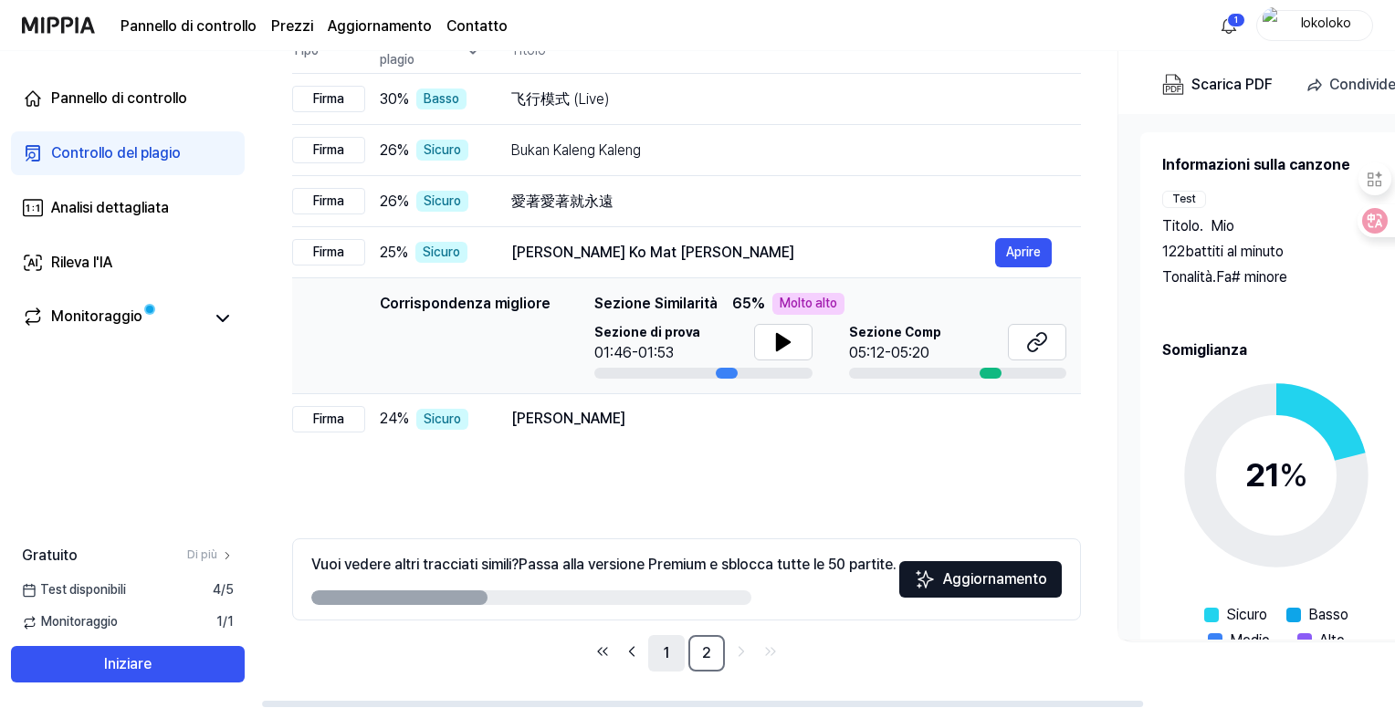
click at [670, 644] on link "1" at bounding box center [666, 653] width 37 height 37
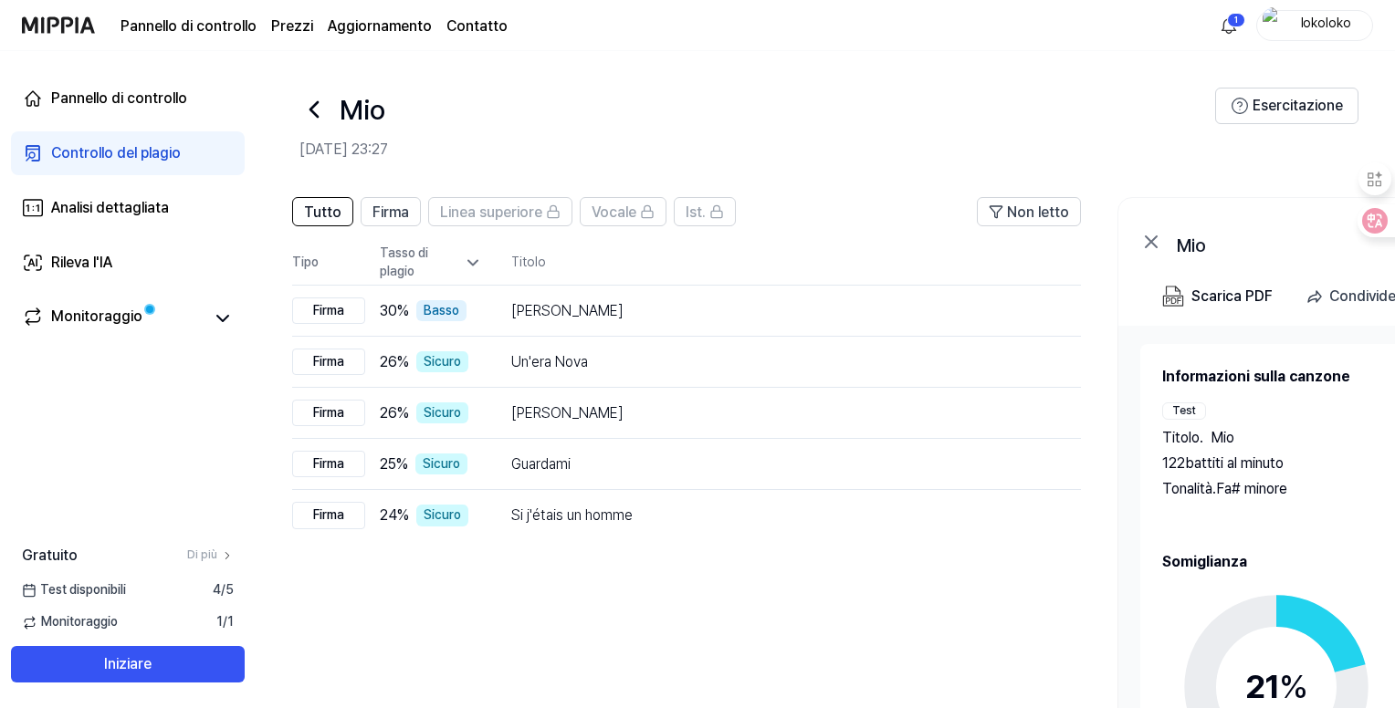
click at [474, 264] on icon at bounding box center [472, 263] width 9 height 5
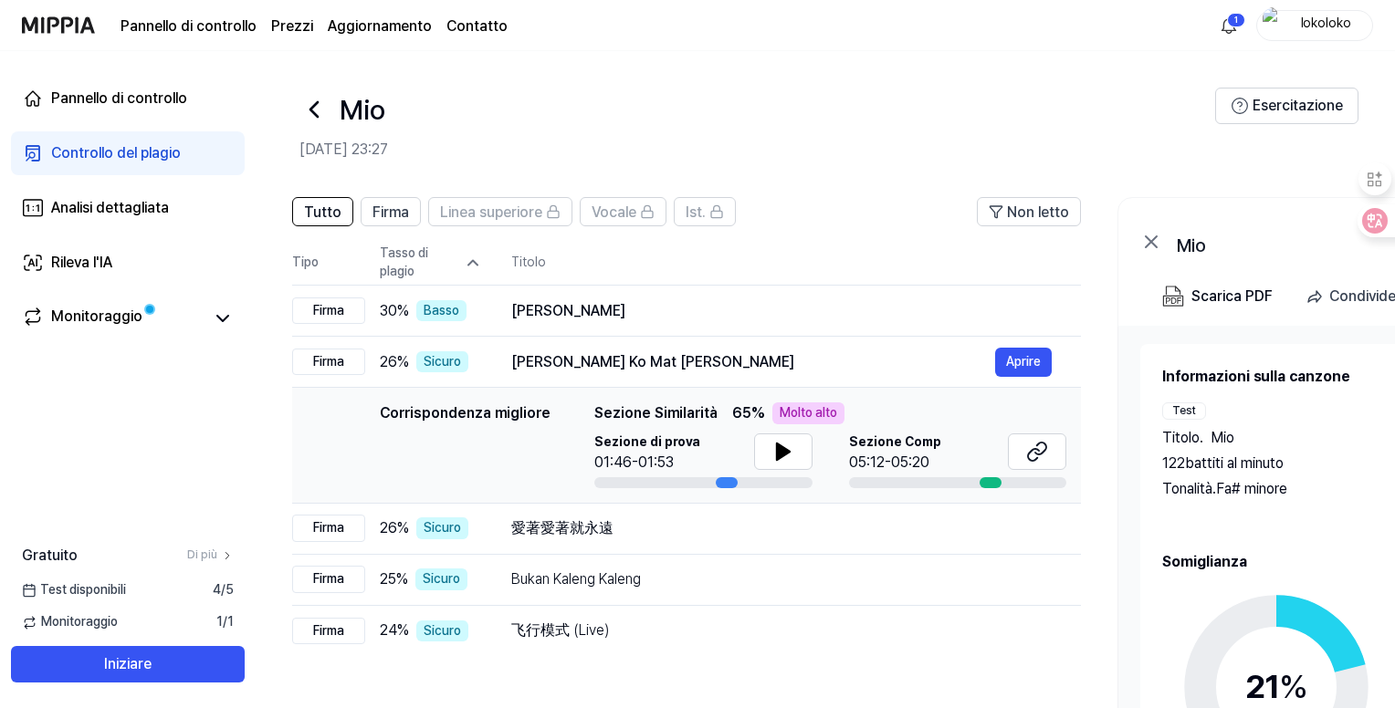
click at [474, 264] on icon at bounding box center [473, 263] width 18 height 18
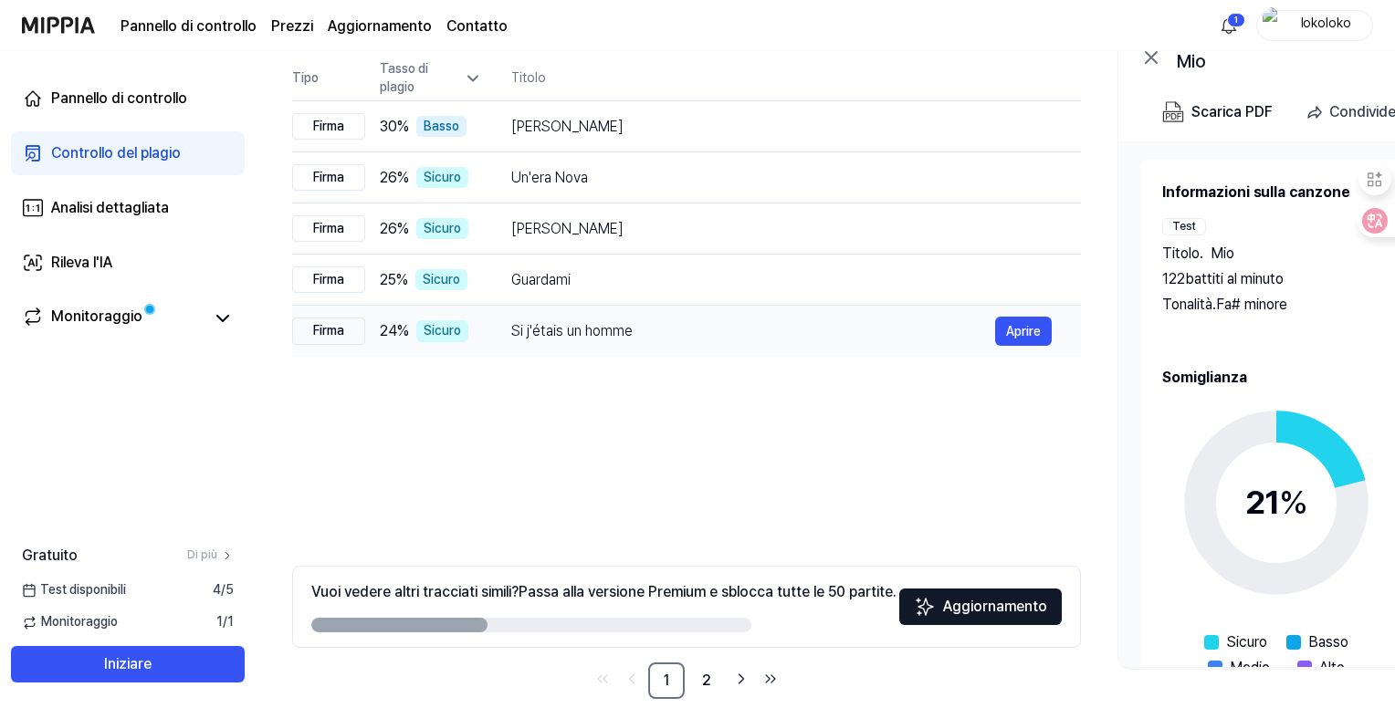
scroll to position [212, 0]
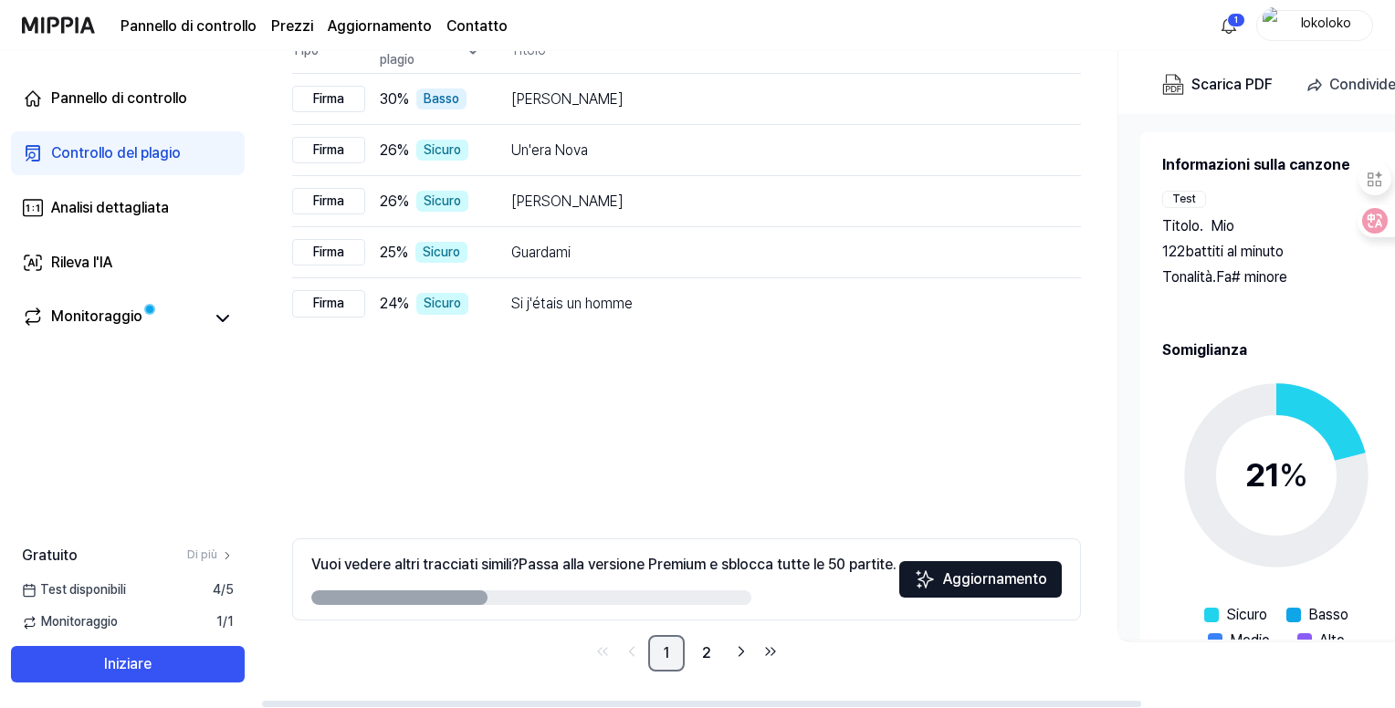
click at [661, 655] on link "1" at bounding box center [666, 653] width 37 height 37
click at [721, 652] on link "2" at bounding box center [706, 653] width 37 height 37
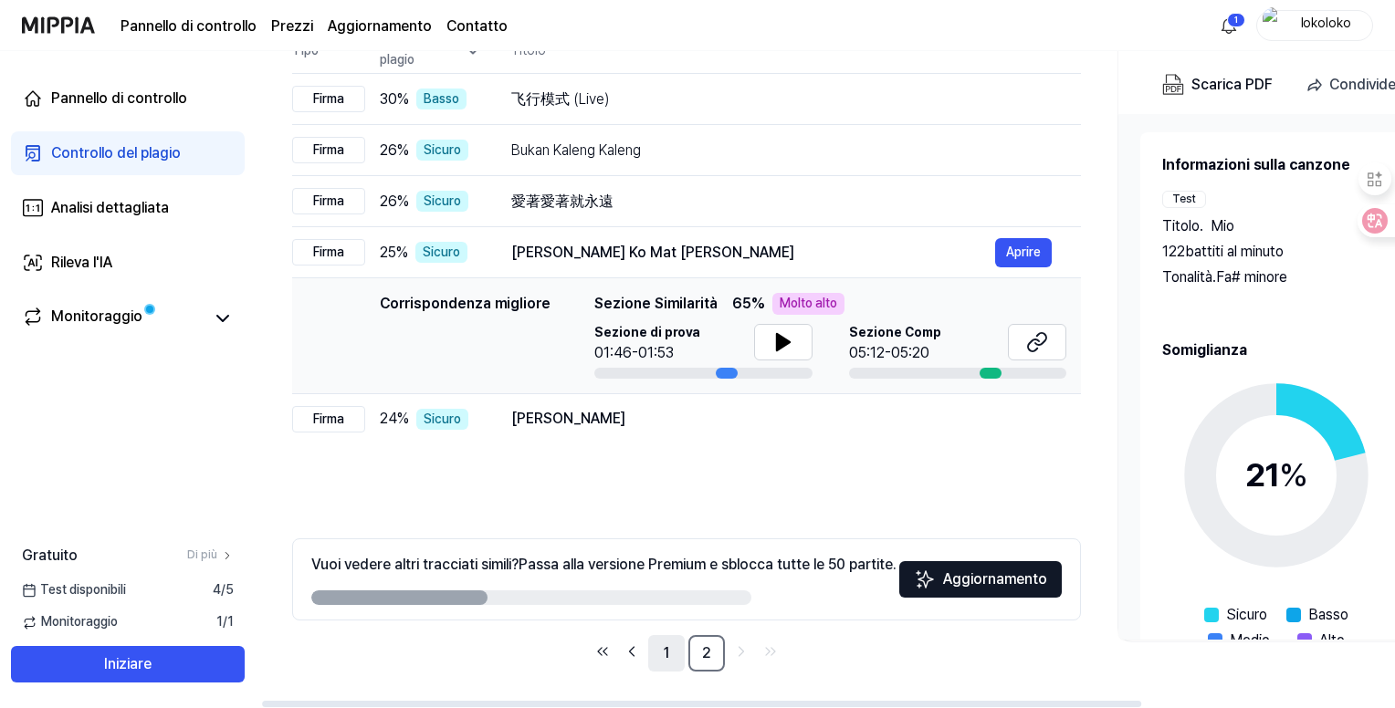
click at [675, 655] on link "1" at bounding box center [666, 653] width 37 height 37
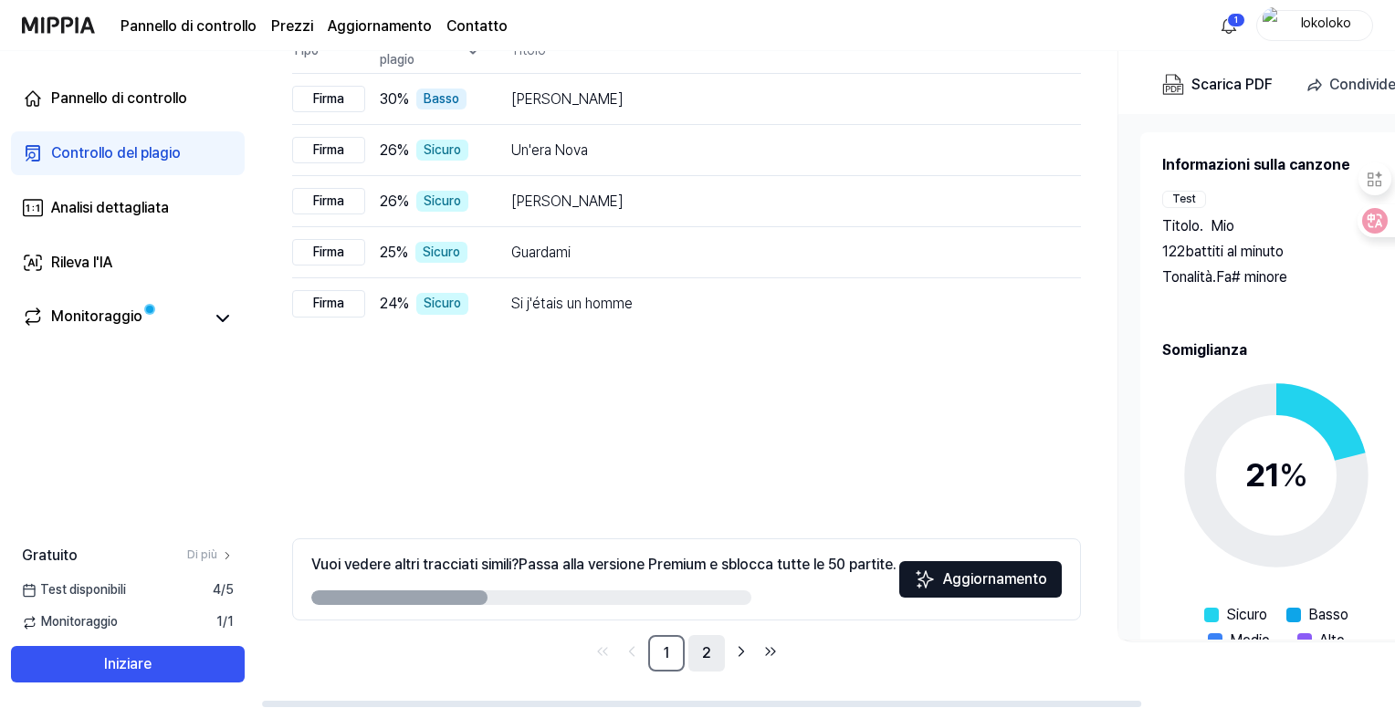
click at [702, 651] on font "2" at bounding box center [706, 653] width 9 height 17
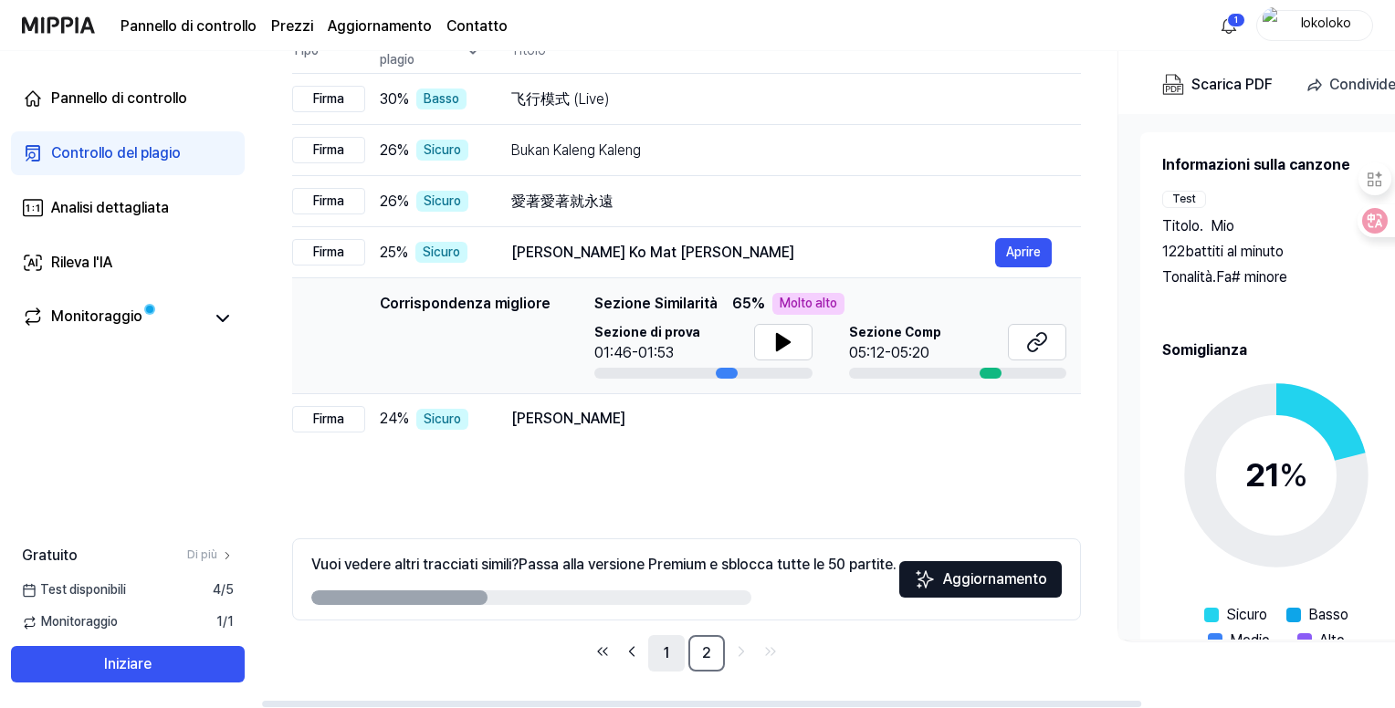
click at [666, 653] on font "1" at bounding box center [666, 653] width 5 height 17
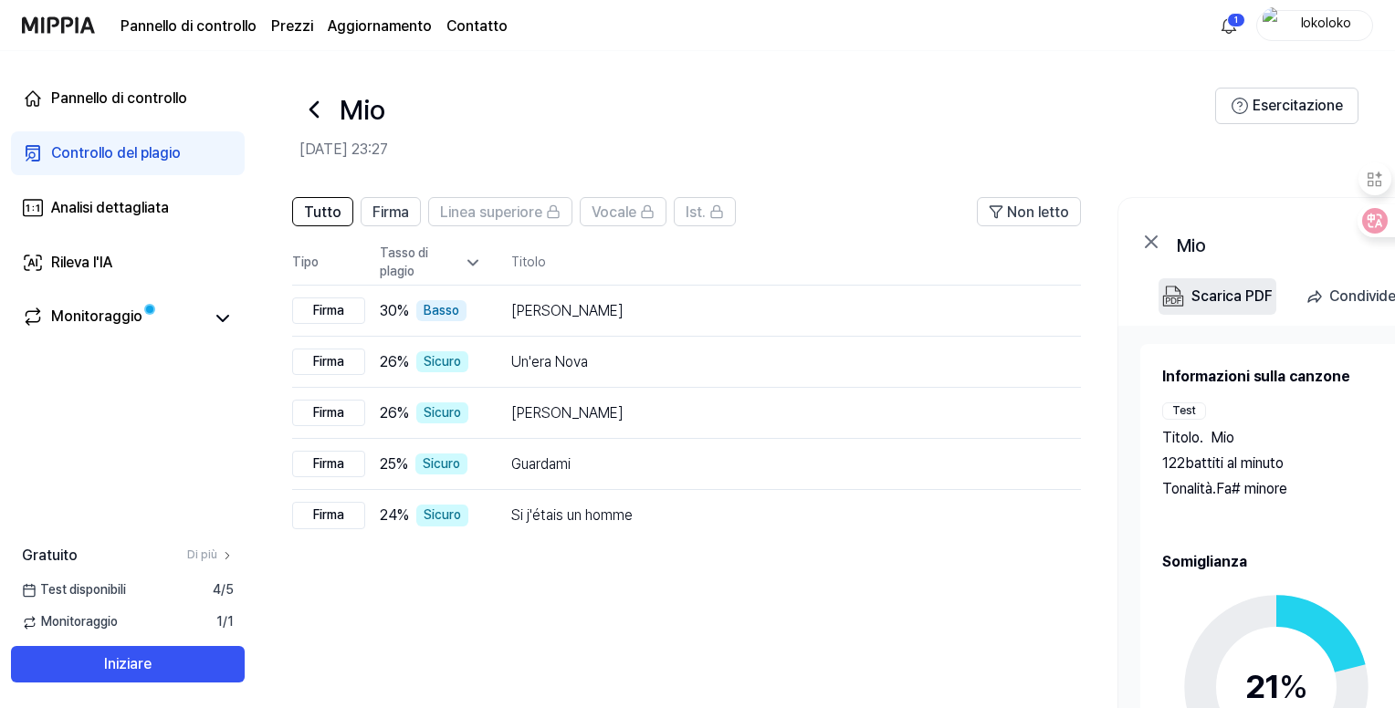
click at [1212, 301] on font "Scarica PDF" at bounding box center [1231, 296] width 81 height 17
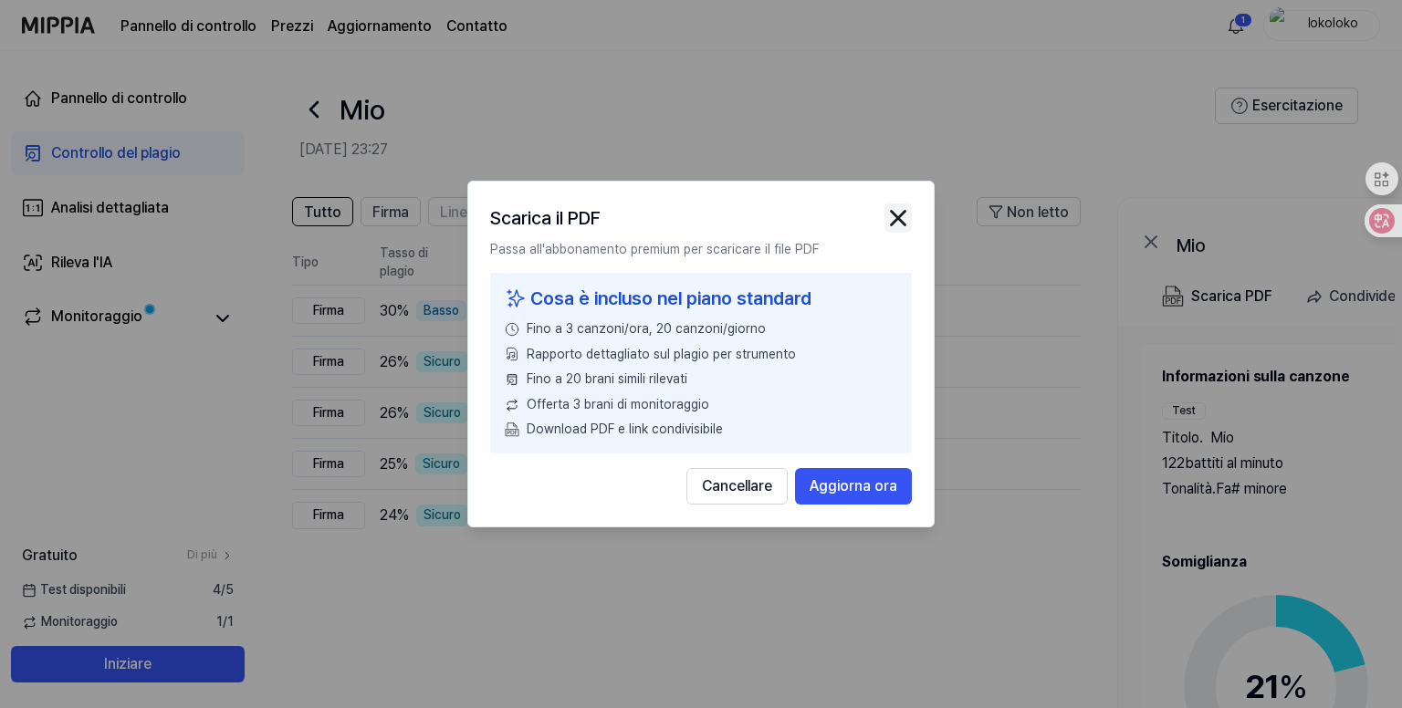
click at [901, 217] on img "button" at bounding box center [898, 218] width 27 height 27
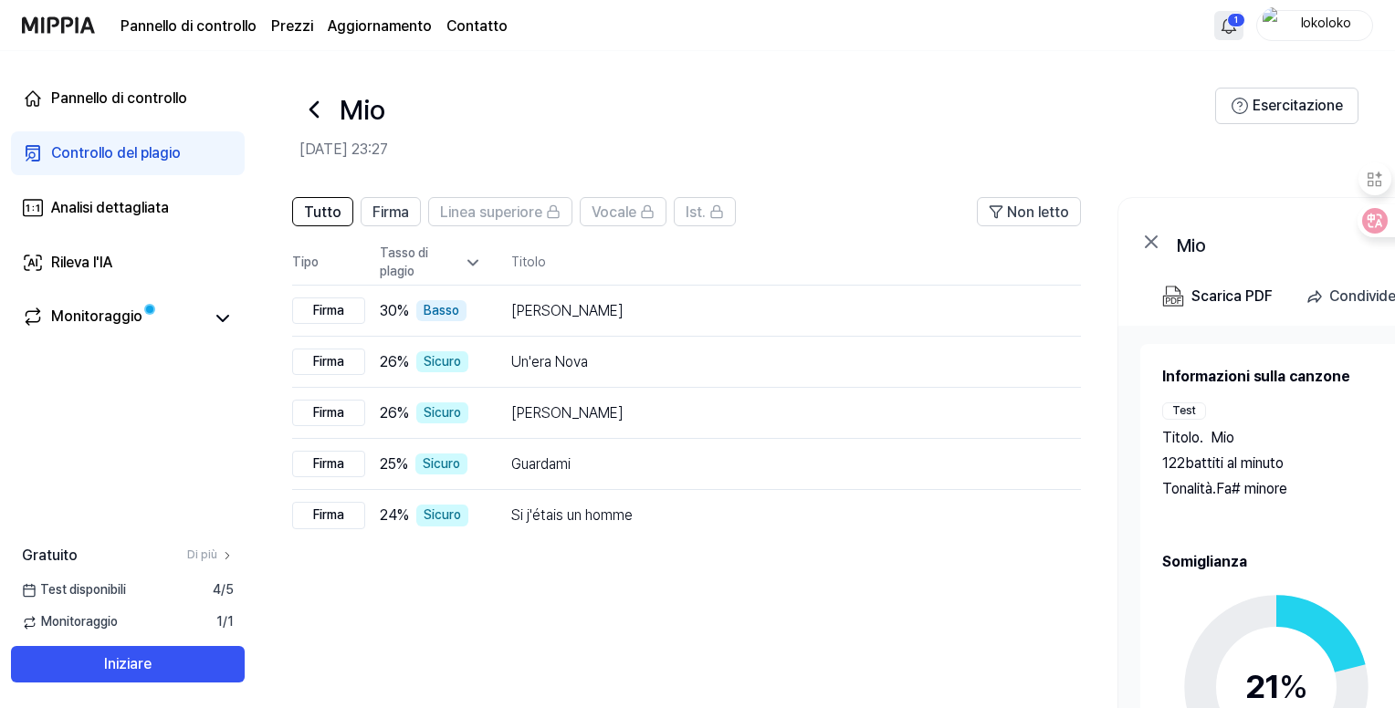
click at [1234, 35] on html "Pannello di controllo Prezzi Aggiornamento Contatto 1 lokoloko Pannello di cont…" at bounding box center [697, 354] width 1395 height 708
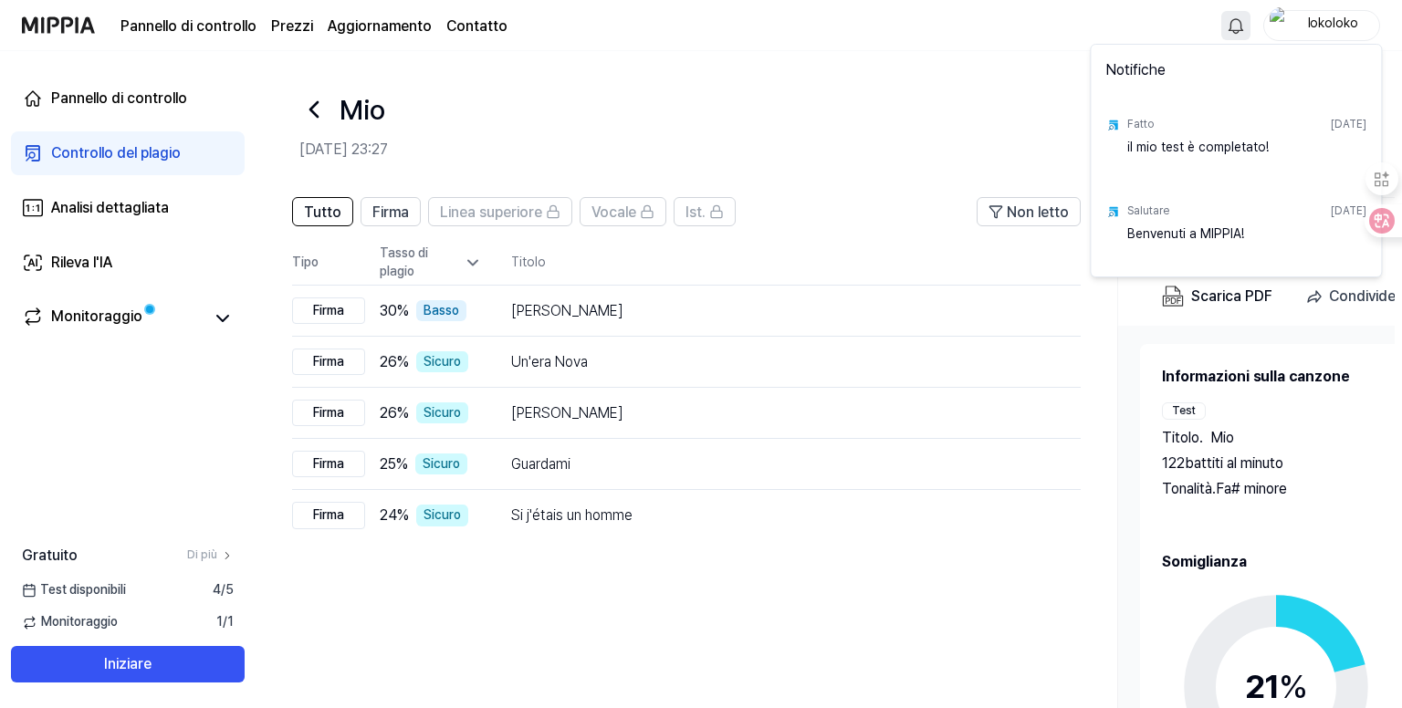
click at [1234, 35] on html "Pannello di controllo Prezzi Aggiornamento Contatto lokoloko Pannello di contro…" at bounding box center [701, 354] width 1402 height 708
